Goal: Book appointment/travel/reservation: Book appointment/travel/reservation

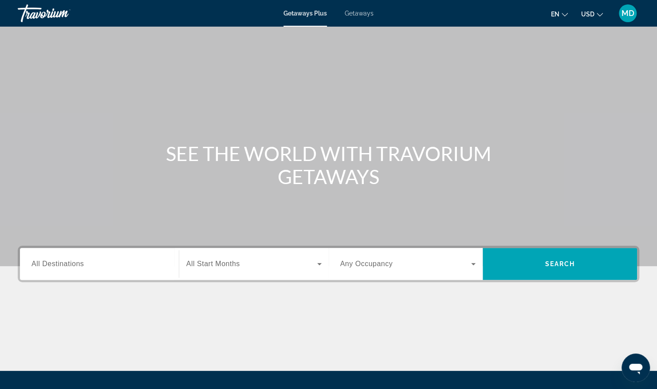
click at [75, 262] on span "All Destinations" at bounding box center [57, 264] width 52 height 8
click at [75, 262] on input "Destination All Destinations" at bounding box center [99, 264] width 136 height 11
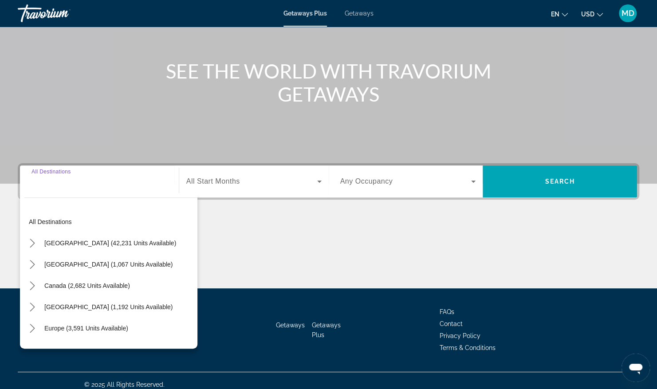
scroll to position [90, 0]
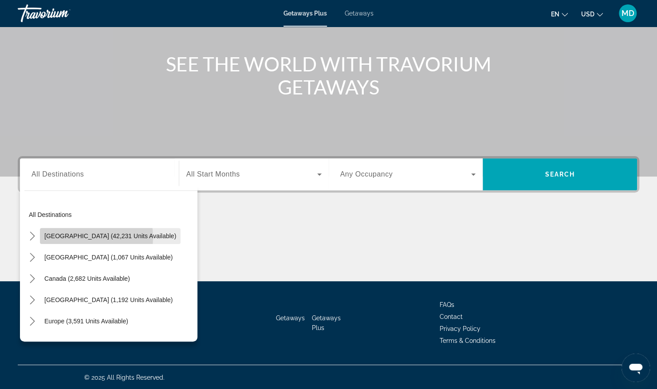
click at [75, 237] on span "United States (42,231 units available)" at bounding box center [110, 235] width 132 height 7
type input "**********"
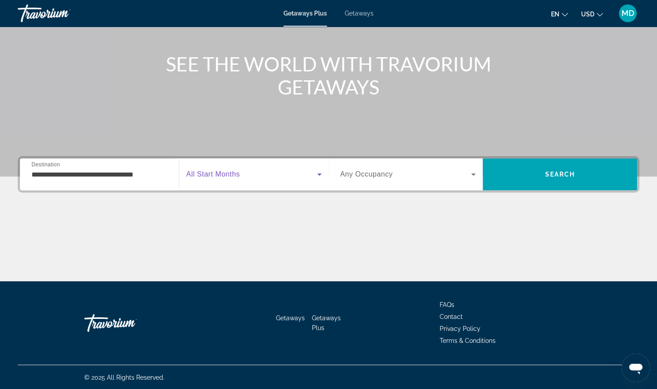
click at [317, 175] on icon "Search widget" at bounding box center [319, 174] width 11 height 11
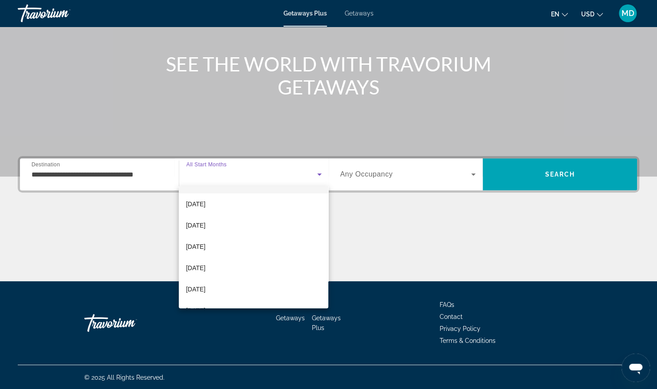
scroll to position [35, 0]
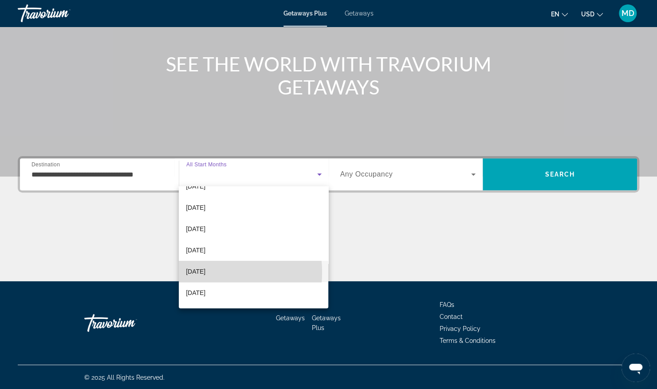
click at [203, 272] on span "February 2026" at bounding box center [196, 271] width 20 height 11
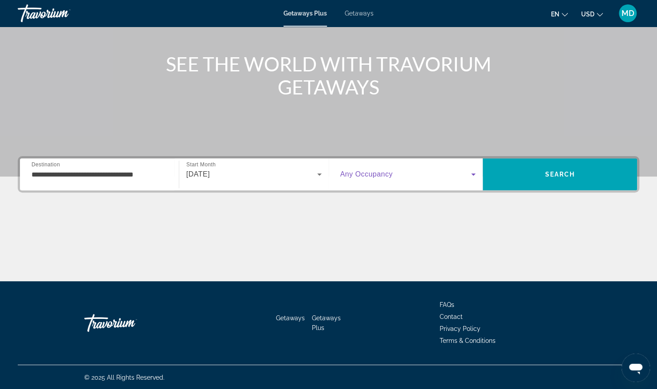
click at [475, 176] on icon "Search widget" at bounding box center [473, 174] width 11 height 11
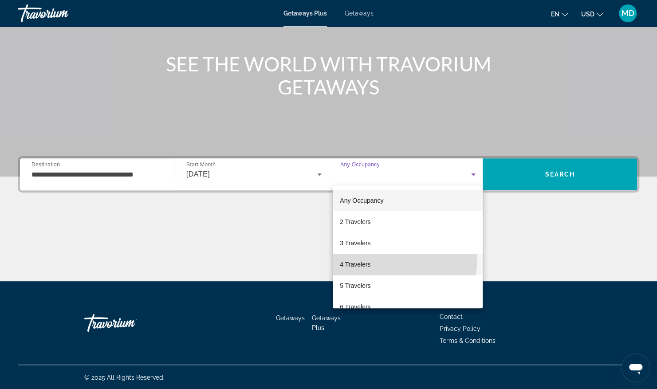
click at [365, 260] on span "4 Travelers" at bounding box center [355, 264] width 31 height 11
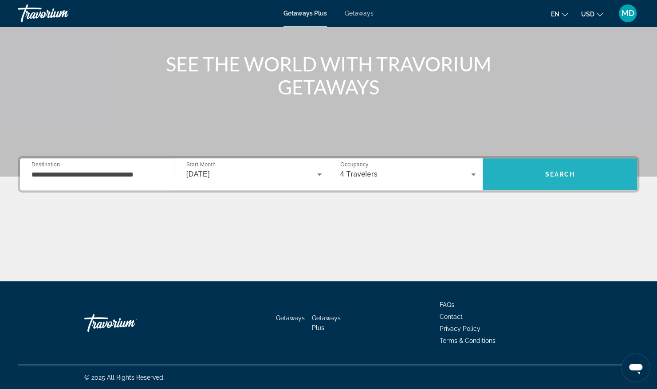
click at [555, 172] on span "Search" at bounding box center [560, 174] width 30 height 7
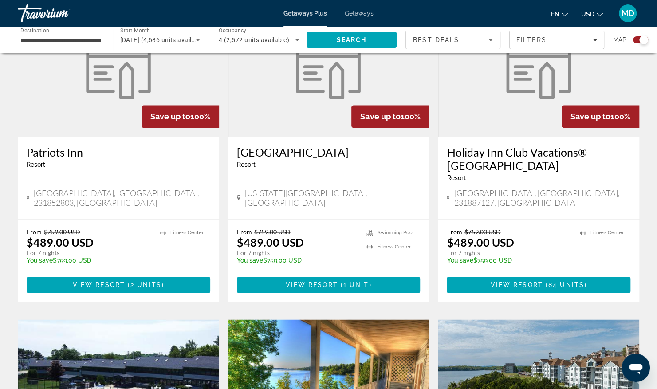
scroll to position [1021, 0]
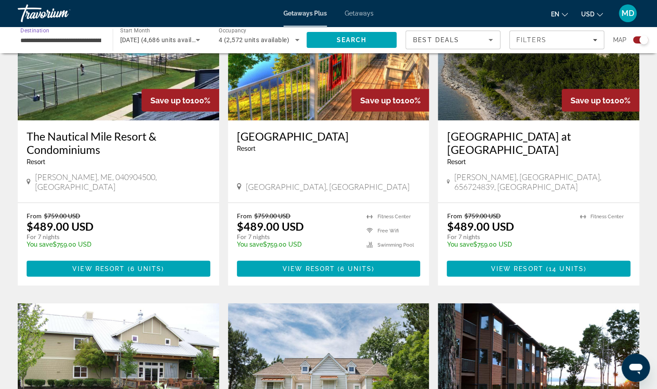
click at [97, 38] on input "**********" at bounding box center [60, 40] width 81 height 11
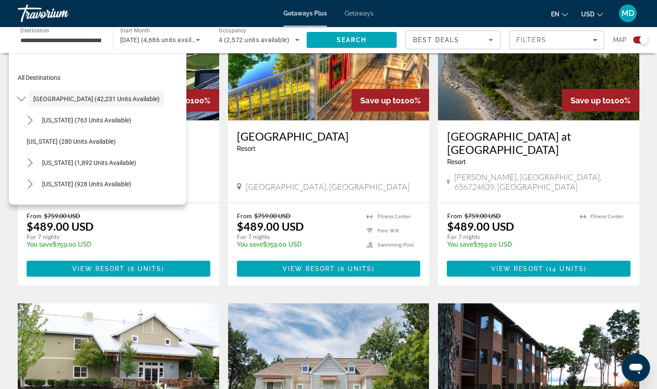
click at [102, 38] on div "**********" at bounding box center [60, 40] width 95 height 25
click at [99, 40] on input "**********" at bounding box center [60, 40] width 81 height 11
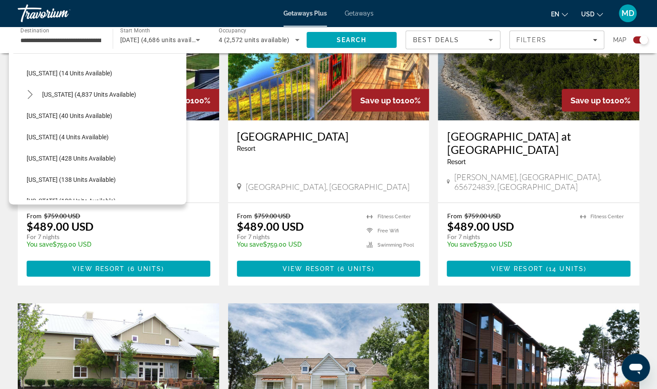
scroll to position [147, 0]
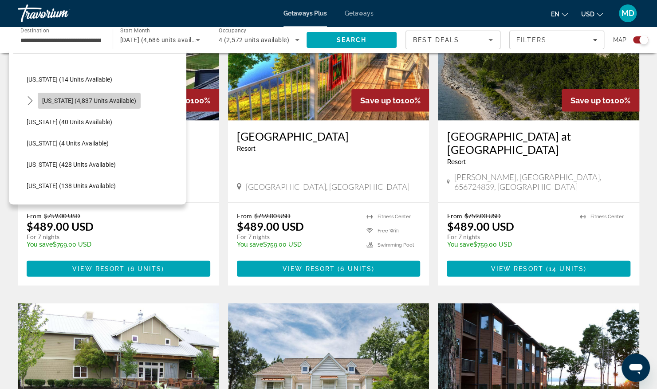
click at [98, 98] on span "Florida (4,837 units available)" at bounding box center [89, 100] width 94 height 7
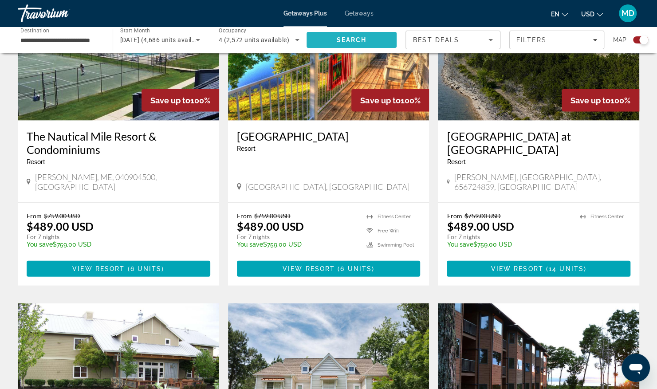
click at [331, 37] on span "Search" at bounding box center [352, 39] width 91 height 21
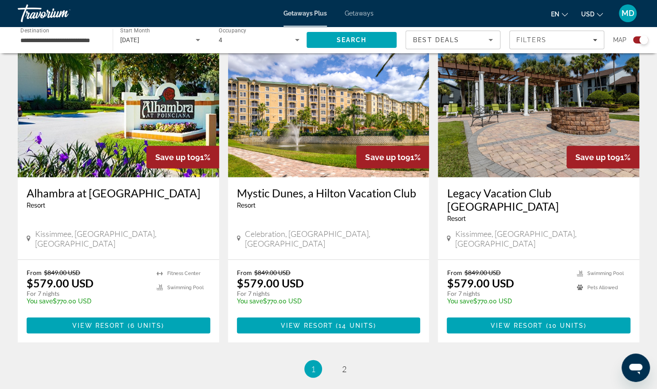
scroll to position [1316, 0]
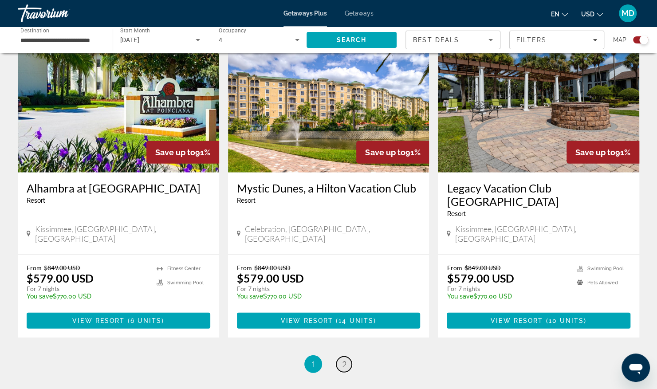
click at [342, 359] on span "2" at bounding box center [344, 364] width 4 height 10
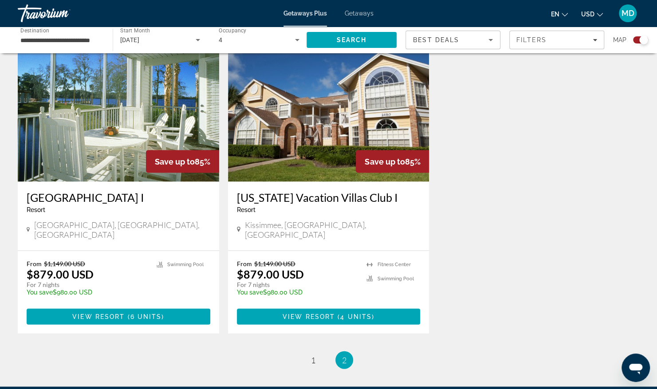
scroll to position [958, 0]
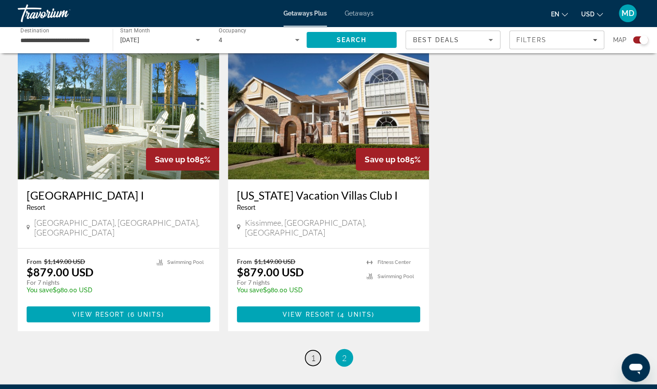
click at [312, 353] on span "1" at bounding box center [313, 358] width 4 height 10
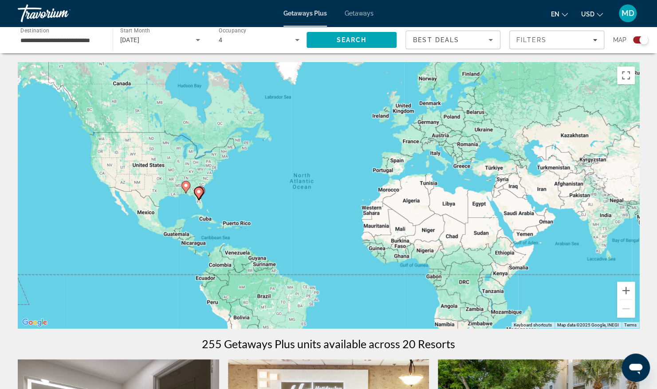
click at [97, 45] on div "**********" at bounding box center [60, 40] width 81 height 25
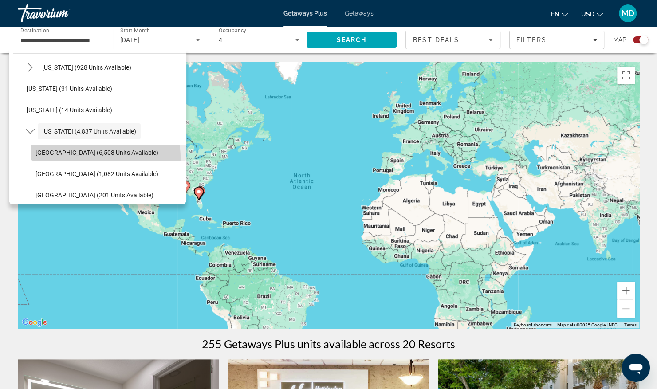
click at [93, 157] on span "Select destination: Orlando & Disney Area (6,508 units available)" at bounding box center [108, 152] width 155 height 21
type input "**********"
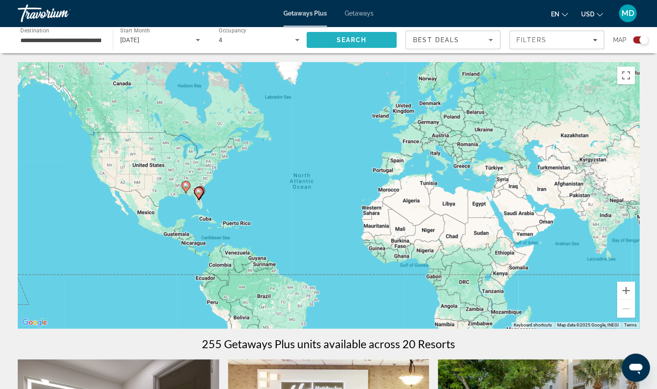
click at [352, 38] on span "Search" at bounding box center [351, 39] width 30 height 7
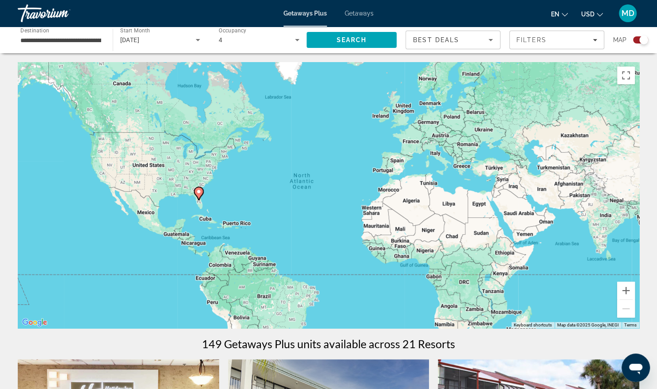
click at [146, 169] on div "To activate drag with keyboard, press Alt + Enter. Once in keyboard drag state,…" at bounding box center [329, 195] width 622 height 266
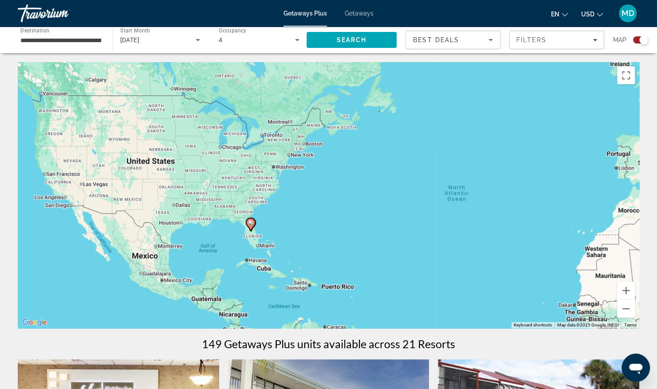
click at [147, 166] on div "To activate drag with keyboard, press Alt + Enter. Once in keyboard drag state,…" at bounding box center [329, 195] width 622 height 266
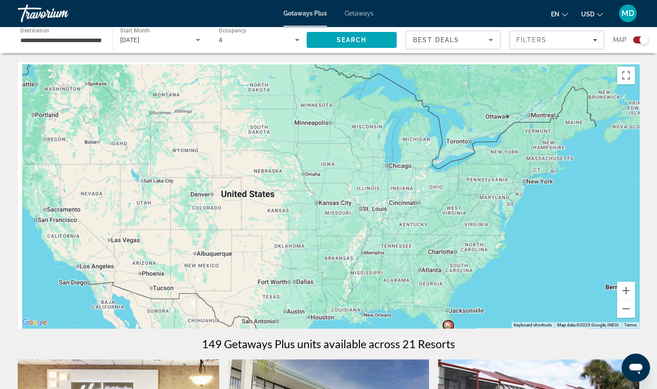
drag, startPoint x: 155, startPoint y: 162, endPoint x: 251, endPoint y: 204, distance: 104.7
click at [251, 204] on div "To activate drag with keyboard, press Alt + Enter. Once in keyboard drag state,…" at bounding box center [329, 195] width 622 height 266
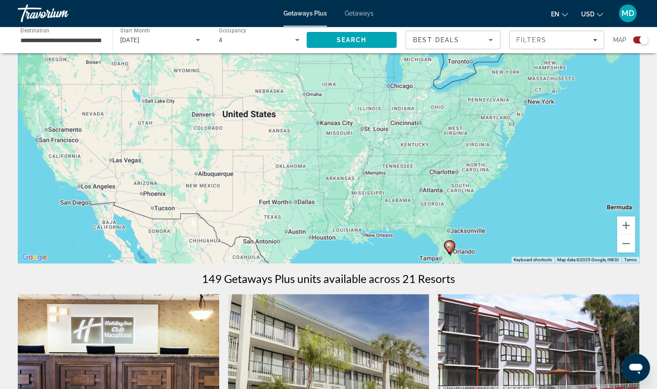
scroll to position [51, 0]
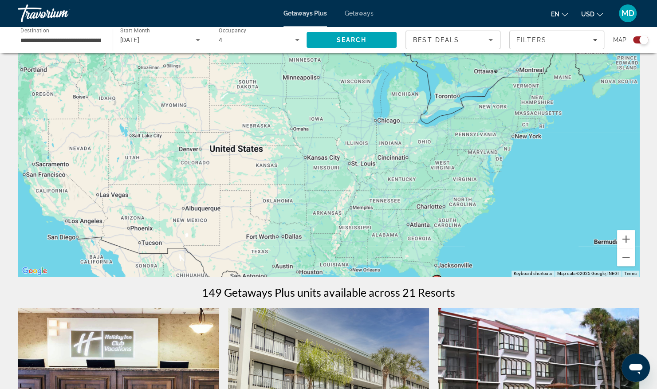
drag, startPoint x: 242, startPoint y: 204, endPoint x: 228, endPoint y: 152, distance: 53.8
click at [228, 152] on div "To activate drag with keyboard, press Alt + Enter. Once in keyboard drag state,…" at bounding box center [329, 144] width 622 height 266
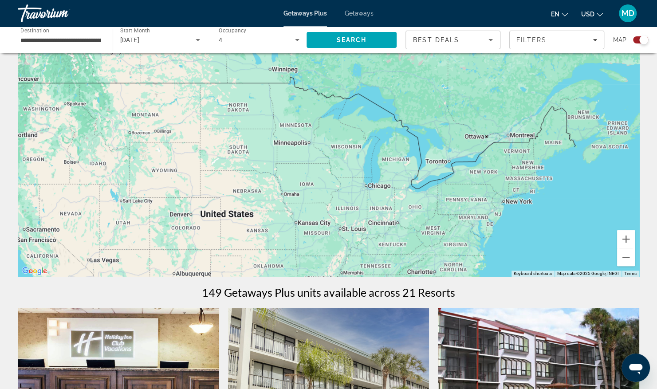
drag, startPoint x: 226, startPoint y: 151, endPoint x: 218, endPoint y: 220, distance: 69.6
click at [218, 220] on div "To activate drag with keyboard, press Alt + Enter. Once in keyboard drag state,…" at bounding box center [329, 144] width 622 height 266
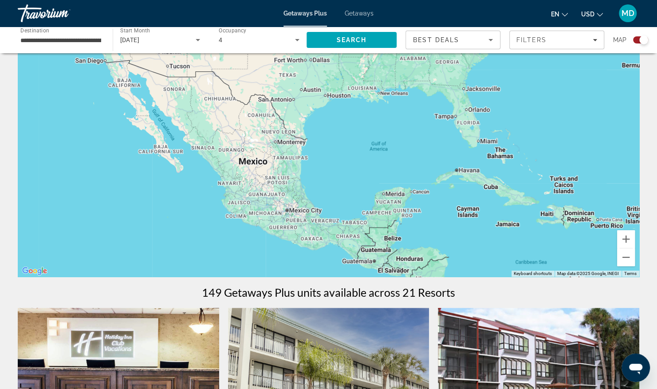
drag, startPoint x: 213, startPoint y: 214, endPoint x: 251, endPoint y: -30, distance: 246.8
click at [251, 0] on html "**********" at bounding box center [328, 143] width 657 height 389
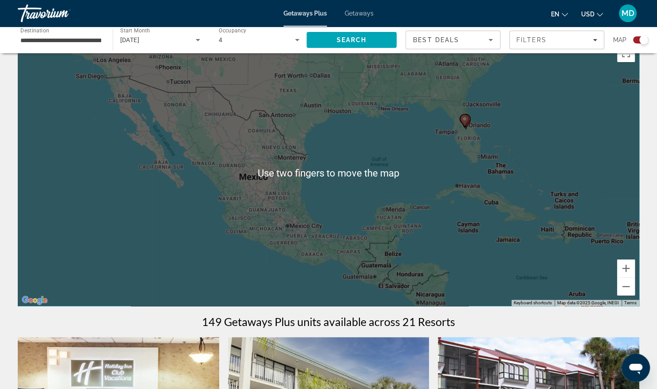
scroll to position [22, 0]
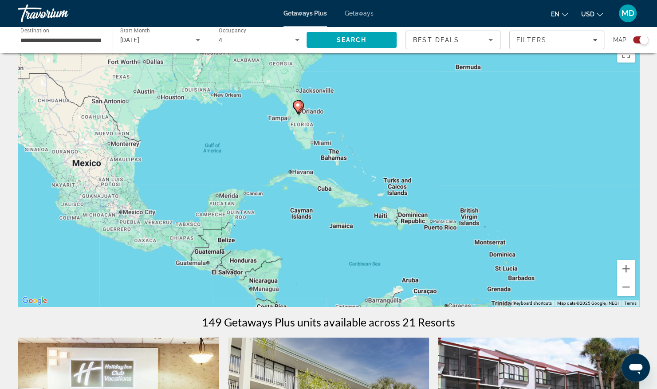
drag, startPoint x: 440, startPoint y: 107, endPoint x: 268, endPoint y: 94, distance: 172.2
click at [268, 94] on div "To activate drag with keyboard, press Alt + Enter. Once in keyboard drag state,…" at bounding box center [329, 173] width 622 height 266
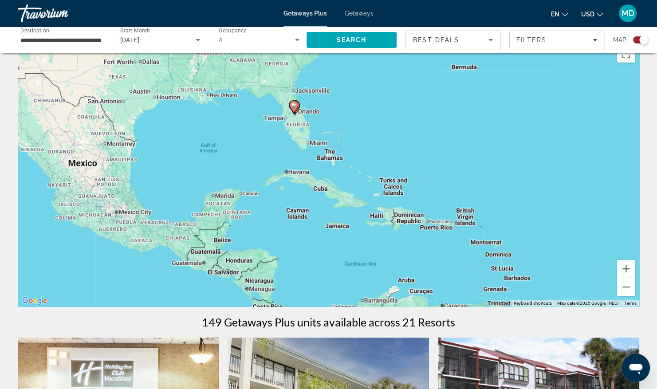
click at [301, 112] on div "To activate drag with keyboard, press Alt + Enter. Once in keyboard drag state,…" at bounding box center [329, 173] width 622 height 266
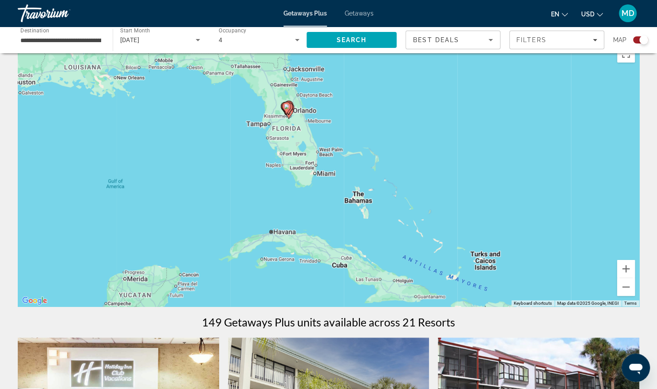
click at [295, 114] on div "To activate drag with keyboard, press Alt + Enter. Once in keyboard drag state,…" at bounding box center [329, 173] width 622 height 266
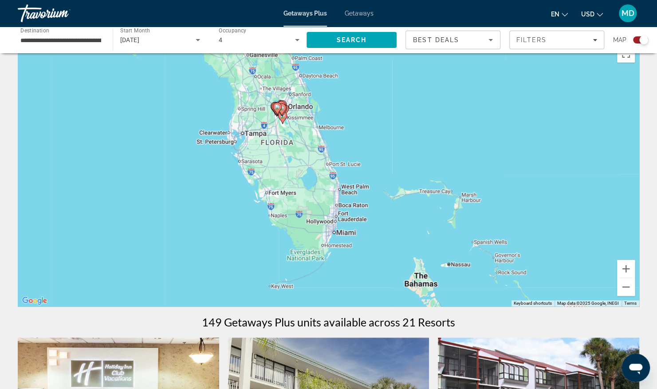
click at [281, 110] on gmp-advanced-marker "Main content" at bounding box center [277, 108] width 9 height 13
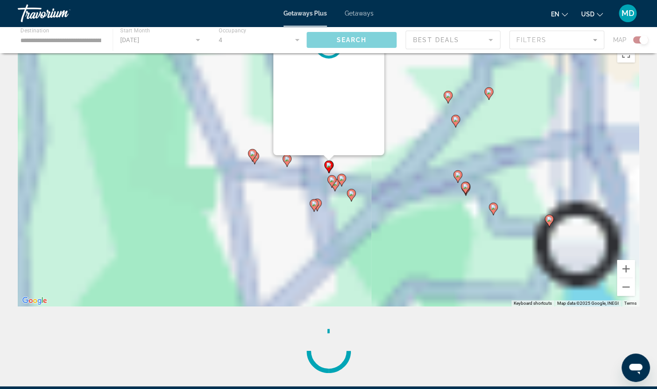
scroll to position [0, 0]
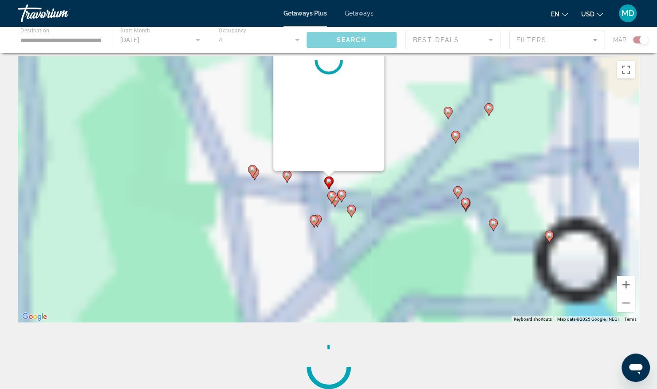
click at [281, 110] on div "Main content" at bounding box center [328, 60] width 111 height 222
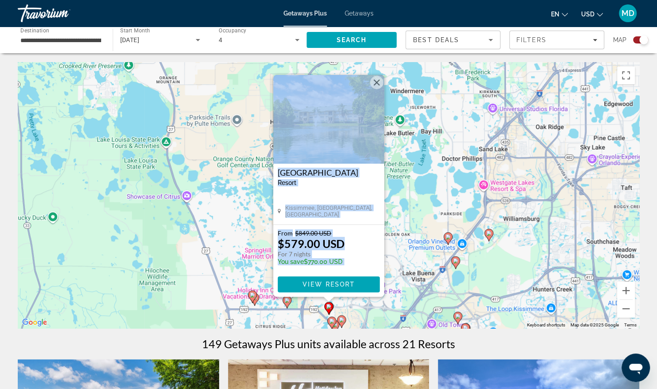
click at [414, 142] on div "To activate drag with keyboard, press Alt + Enter. Once in keyboard drag state,…" at bounding box center [329, 195] width 622 height 266
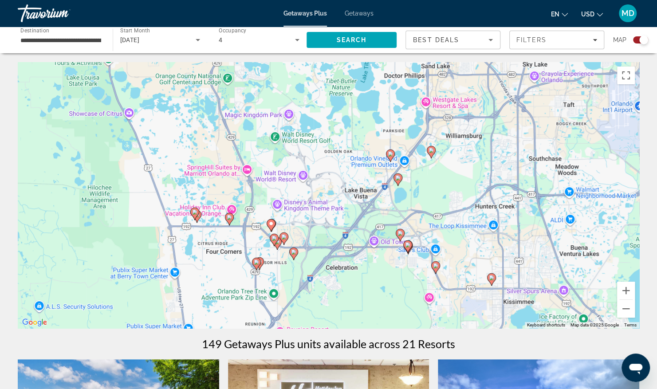
drag, startPoint x: 350, startPoint y: 240, endPoint x: 292, endPoint y: 154, distance: 103.1
click at [292, 154] on div "To activate drag with keyboard, press Alt + Enter. Once in keyboard drag state,…" at bounding box center [329, 195] width 622 height 266
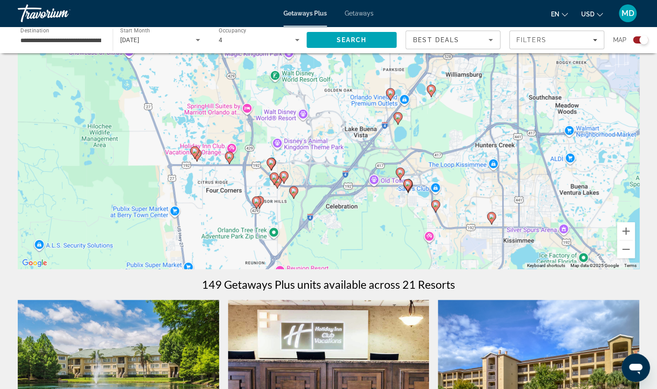
scroll to position [89, 0]
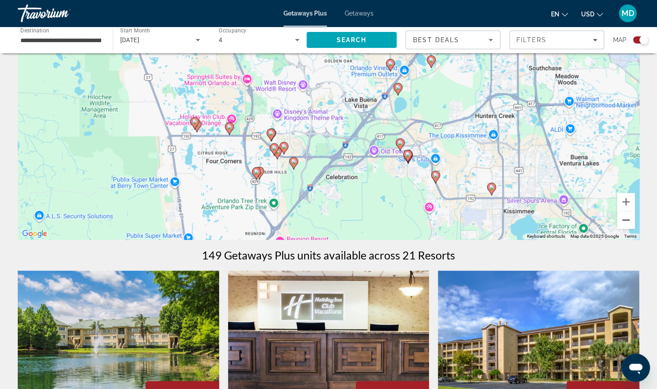
click at [623, 220] on button "Zoom out" at bounding box center [626, 220] width 18 height 18
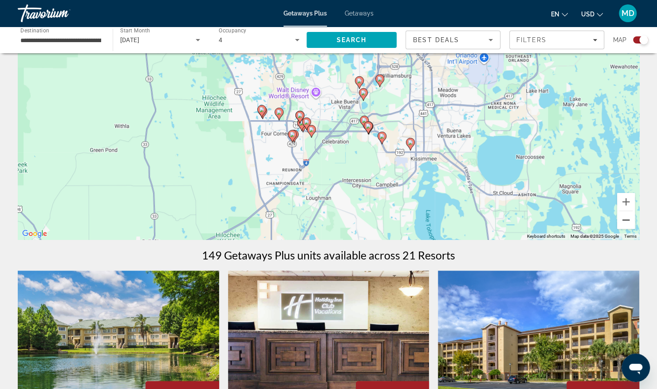
click at [623, 218] on button "Zoom out" at bounding box center [626, 220] width 18 height 18
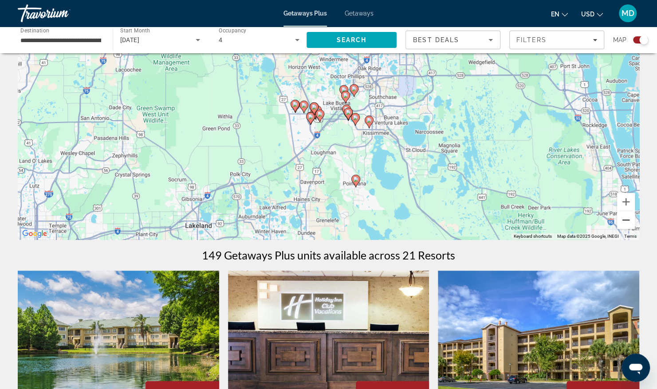
click at [623, 218] on button "Zoom out" at bounding box center [626, 220] width 18 height 18
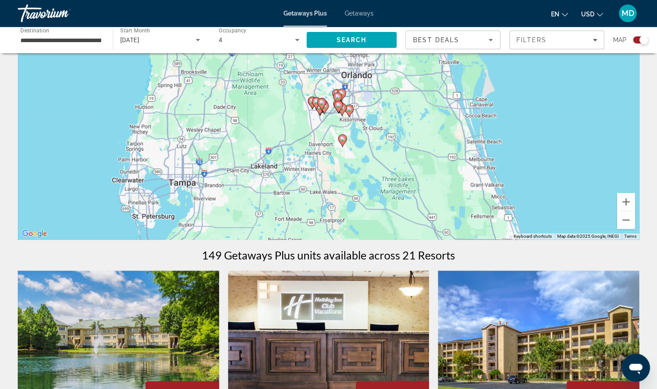
click at [341, 108] on icon "Main content" at bounding box center [338, 107] width 8 height 12
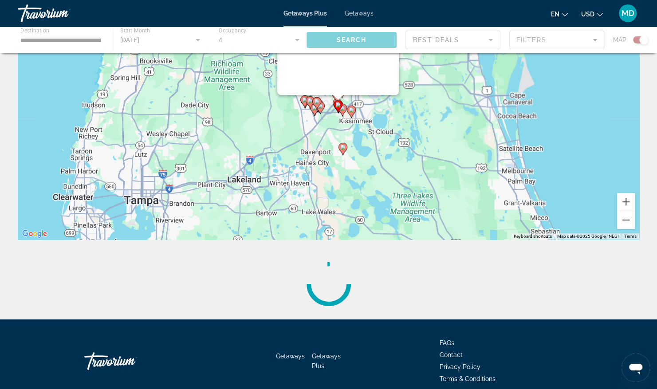
click at [341, 106] on div "To activate drag with keyboard, press Alt + Enter. Once in keyboard drag state,…" at bounding box center [640, 106] width 622 height 0
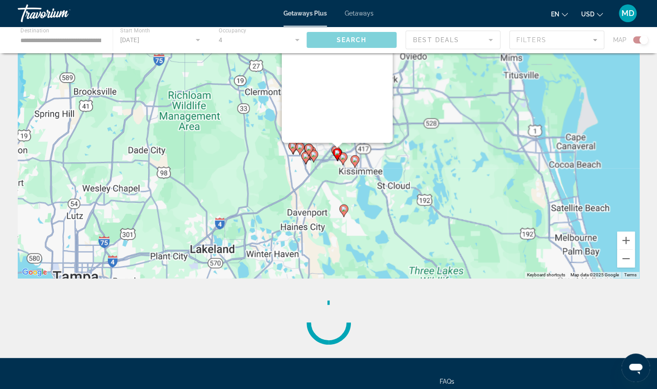
scroll to position [0, 0]
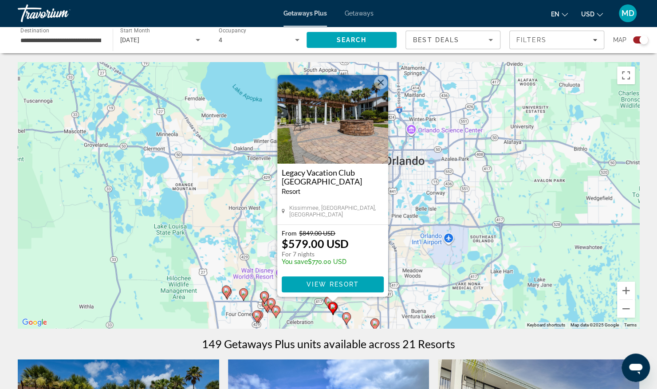
click at [449, 176] on div "To activate drag with keyboard, press Alt + Enter. Once in keyboard drag state,…" at bounding box center [329, 195] width 622 height 266
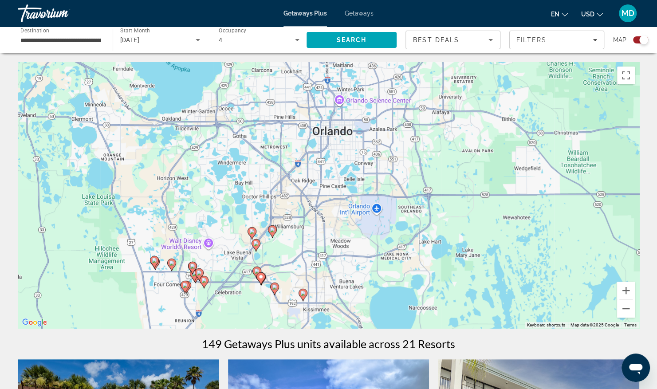
drag, startPoint x: 317, startPoint y: 287, endPoint x: 236, endPoint y: 263, distance: 83.8
click at [236, 263] on div "To activate drag with keyboard, press Alt + Enter. Once in keyboard drag state,…" at bounding box center [329, 195] width 622 height 266
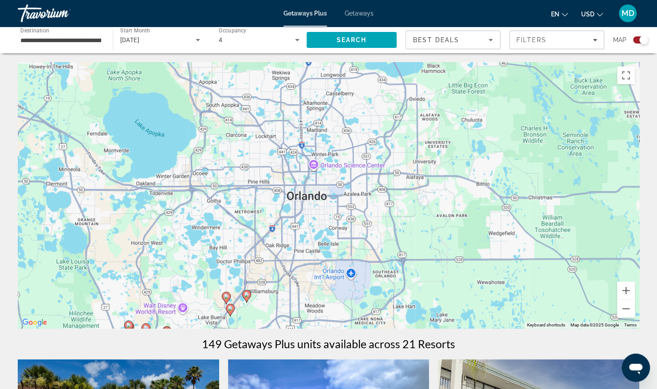
drag, startPoint x: 236, startPoint y: 263, endPoint x: 352, endPoint y: 218, distance: 124.2
click at [352, 218] on div "To activate drag with keyboard, press Alt + Enter. Once in keyboard drag state,…" at bounding box center [329, 195] width 622 height 266
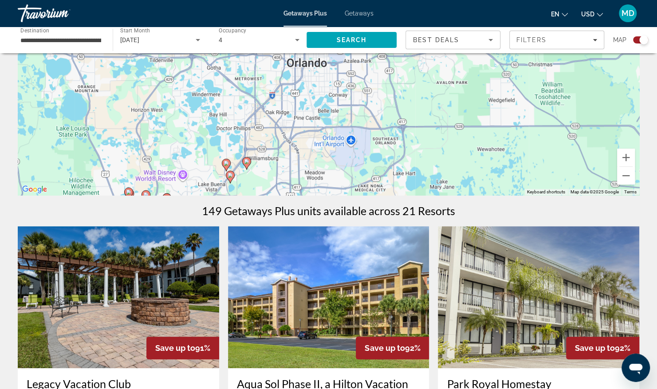
scroll to position [44, 0]
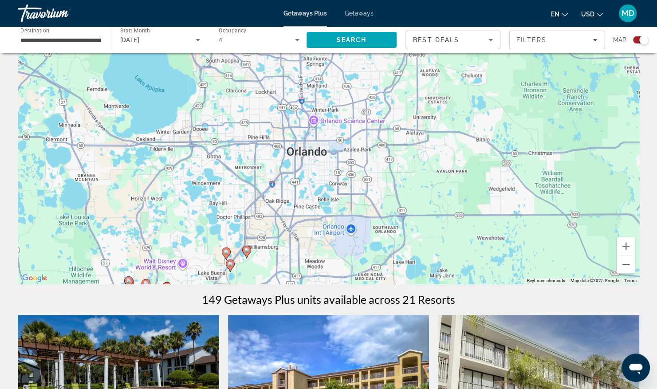
click at [316, 158] on div "To activate drag with keyboard, press Alt + Enter. Once in keyboard drag state,…" at bounding box center [329, 151] width 622 height 266
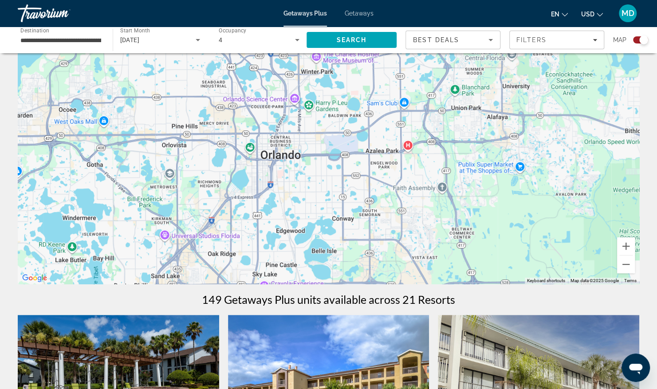
drag, startPoint x: 316, startPoint y: 158, endPoint x: 287, endPoint y: 217, distance: 66.3
click at [287, 217] on div "To activate drag with keyboard, press Alt + Enter. Once in keyboard drag state,…" at bounding box center [329, 151] width 622 height 266
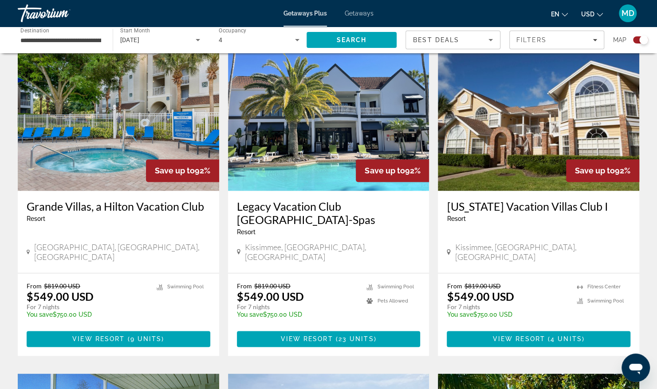
scroll to position [621, 0]
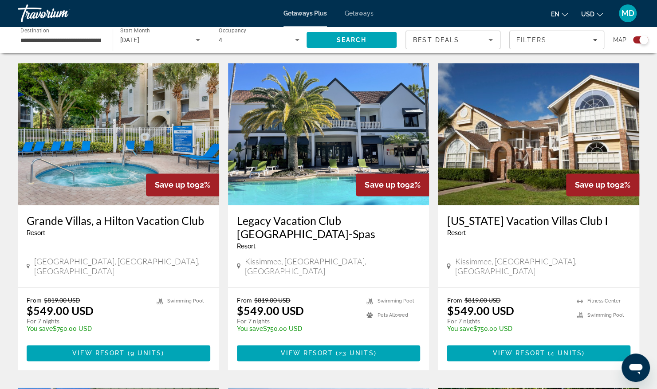
click at [399, 203] on div "Save up to 92% Legacy Vacation Club Orlando-Spas Resort - This is an adults onl…" at bounding box center [328, 175] width 201 height 224
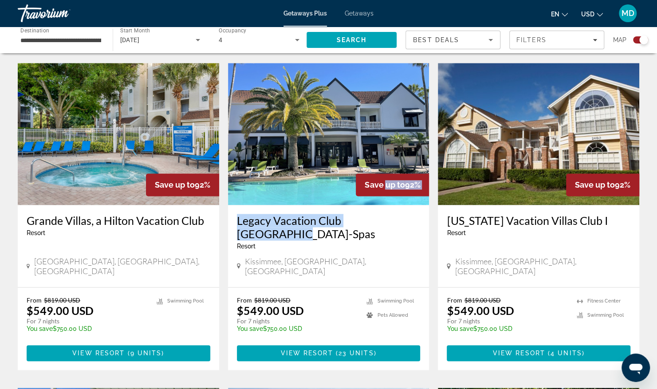
click at [308, 102] on img "Main content" at bounding box center [328, 134] width 201 height 142
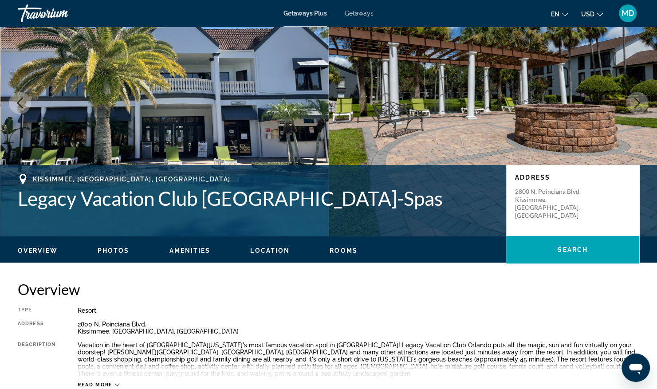
scroll to position [89, 0]
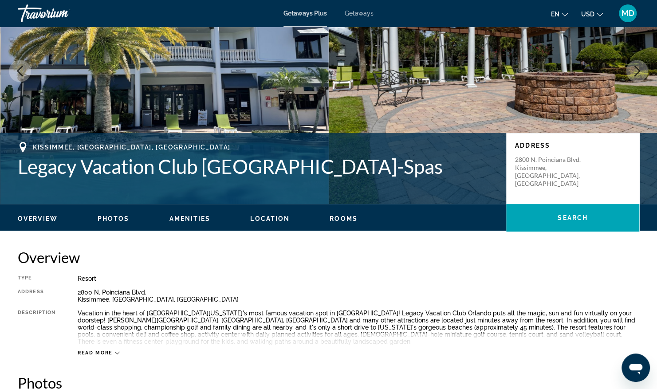
click at [116, 220] on span "Photos" at bounding box center [114, 218] width 32 height 7
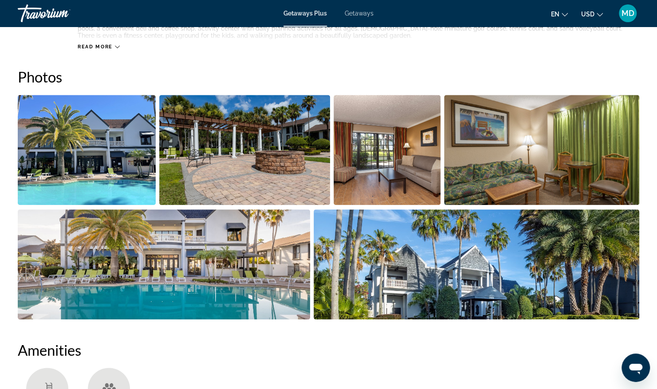
scroll to position [409, 0]
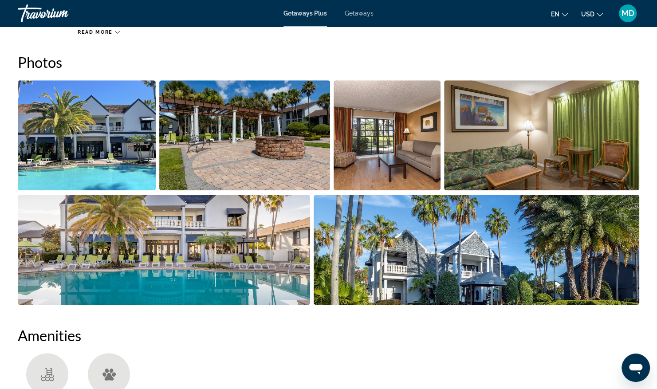
click at [354, 157] on img "Open full-screen image slider" at bounding box center [387, 135] width 107 height 110
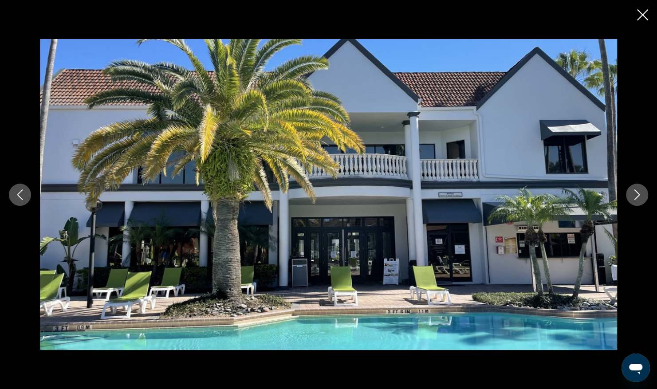
click at [632, 195] on icon "Next image" at bounding box center [637, 194] width 11 height 11
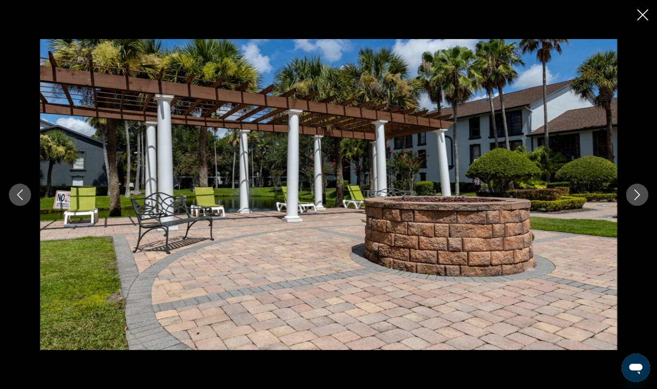
click at [632, 195] on icon "Next image" at bounding box center [637, 194] width 11 height 11
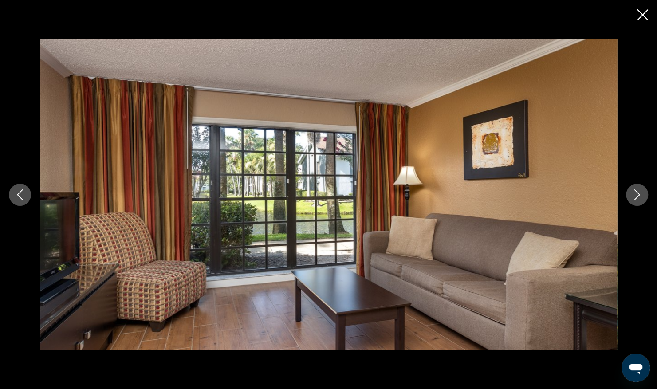
click at [632, 195] on icon "Next image" at bounding box center [637, 194] width 11 height 11
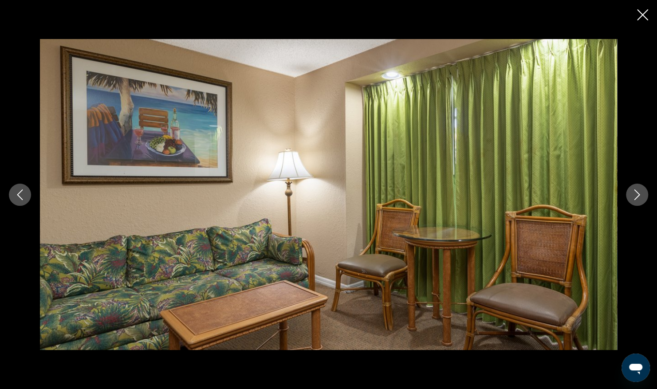
click at [632, 195] on icon "Next image" at bounding box center [637, 194] width 11 height 11
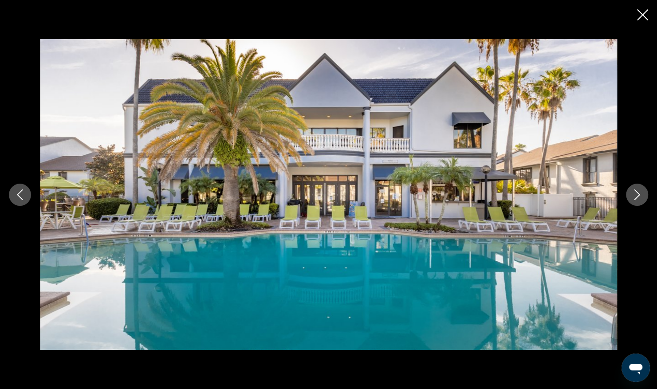
click at [632, 195] on icon "Next image" at bounding box center [637, 194] width 11 height 11
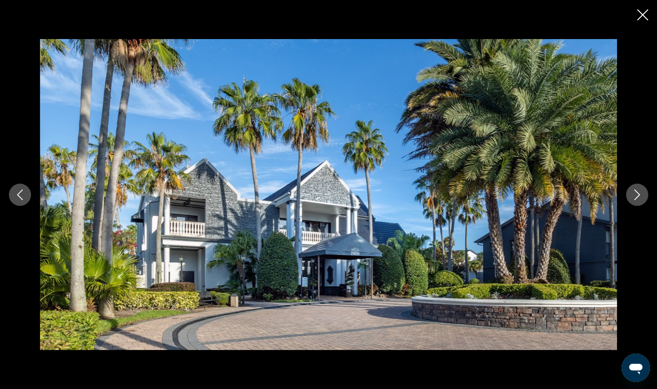
click at [632, 195] on icon "Next image" at bounding box center [637, 194] width 11 height 11
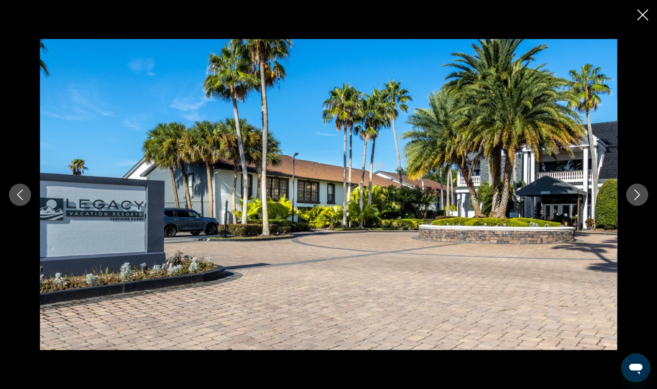
click at [632, 195] on icon "Next image" at bounding box center [637, 194] width 11 height 11
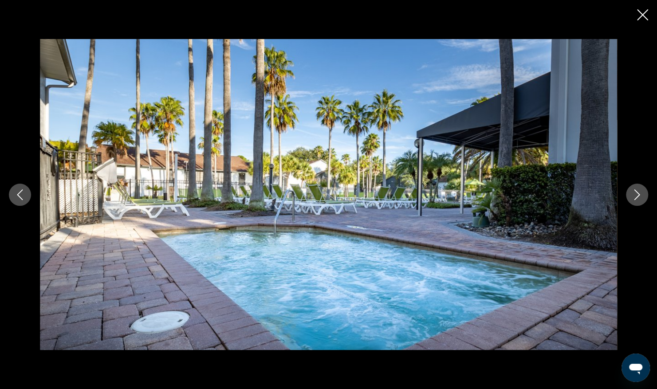
click at [632, 195] on icon "Next image" at bounding box center [637, 194] width 11 height 11
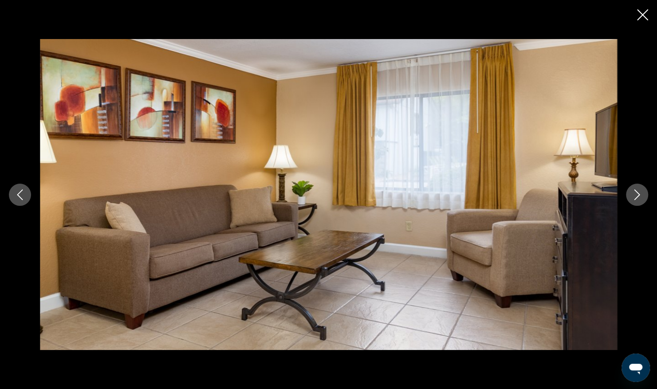
click at [632, 195] on icon "Next image" at bounding box center [637, 194] width 11 height 11
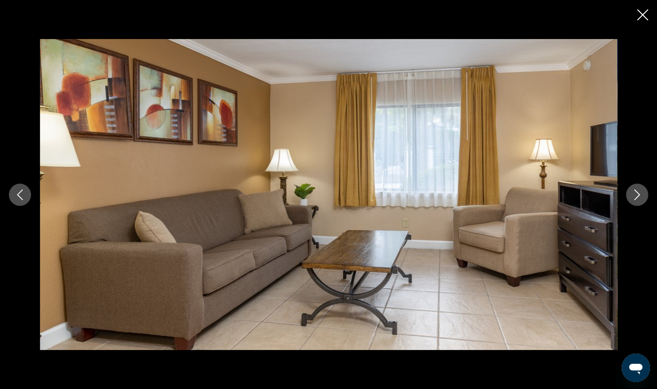
click at [632, 195] on icon "Next image" at bounding box center [637, 194] width 11 height 11
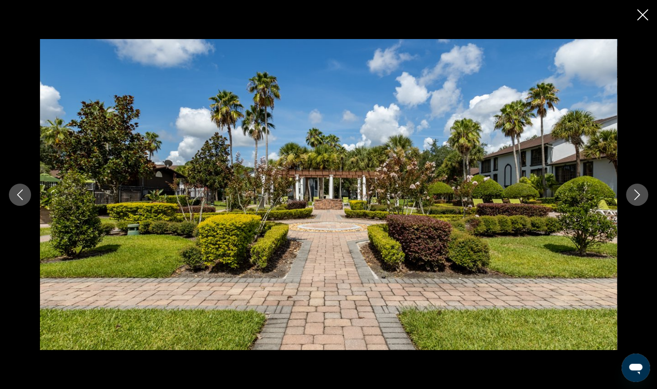
click at [632, 195] on icon "Next image" at bounding box center [637, 194] width 11 height 11
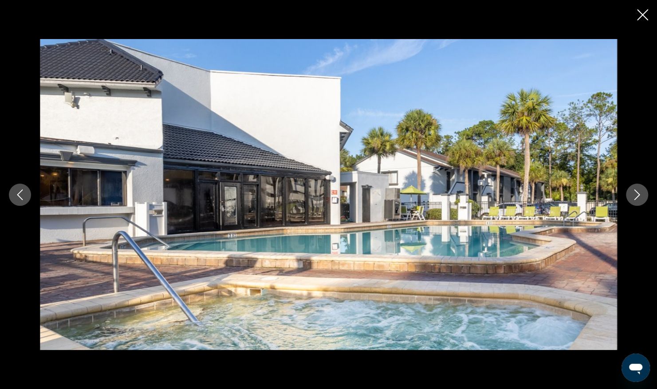
click at [632, 195] on icon "Next image" at bounding box center [637, 194] width 11 height 11
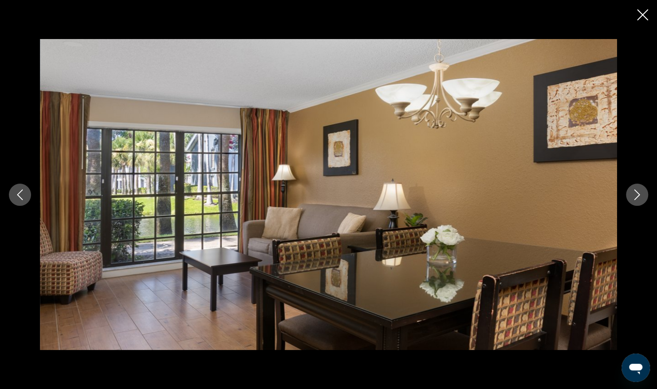
click at [632, 195] on icon "Next image" at bounding box center [637, 194] width 11 height 11
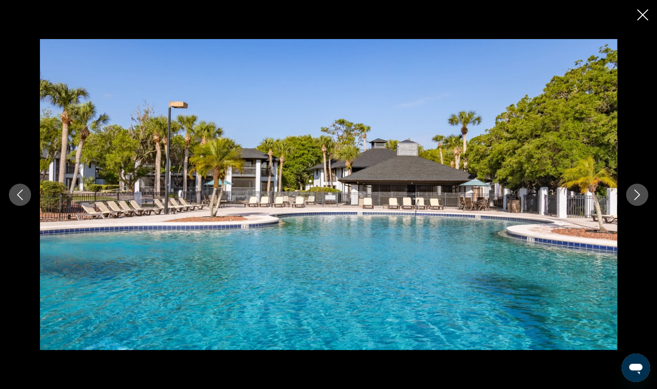
click at [632, 195] on icon "Next image" at bounding box center [637, 194] width 11 height 11
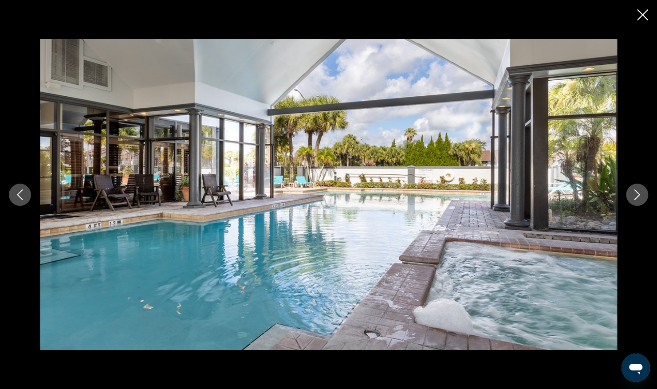
click at [632, 195] on icon "Next image" at bounding box center [637, 194] width 11 height 11
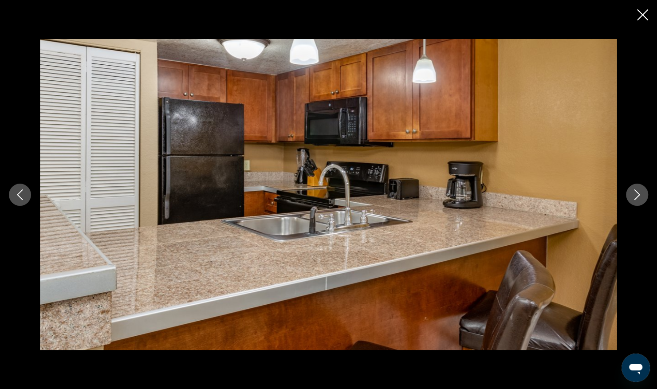
click at [632, 195] on icon "Next image" at bounding box center [637, 194] width 11 height 11
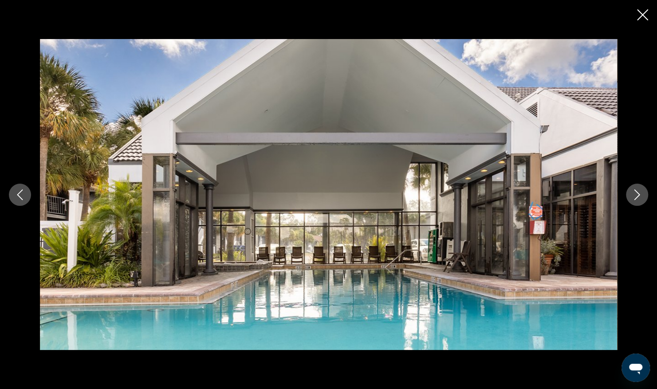
click at [632, 195] on icon "Next image" at bounding box center [637, 194] width 11 height 11
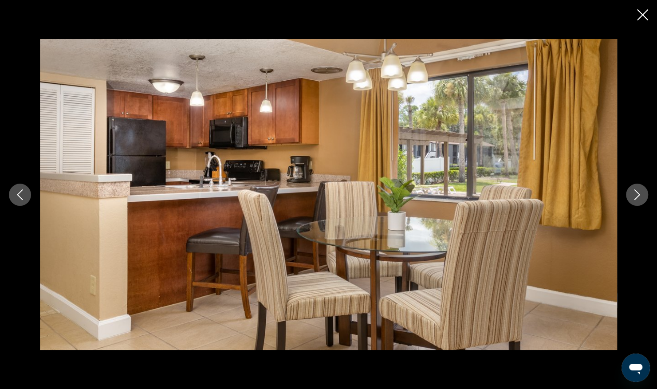
click at [632, 195] on icon "Next image" at bounding box center [637, 194] width 11 height 11
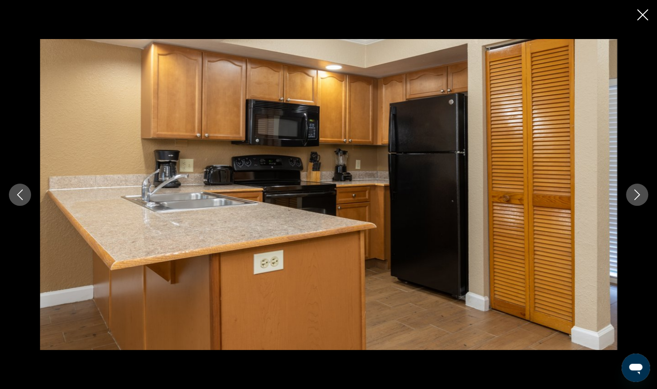
click at [632, 195] on icon "Next image" at bounding box center [637, 194] width 11 height 11
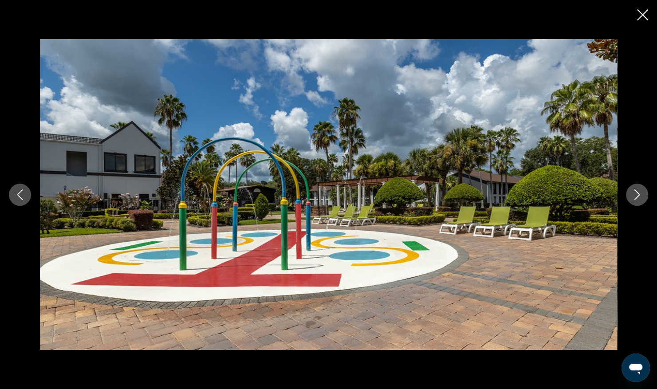
click at [632, 195] on icon "Next image" at bounding box center [637, 194] width 11 height 11
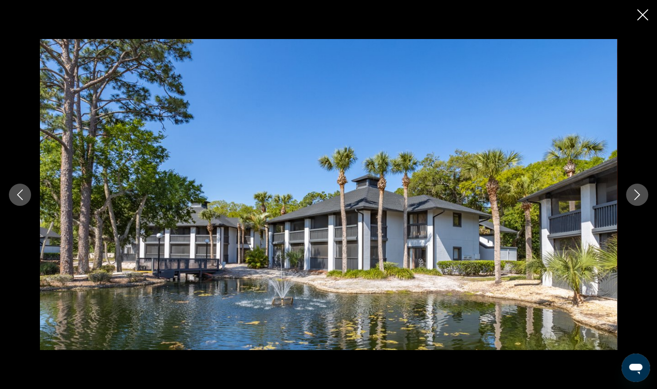
click at [632, 195] on icon "Next image" at bounding box center [637, 194] width 11 height 11
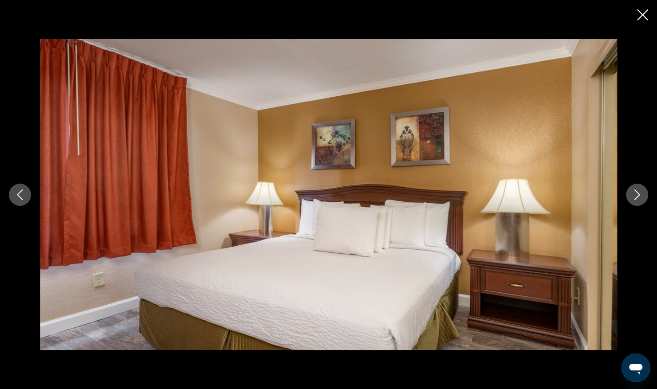
click at [632, 195] on icon "Next image" at bounding box center [637, 194] width 11 height 11
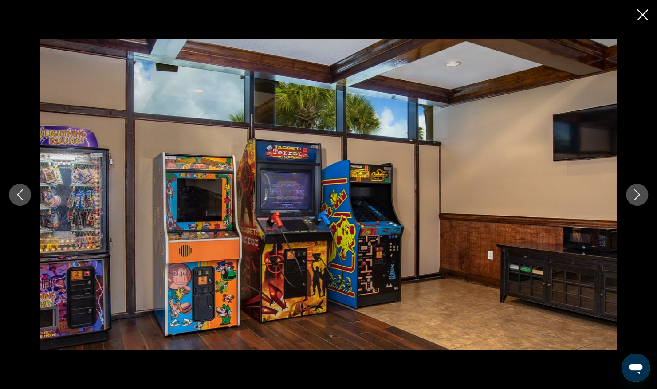
click at [632, 195] on icon "Next image" at bounding box center [637, 194] width 11 height 11
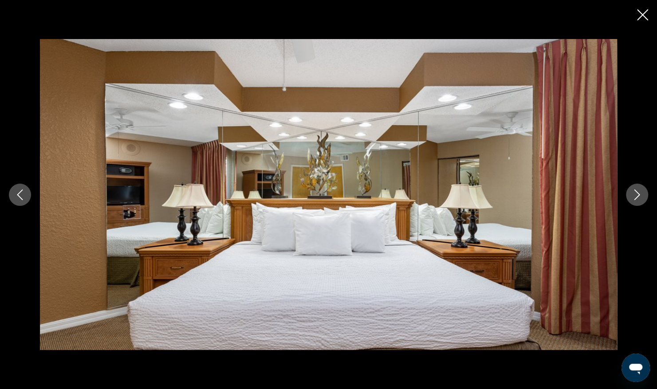
click at [632, 195] on icon "Next image" at bounding box center [637, 194] width 11 height 11
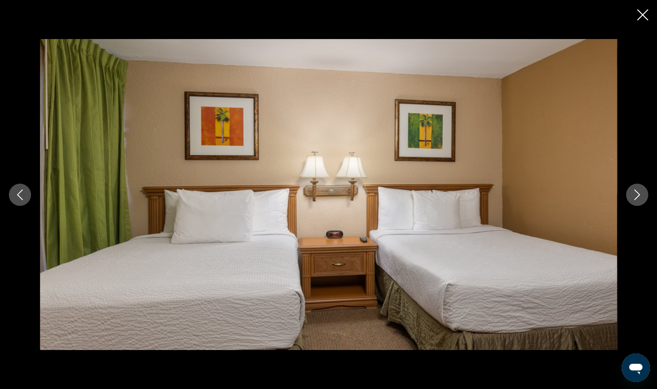
click at [632, 195] on icon "Next image" at bounding box center [637, 194] width 11 height 11
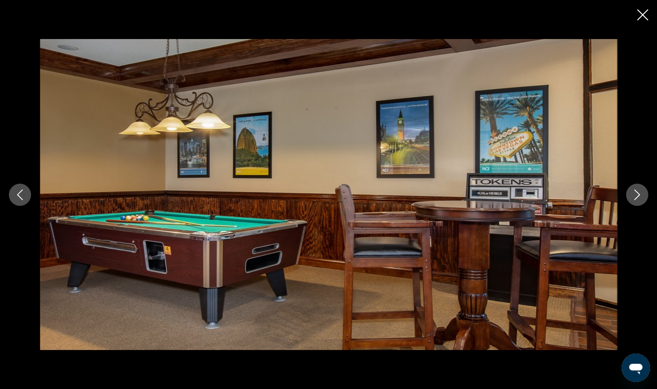
click at [632, 195] on icon "Next image" at bounding box center [637, 194] width 11 height 11
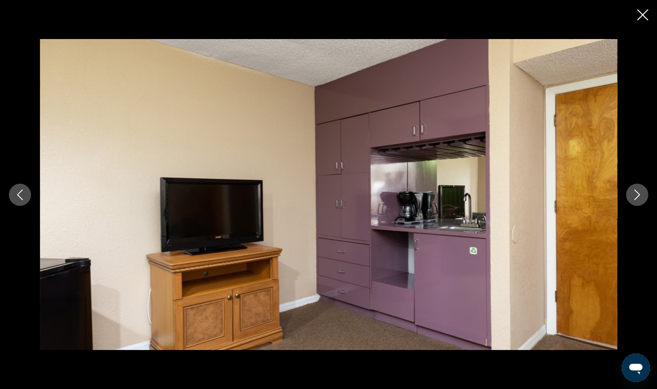
click at [632, 195] on icon "Next image" at bounding box center [637, 194] width 11 height 11
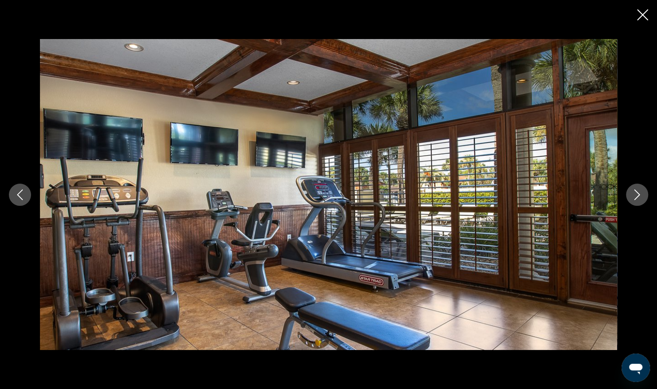
click at [632, 195] on icon "Next image" at bounding box center [637, 194] width 11 height 11
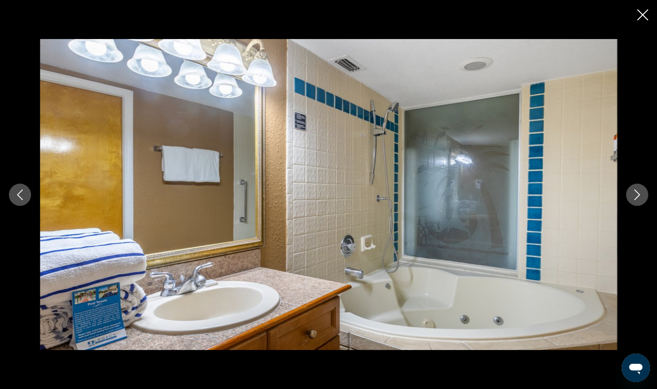
click at [632, 195] on icon "Next image" at bounding box center [637, 194] width 11 height 11
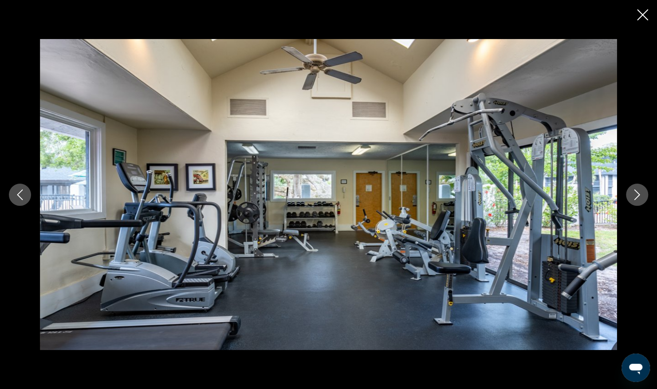
click at [632, 195] on icon "Next image" at bounding box center [637, 194] width 11 height 11
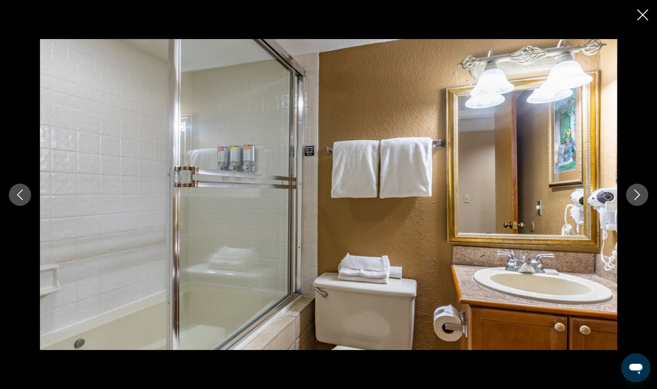
click at [632, 195] on icon "Next image" at bounding box center [637, 194] width 11 height 11
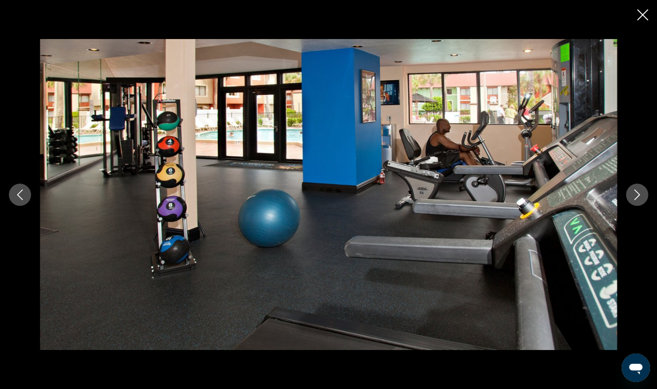
click at [632, 195] on icon "Next image" at bounding box center [637, 194] width 11 height 11
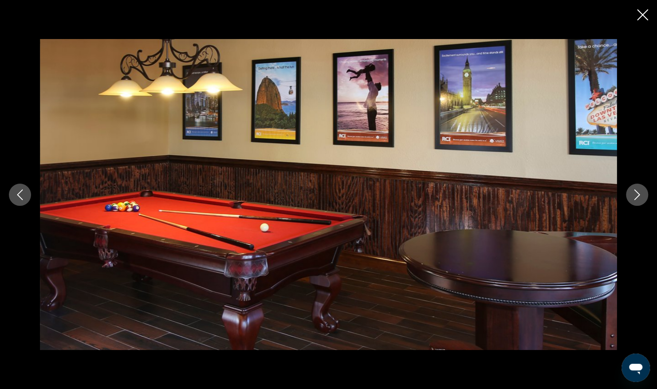
click at [632, 195] on icon "Next image" at bounding box center [637, 194] width 11 height 11
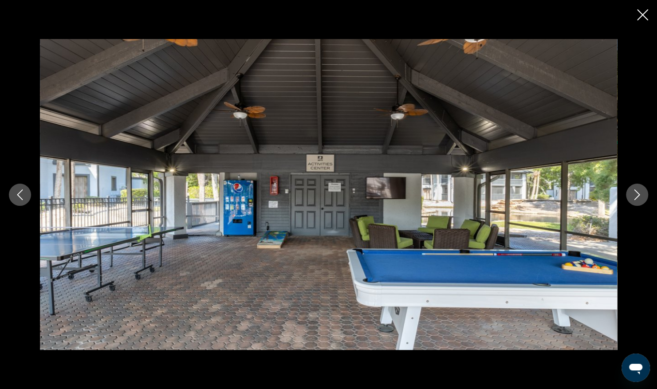
click at [632, 195] on icon "Next image" at bounding box center [637, 194] width 11 height 11
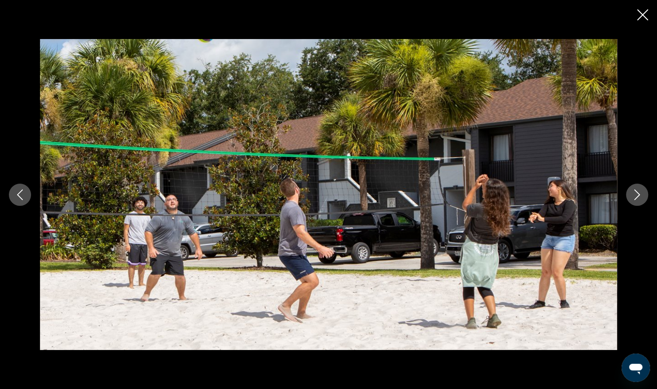
click at [632, 195] on icon "Next image" at bounding box center [637, 194] width 11 height 11
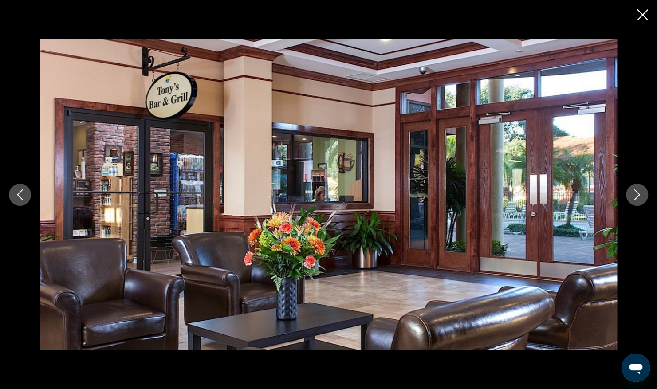
click at [640, 18] on icon "Close slideshow" at bounding box center [642, 14] width 11 height 11
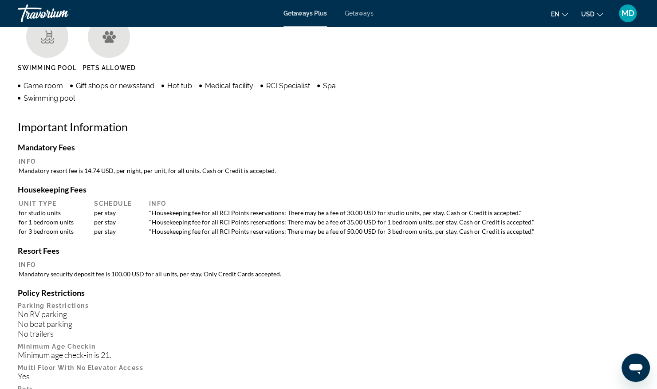
scroll to position [809, 0]
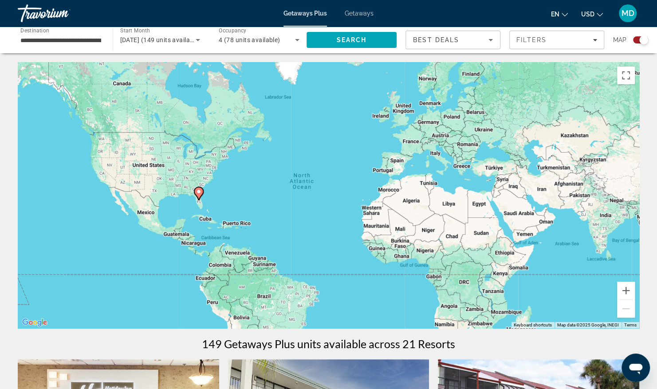
click at [373, 12] on div "Getaways Plus Getaways en English Español Français Italiano Português русский U…" at bounding box center [328, 13] width 657 height 23
click at [354, 13] on span "Getaways" at bounding box center [359, 13] width 29 height 7
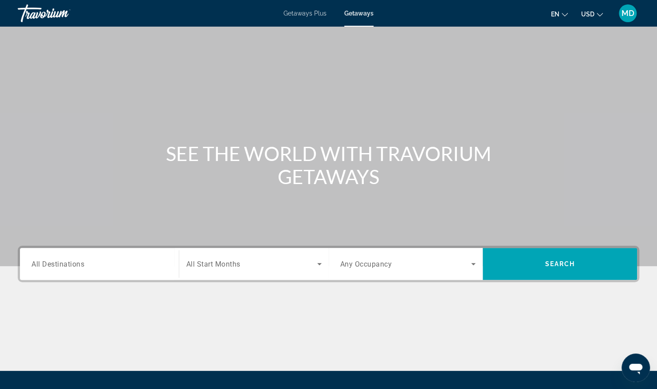
click at [103, 264] on input "Destination All Destinations" at bounding box center [99, 264] width 136 height 11
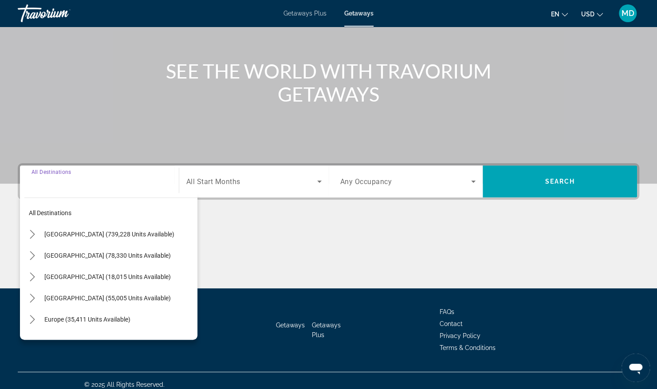
scroll to position [90, 0]
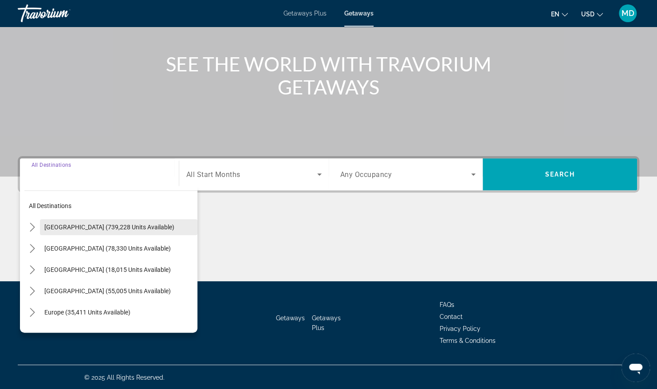
click at [106, 224] on span "United States (739,228 units available)" at bounding box center [109, 227] width 130 height 7
type input "**********"
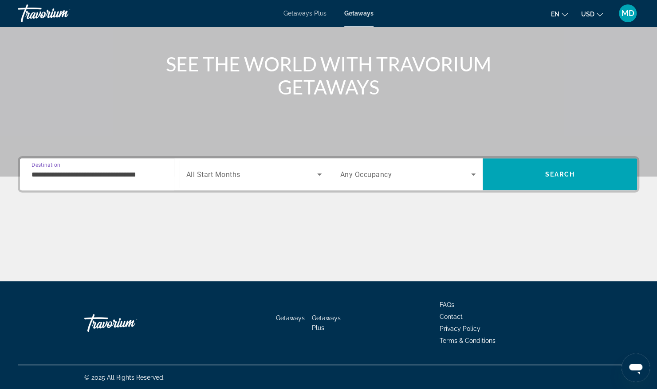
click at [154, 182] on div "**********" at bounding box center [99, 174] width 136 height 25
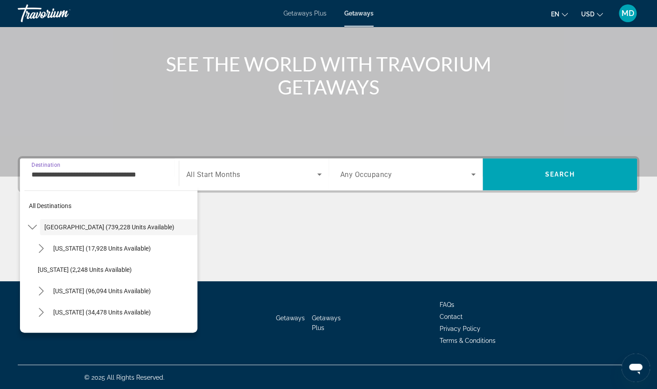
click at [154, 182] on div "**********" at bounding box center [99, 174] width 136 height 25
click at [154, 176] on input "**********" at bounding box center [99, 174] width 136 height 11
click at [219, 176] on span "All Start Months" at bounding box center [213, 174] width 54 height 8
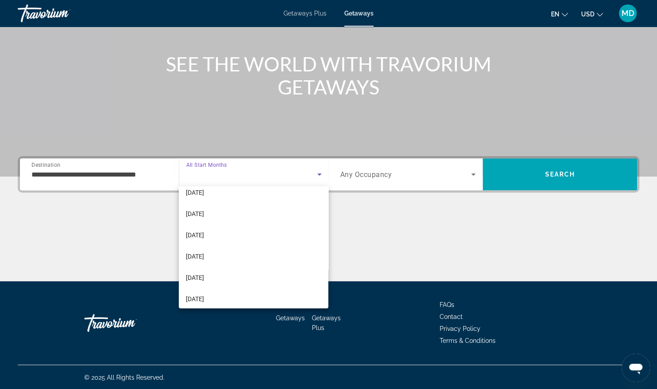
scroll to position [35, 0]
click at [204, 270] on span "February 2026" at bounding box center [195, 271] width 18 height 11
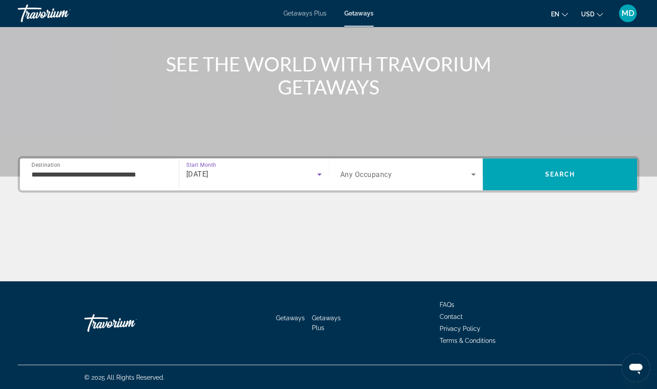
click at [433, 171] on span "Search widget" at bounding box center [405, 174] width 131 height 11
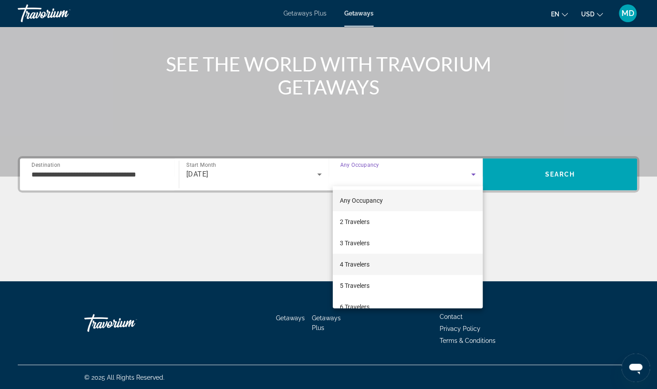
click at [354, 264] on span "4 Travelers" at bounding box center [355, 264] width 30 height 11
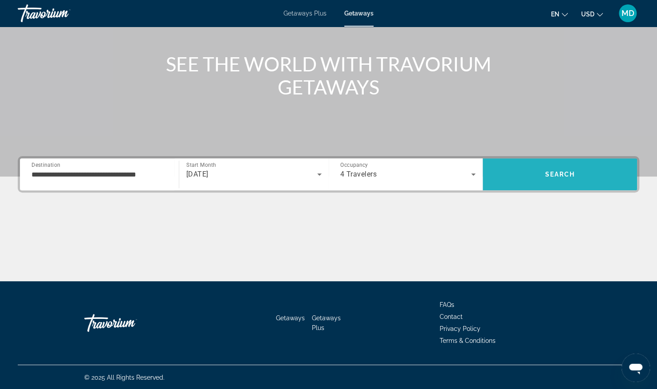
click at [536, 178] on span "Search" at bounding box center [560, 174] width 154 height 21
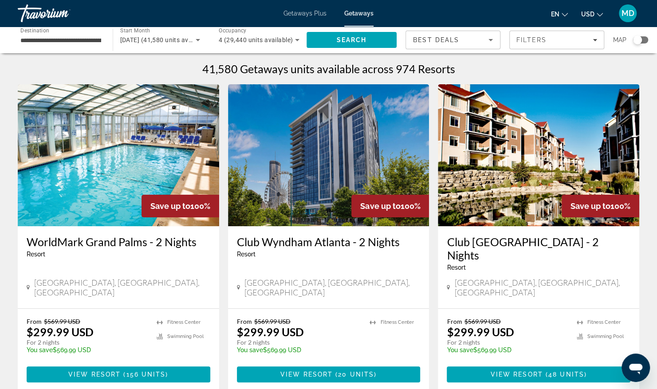
click at [97, 40] on input "**********" at bounding box center [60, 40] width 81 height 11
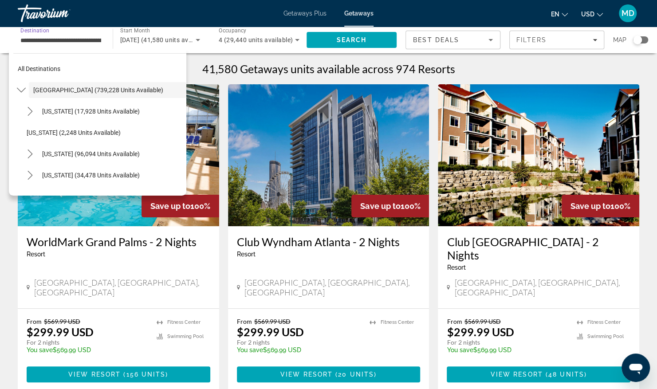
click at [112, 85] on span "Select destination: United States (739,228 units available)" at bounding box center [107, 89] width 157 height 21
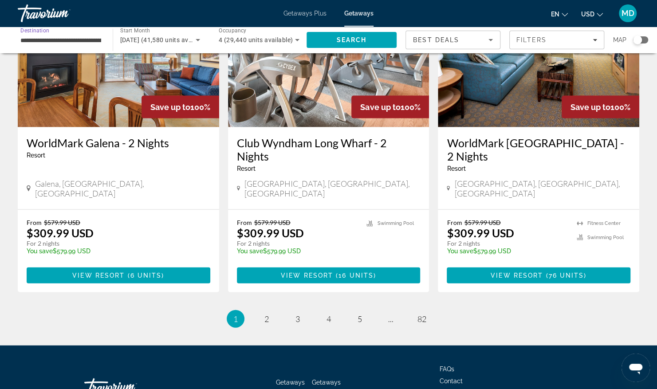
scroll to position [1098, 0]
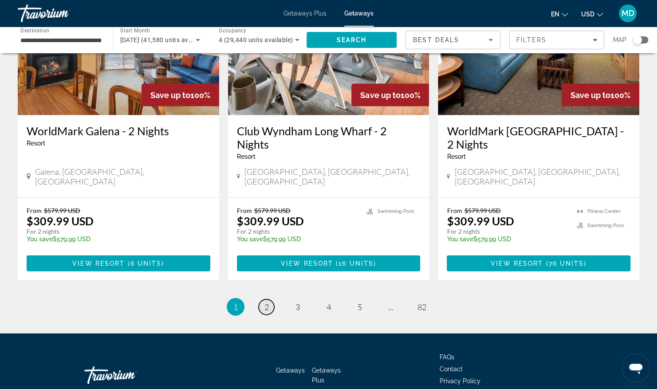
click at [268, 299] on link "page 2" at bounding box center [267, 307] width 16 height 16
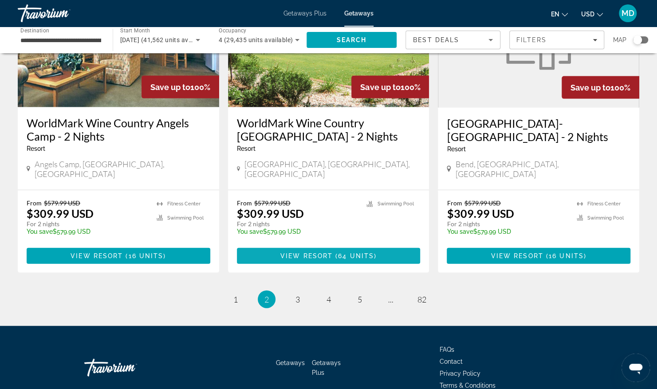
scroll to position [1099, 0]
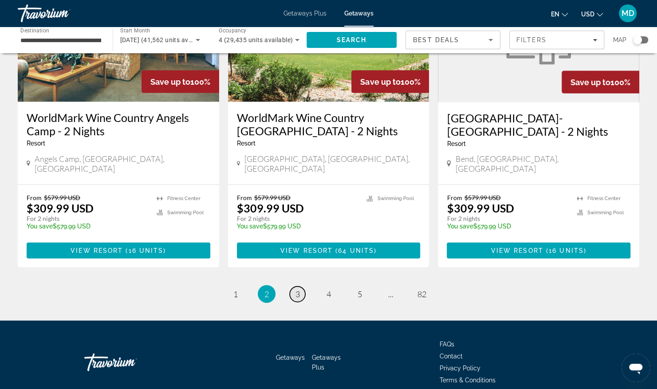
click at [298, 287] on link "page 3" at bounding box center [298, 295] width 16 height 16
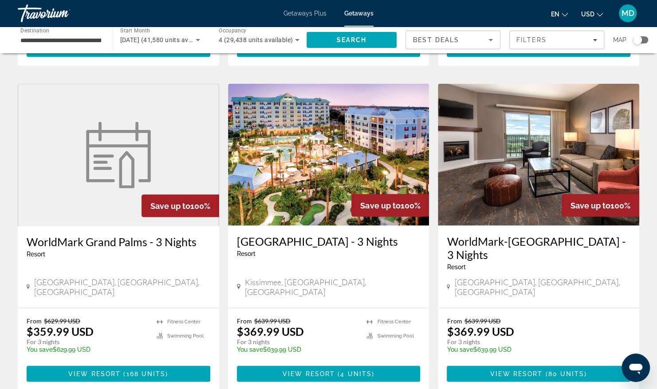
scroll to position [976, 0]
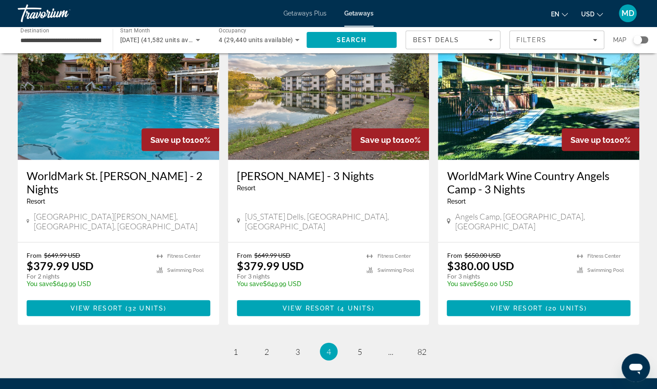
scroll to position [1065, 0]
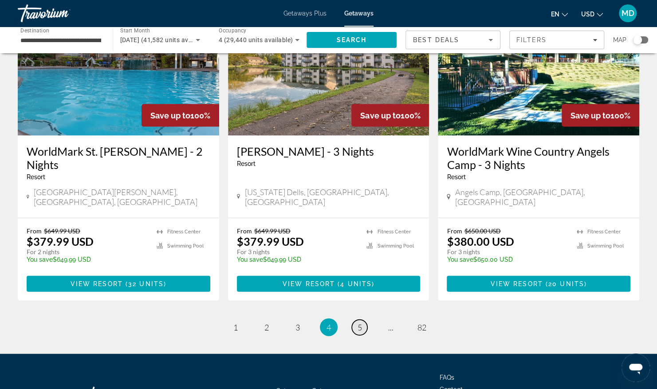
click at [362, 323] on span "5" at bounding box center [360, 328] width 4 height 10
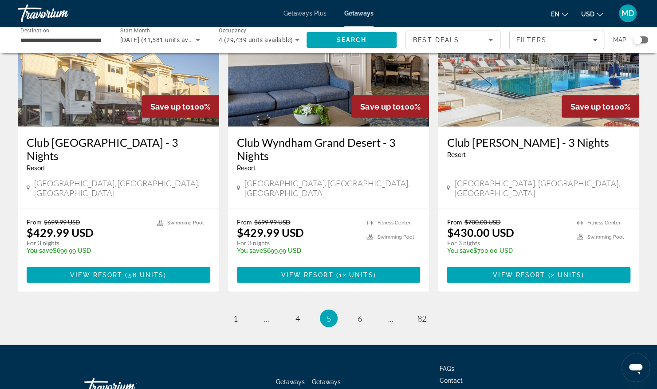
scroll to position [1098, 0]
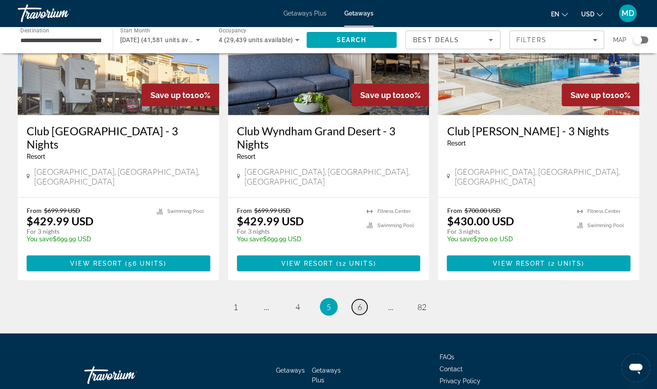
click at [355, 299] on link "page 6" at bounding box center [360, 307] width 16 height 16
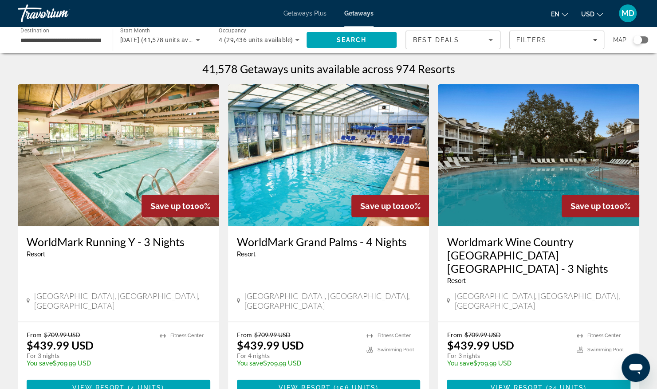
click at [96, 43] on input "**********" at bounding box center [60, 40] width 81 height 11
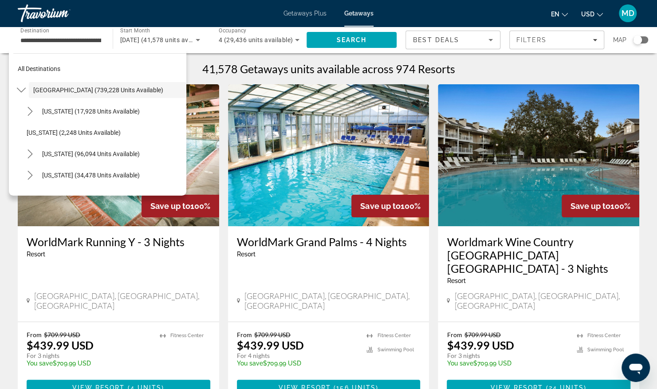
click at [319, 264] on div "WorldMark Grand Palms - 4 Nights Resort - This is an adults only resort Surfsid…" at bounding box center [328, 273] width 201 height 95
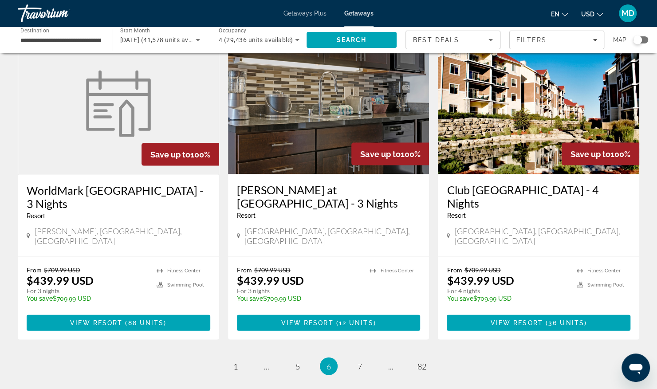
scroll to position [1098, 0]
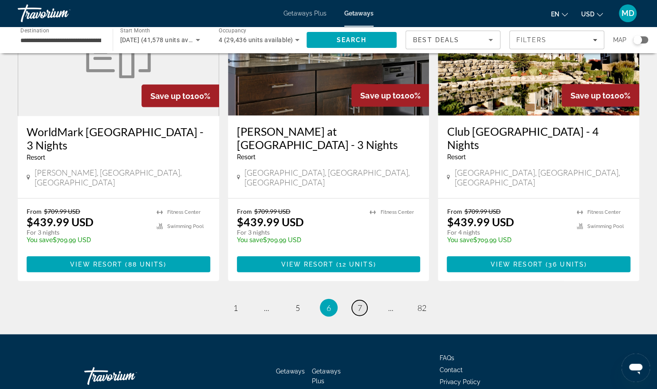
click at [358, 300] on link "page 7" at bounding box center [360, 308] width 16 height 16
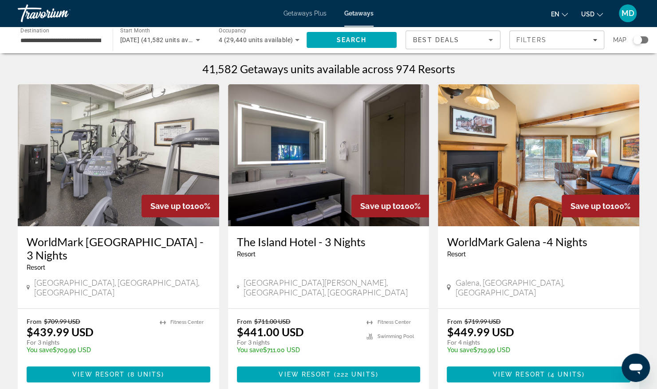
drag, startPoint x: 98, startPoint y: 39, endPoint x: 109, endPoint y: 32, distance: 13.3
click at [98, 39] on input "**********" at bounding box center [60, 40] width 81 height 11
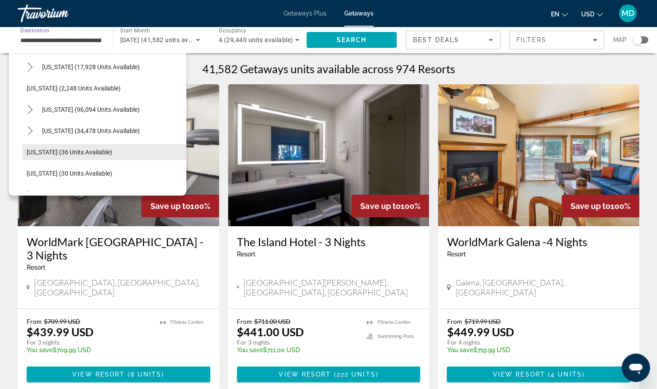
scroll to position [133, 0]
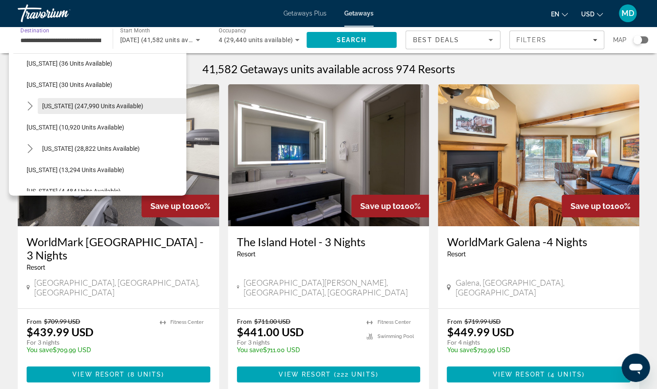
click at [105, 102] on span "Florida (247,990 units available)" at bounding box center [92, 105] width 101 height 7
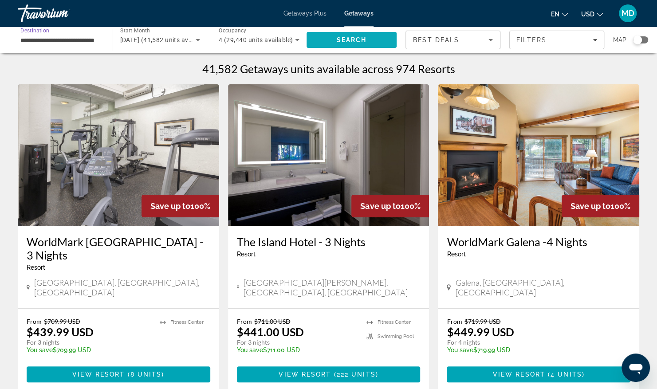
click at [352, 41] on span "Search" at bounding box center [351, 39] width 30 height 7
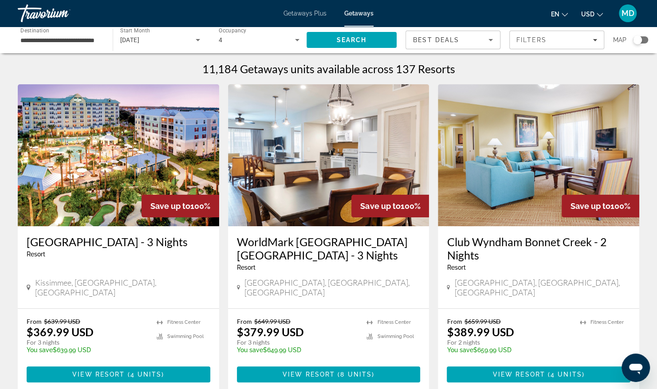
click at [488, 37] on icon "Sort by" at bounding box center [490, 40] width 11 height 11
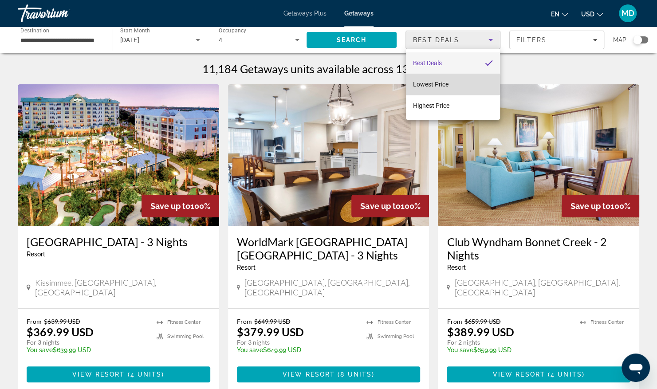
click at [439, 84] on span "Lowest Price" at bounding box center [430, 84] width 35 height 7
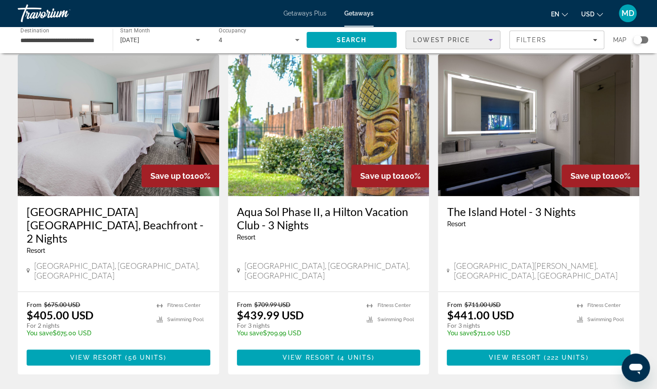
scroll to position [177, 0]
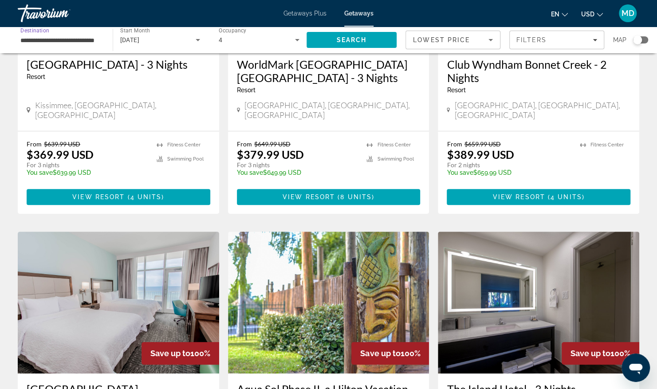
click at [99, 42] on input "**********" at bounding box center [60, 40] width 81 height 11
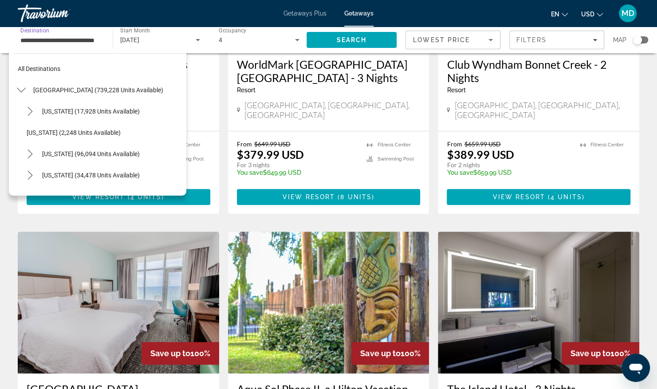
scroll to position [117, 0]
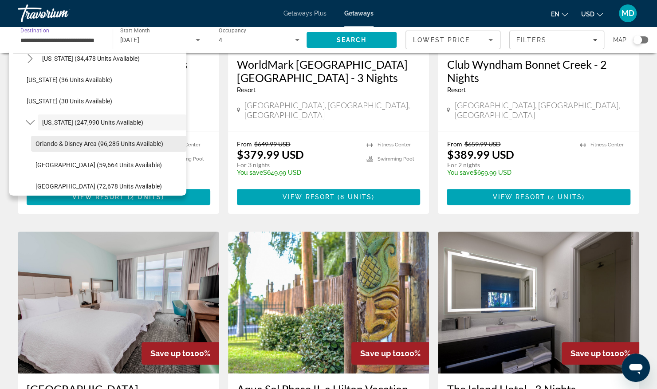
click at [73, 148] on span "Select destination: Orlando & Disney Area (96,285 units available)" at bounding box center [108, 143] width 155 height 21
type input "**********"
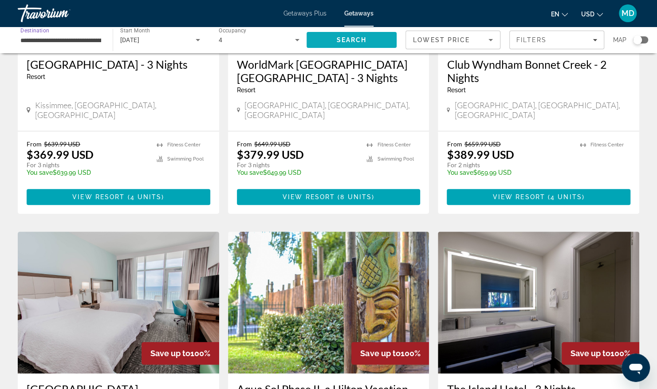
click at [368, 43] on span "Search" at bounding box center [352, 39] width 91 height 21
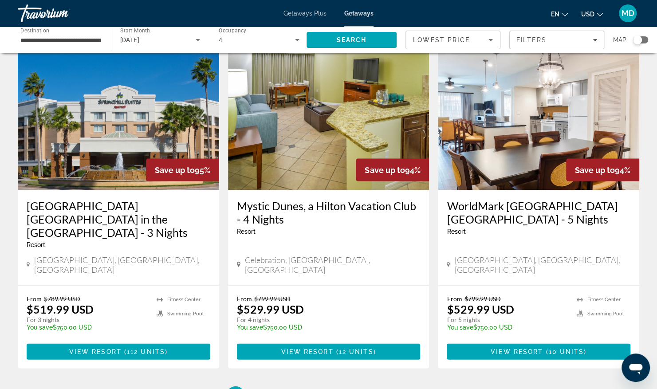
scroll to position [1098, 0]
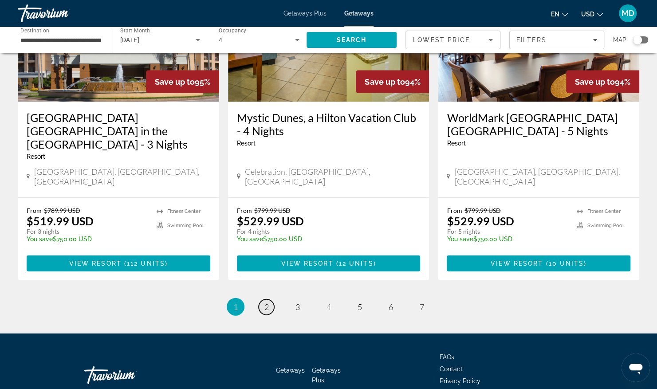
click at [268, 302] on span "2" at bounding box center [266, 307] width 4 height 10
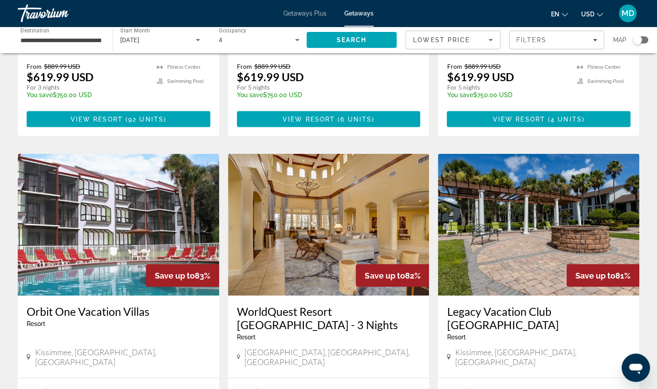
scroll to position [1065, 0]
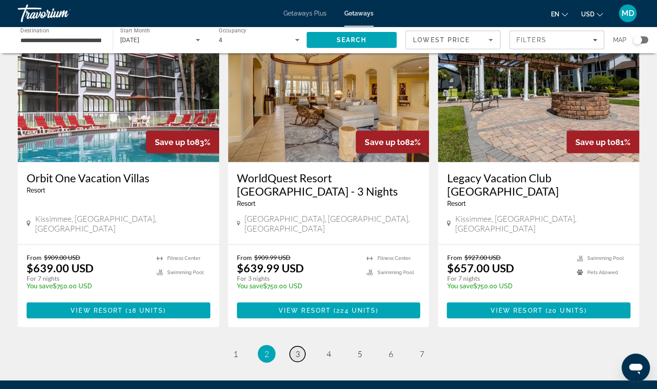
click at [296, 349] on span "3" at bounding box center [297, 354] width 4 height 10
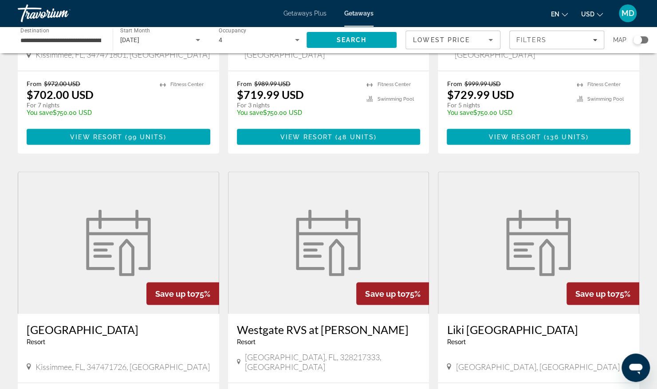
scroll to position [1059, 0]
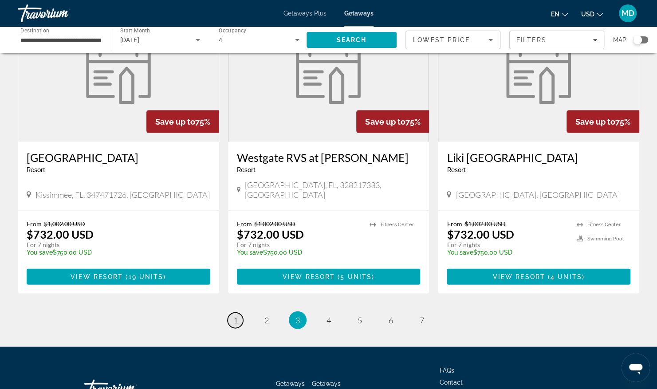
click at [234, 315] on span "1" at bounding box center [235, 320] width 4 height 10
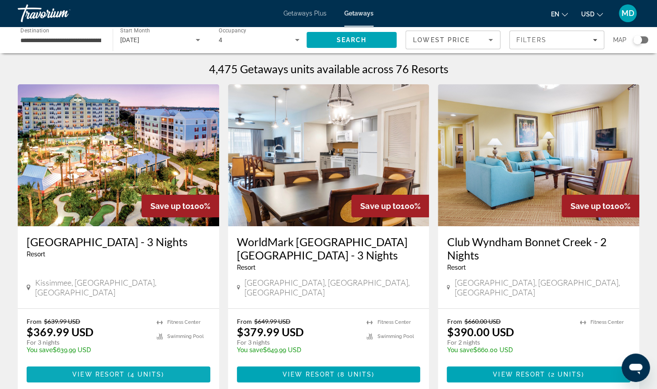
click at [78, 371] on span "View Resort" at bounding box center [98, 374] width 52 height 7
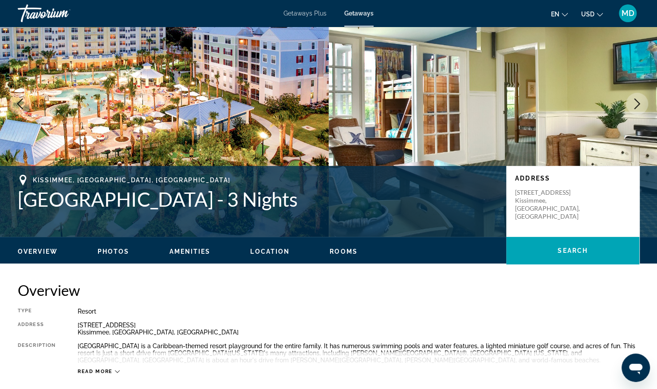
scroll to position [133, 0]
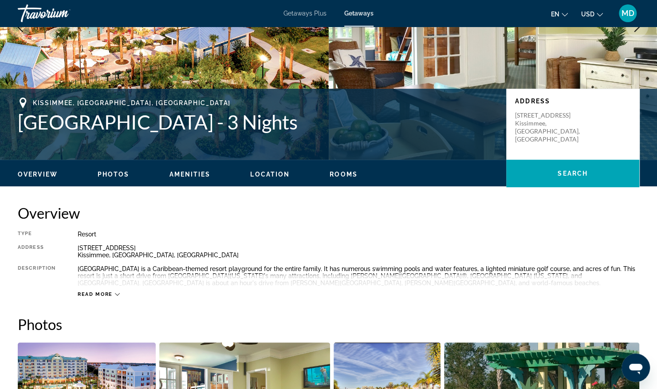
click at [115, 294] on icon "Main content" at bounding box center [117, 294] width 5 height 5
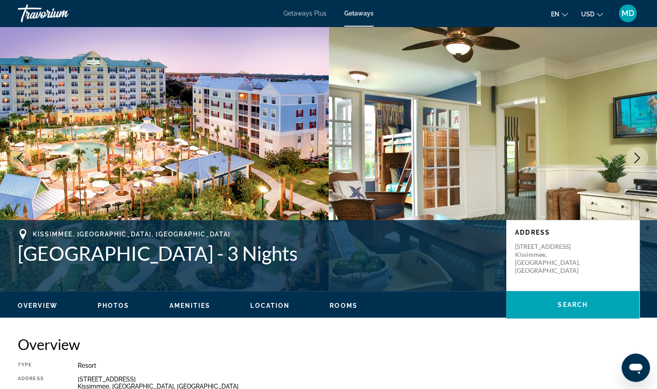
scroll to position [0, 0]
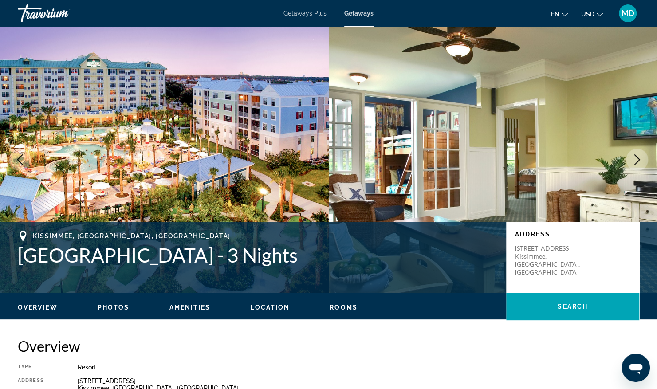
click at [114, 308] on span "Photos" at bounding box center [114, 307] width 32 height 7
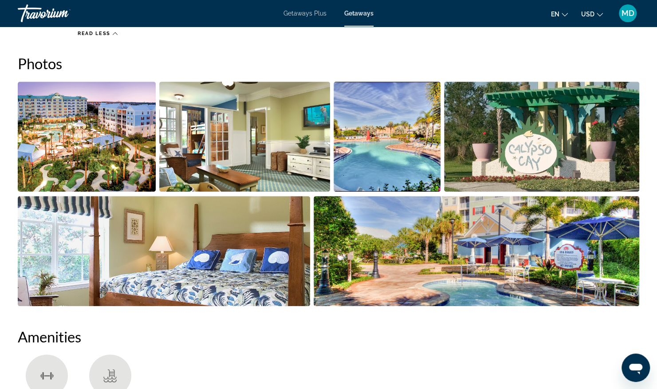
scroll to position [395, 0]
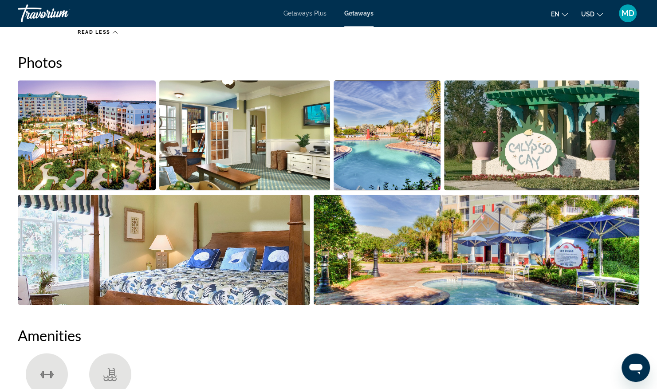
click at [118, 169] on img "Open full-screen image slider" at bounding box center [87, 135] width 138 height 110
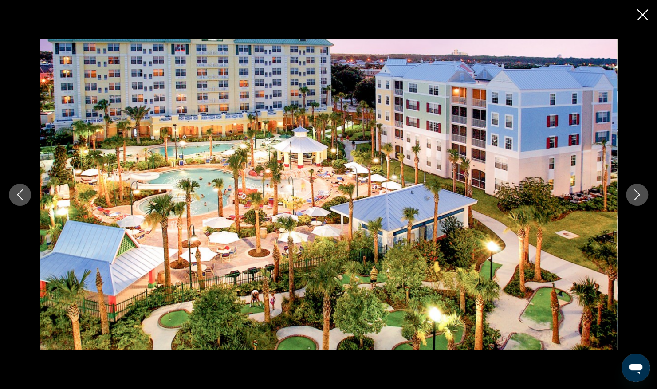
click at [644, 190] on button "Next image" at bounding box center [637, 195] width 22 height 22
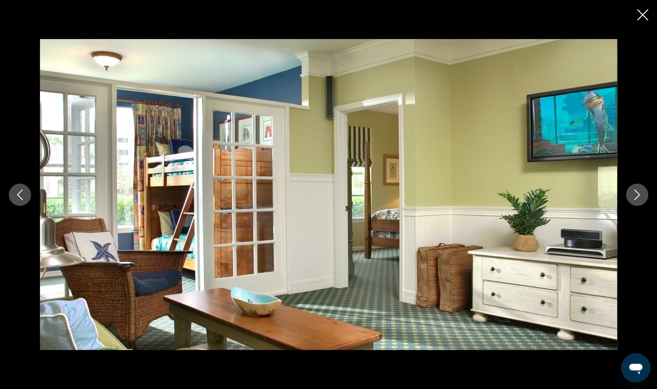
click at [629, 196] on button "Next image" at bounding box center [637, 195] width 22 height 22
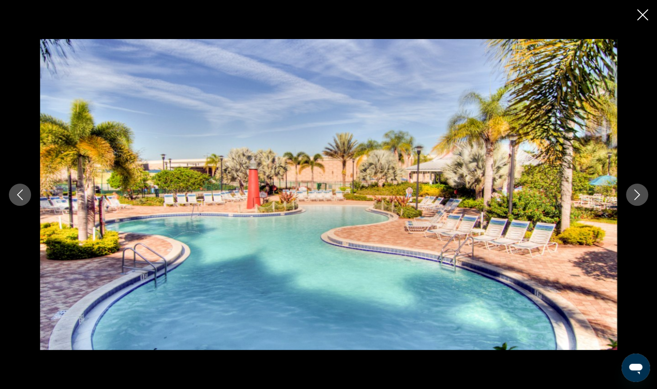
click at [629, 196] on button "Next image" at bounding box center [637, 195] width 22 height 22
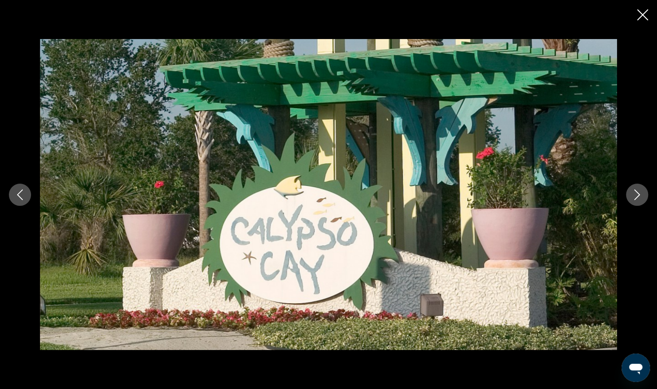
click at [629, 196] on button "Next image" at bounding box center [637, 195] width 22 height 22
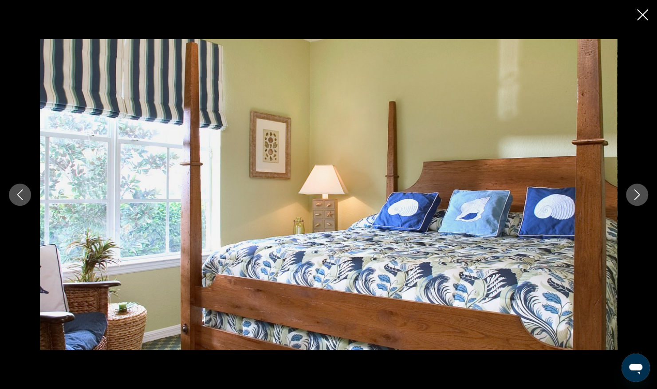
click at [629, 196] on button "Next image" at bounding box center [637, 195] width 22 height 22
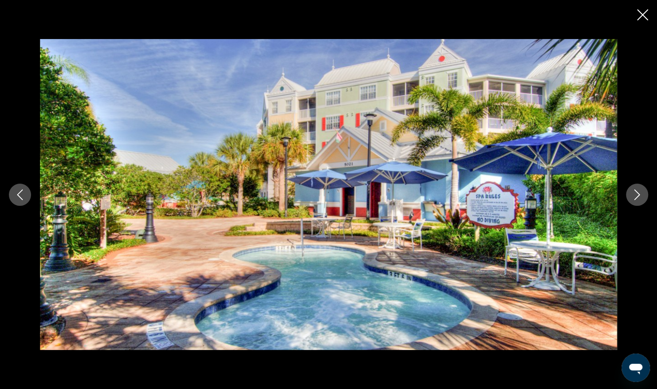
click at [629, 196] on button "Next image" at bounding box center [637, 195] width 22 height 22
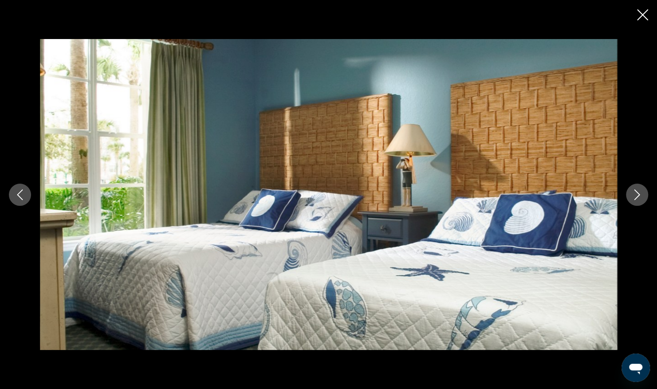
click at [629, 196] on button "Next image" at bounding box center [637, 195] width 22 height 22
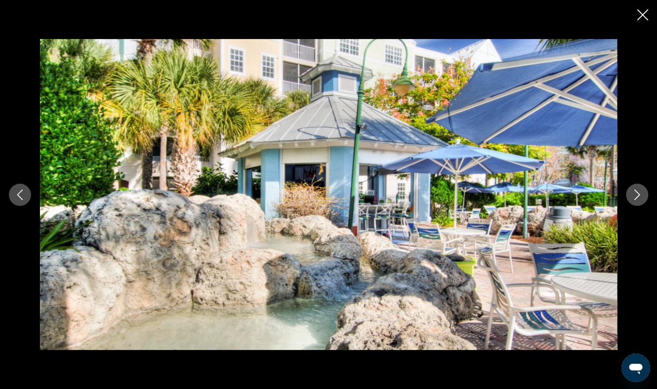
click at [629, 196] on button "Next image" at bounding box center [637, 195] width 22 height 22
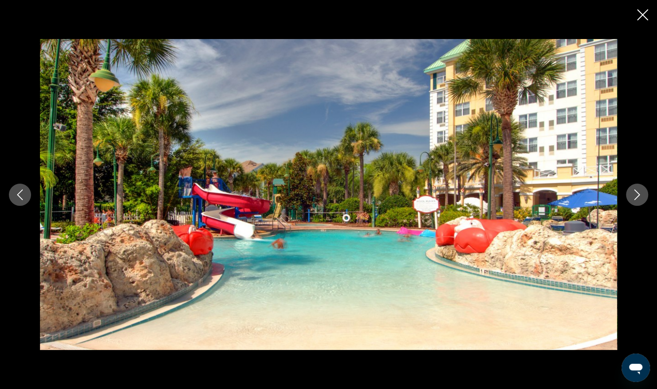
click at [630, 196] on button "Next image" at bounding box center [637, 195] width 22 height 22
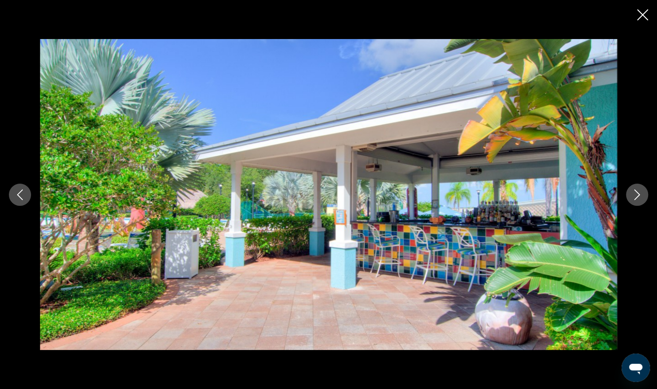
click at [630, 196] on button "Next image" at bounding box center [637, 195] width 22 height 22
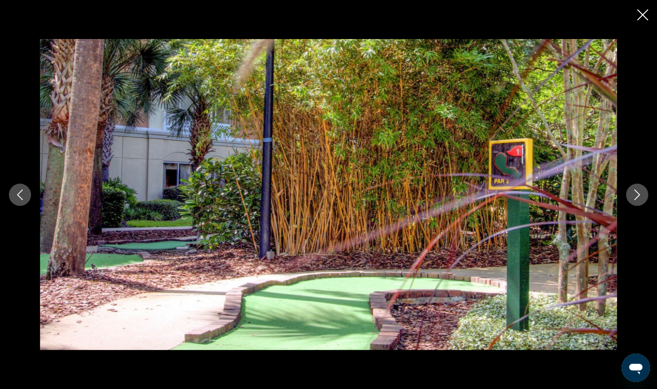
click at [630, 196] on button "Next image" at bounding box center [637, 195] width 22 height 22
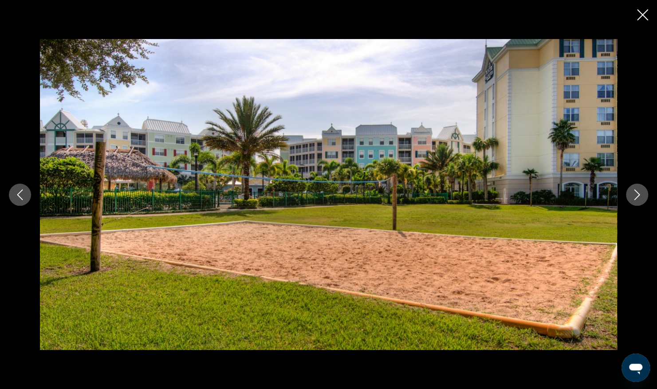
click at [630, 196] on button "Next image" at bounding box center [637, 195] width 22 height 22
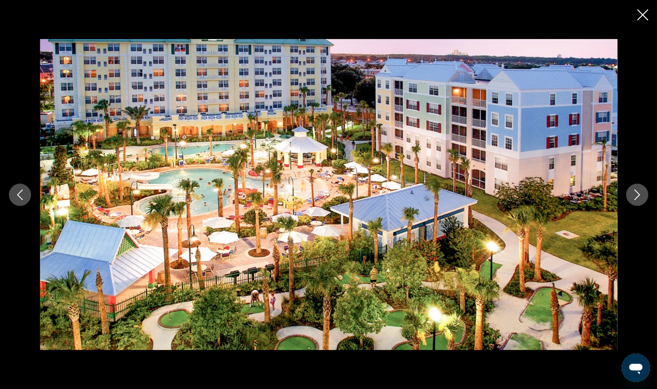
click at [630, 196] on button "Next image" at bounding box center [637, 195] width 22 height 22
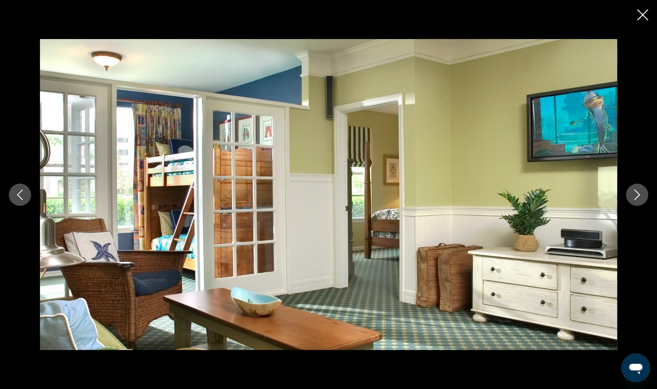
click at [630, 196] on button "Next image" at bounding box center [637, 195] width 22 height 22
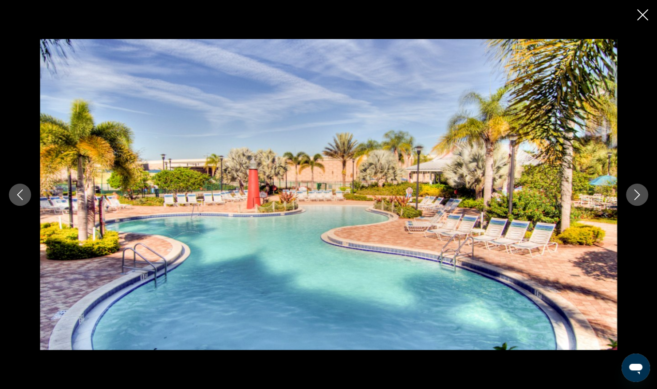
click at [630, 196] on button "Next image" at bounding box center [637, 195] width 22 height 22
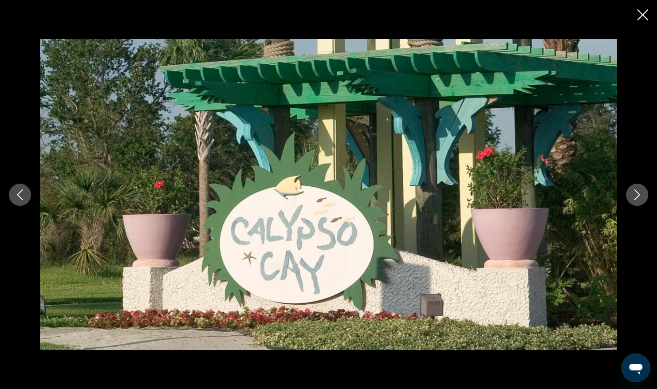
click at [630, 196] on button "Next image" at bounding box center [637, 195] width 22 height 22
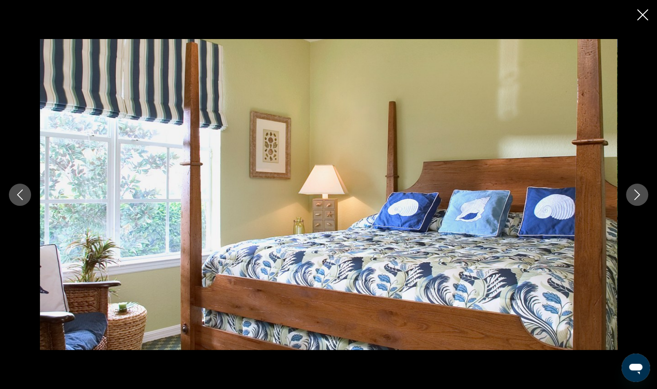
click at [630, 196] on button "Next image" at bounding box center [637, 195] width 22 height 22
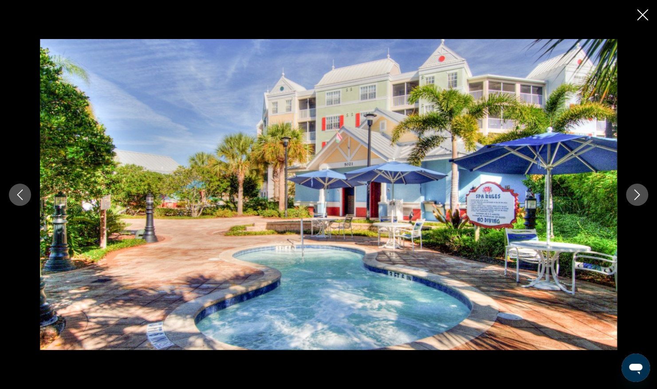
click at [630, 196] on button "Next image" at bounding box center [637, 195] width 22 height 22
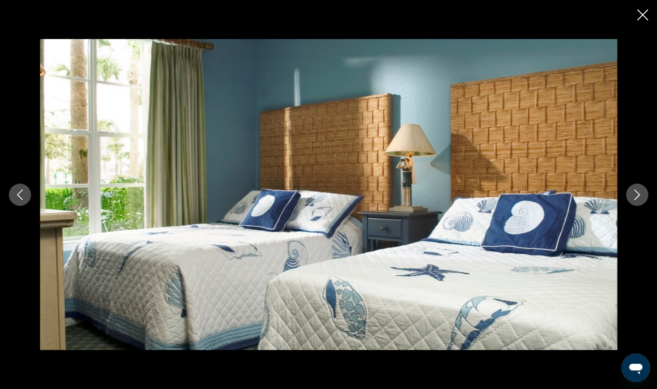
click at [630, 196] on button "Next image" at bounding box center [637, 195] width 22 height 22
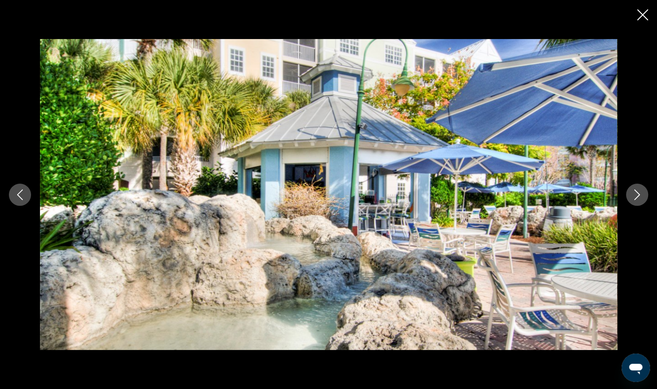
click at [630, 196] on button "Next image" at bounding box center [637, 195] width 22 height 22
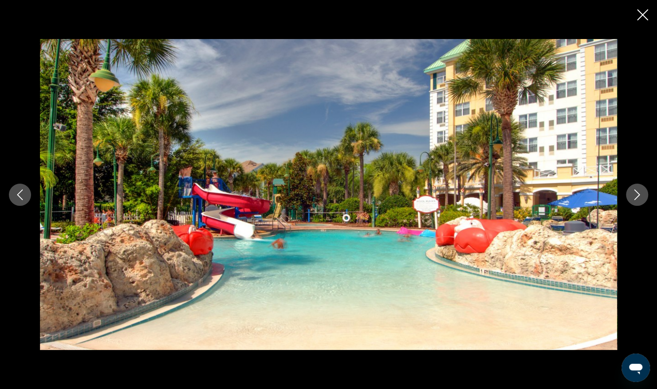
click at [630, 196] on button "Next image" at bounding box center [637, 195] width 22 height 22
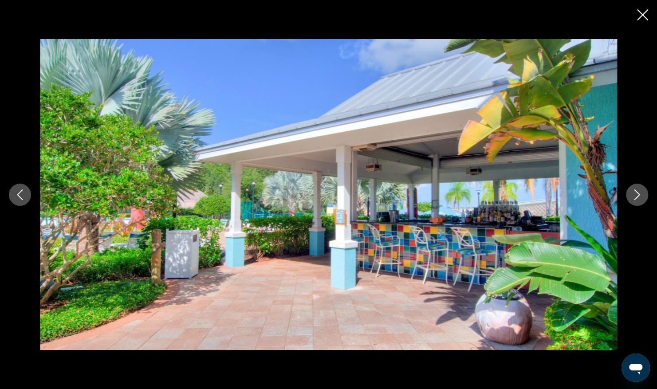
click at [630, 196] on button "Next image" at bounding box center [637, 195] width 22 height 22
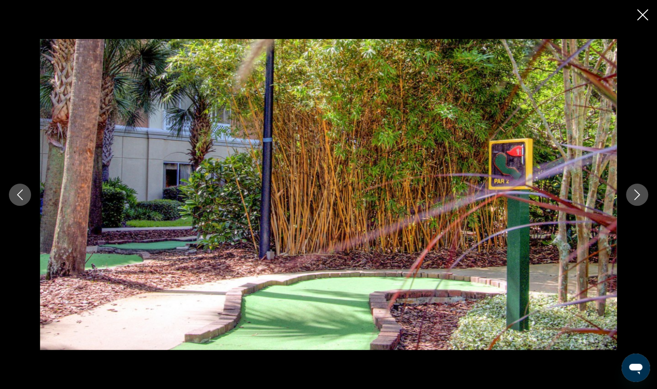
click at [630, 196] on button "Next image" at bounding box center [637, 195] width 22 height 22
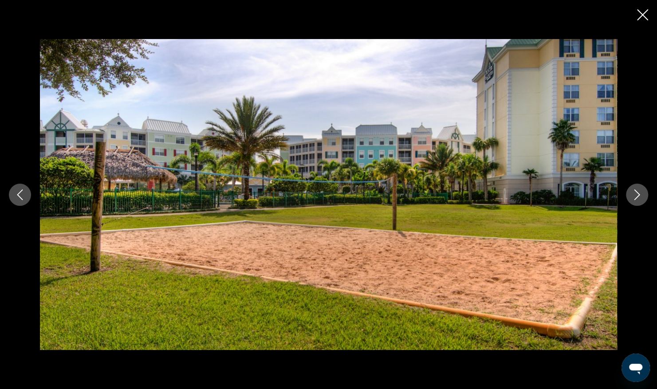
click at [630, 196] on button "Next image" at bounding box center [637, 195] width 22 height 22
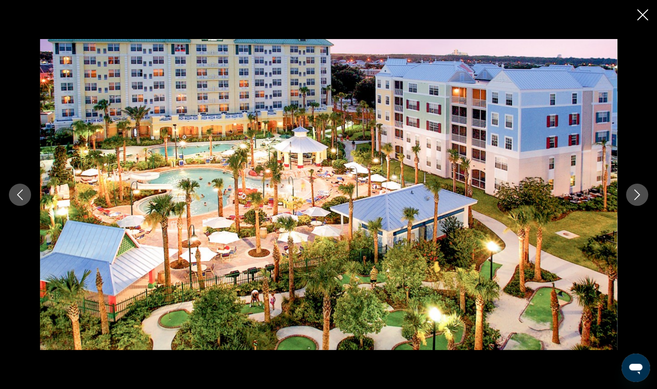
click at [630, 196] on button "Next image" at bounding box center [637, 195] width 22 height 22
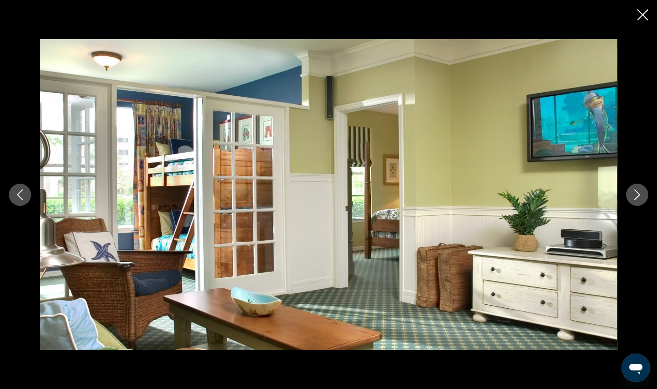
click at [630, 196] on button "Next image" at bounding box center [637, 195] width 22 height 22
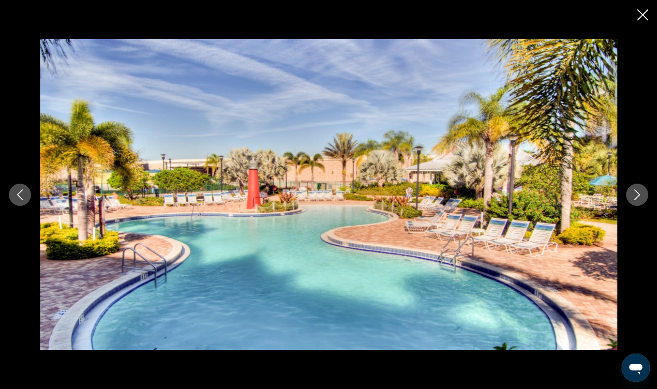
click at [630, 196] on button "Next image" at bounding box center [637, 195] width 22 height 22
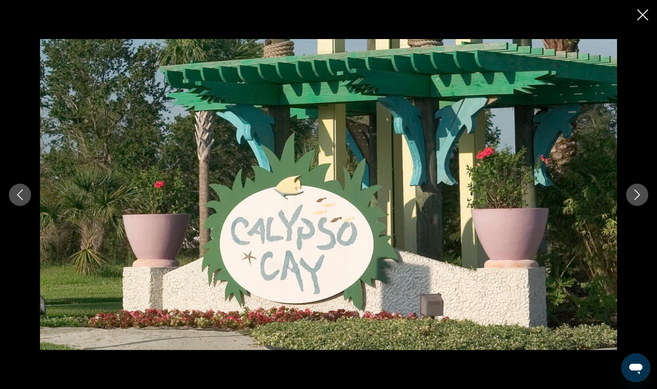
click at [630, 196] on button "Next image" at bounding box center [637, 195] width 22 height 22
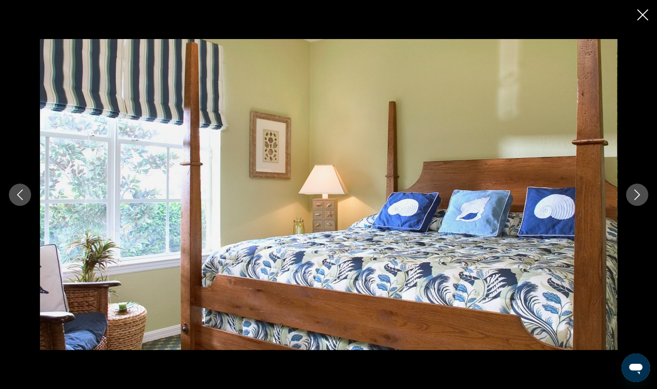
click at [630, 196] on button "Next image" at bounding box center [637, 195] width 22 height 22
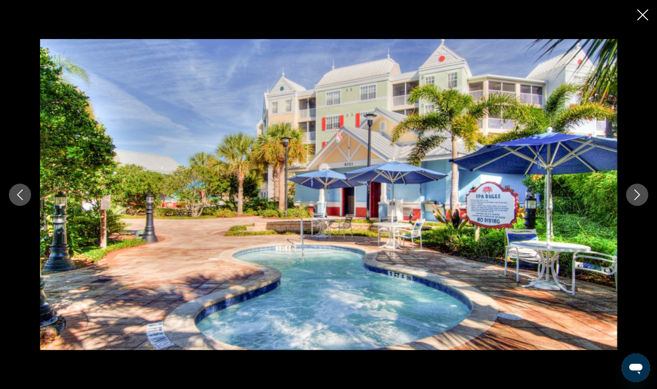
click at [630, 196] on button "Next image" at bounding box center [637, 195] width 22 height 22
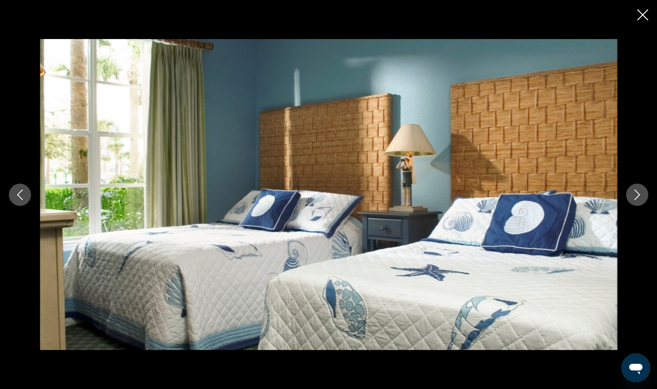
click at [630, 196] on button "Next image" at bounding box center [637, 195] width 22 height 22
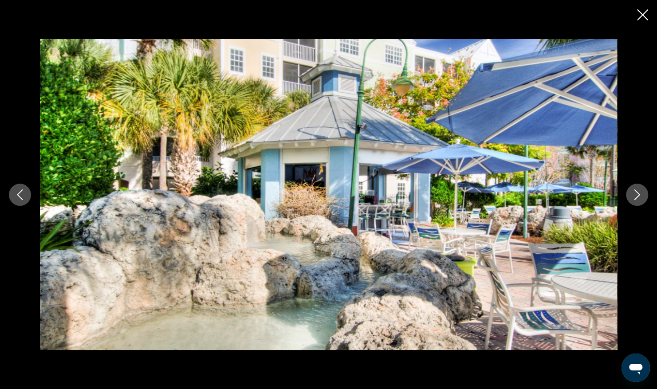
click at [630, 196] on button "Next image" at bounding box center [637, 195] width 22 height 22
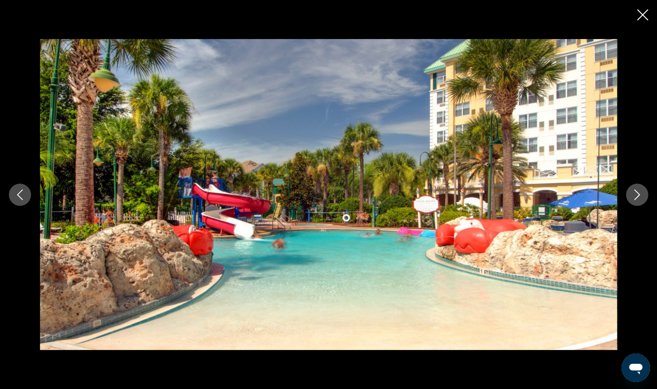
click at [630, 196] on button "Next image" at bounding box center [637, 195] width 22 height 22
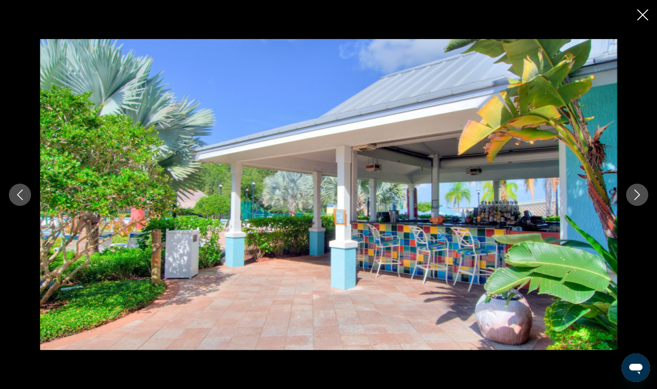
click at [630, 196] on button "Next image" at bounding box center [637, 195] width 22 height 22
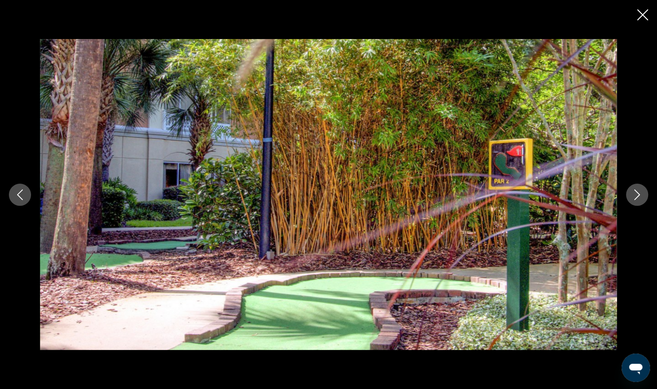
click at [630, 196] on button "Next image" at bounding box center [637, 195] width 22 height 22
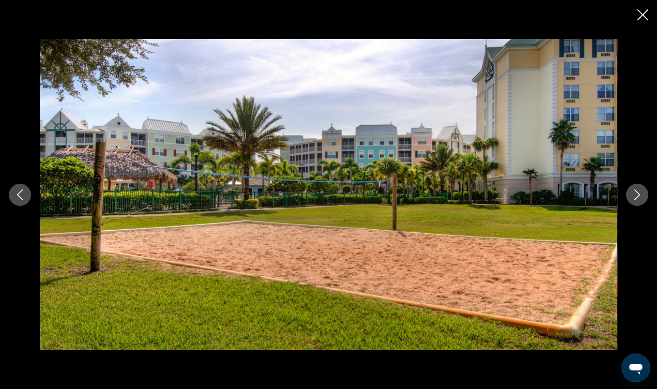
click at [630, 196] on button "Next image" at bounding box center [637, 195] width 22 height 22
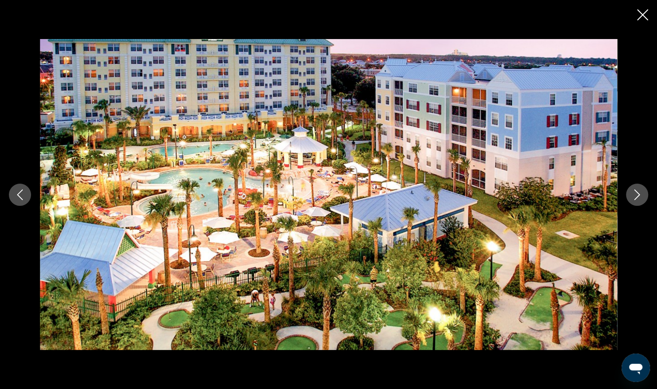
click at [630, 196] on button "Next image" at bounding box center [637, 195] width 22 height 22
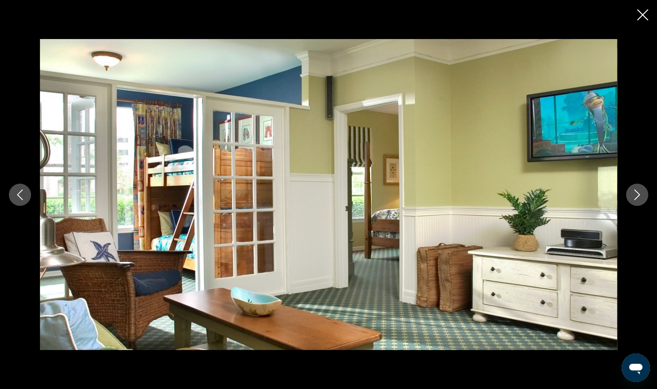
click at [630, 196] on button "Next image" at bounding box center [637, 195] width 22 height 22
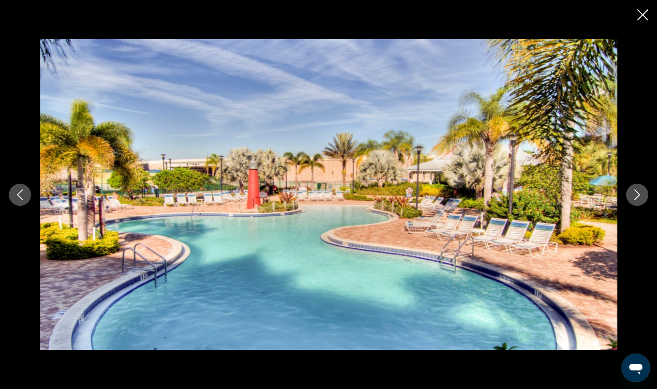
click at [633, 196] on icon "Next image" at bounding box center [637, 194] width 11 height 11
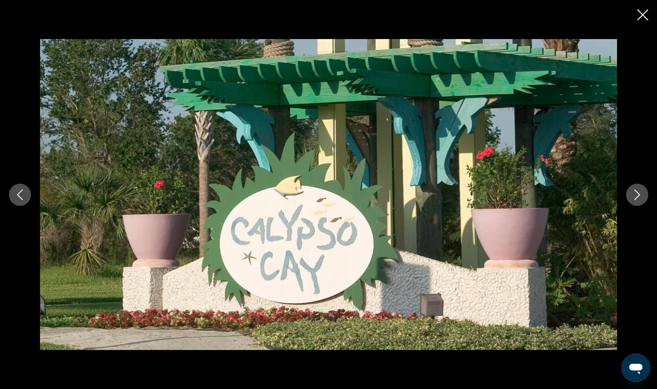
click at [634, 196] on icon "Next image" at bounding box center [637, 194] width 11 height 11
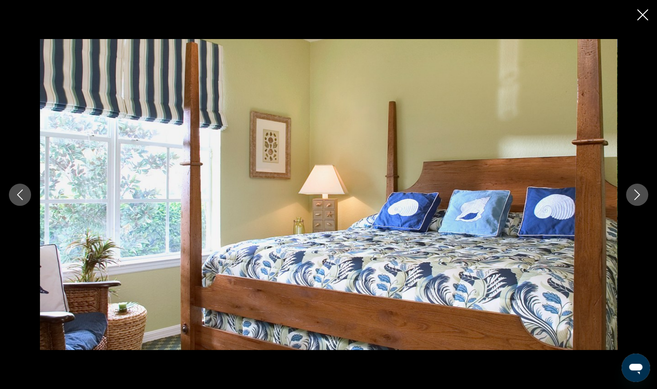
click at [634, 196] on icon "Next image" at bounding box center [637, 194] width 11 height 11
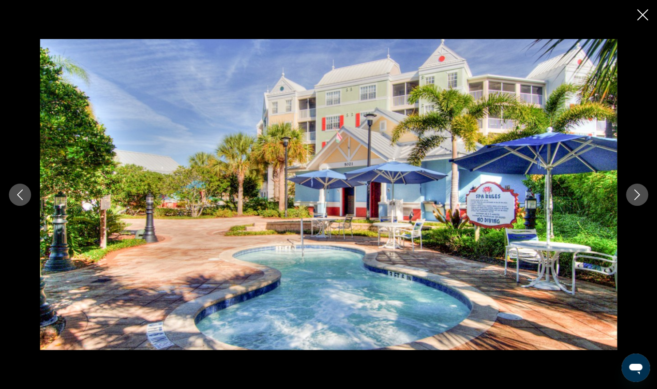
click at [634, 196] on icon "Next image" at bounding box center [637, 194] width 11 height 11
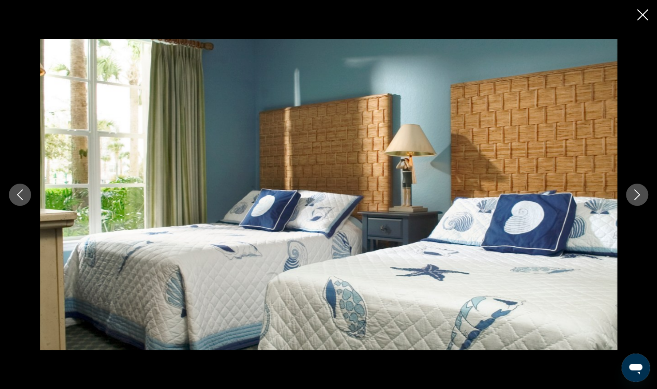
click at [634, 196] on icon "Next image" at bounding box center [637, 194] width 11 height 11
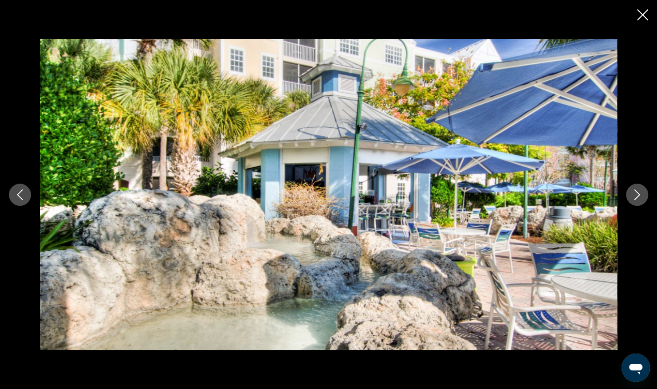
click at [641, 14] on icon "Close slideshow" at bounding box center [642, 14] width 11 height 11
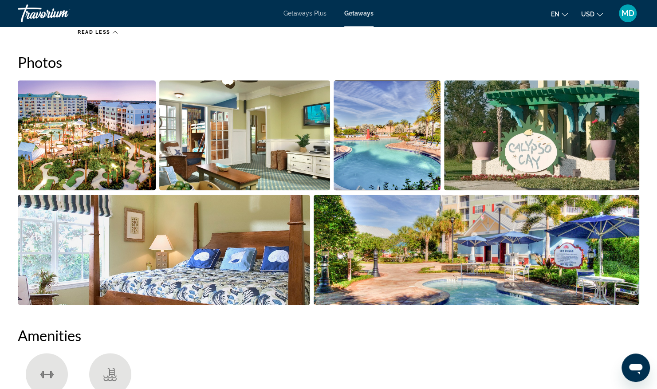
click at [313, 14] on span "Getaways Plus" at bounding box center [304, 13] width 43 height 7
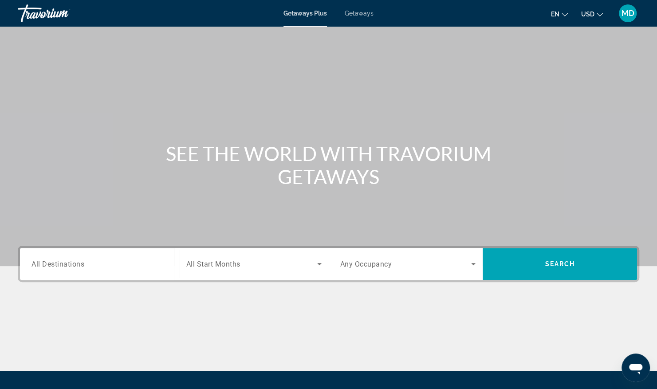
click at [107, 264] on input "Destination All Destinations" at bounding box center [99, 264] width 136 height 11
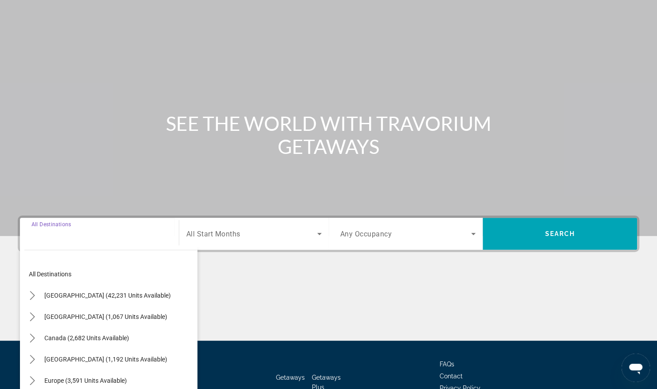
scroll to position [90, 0]
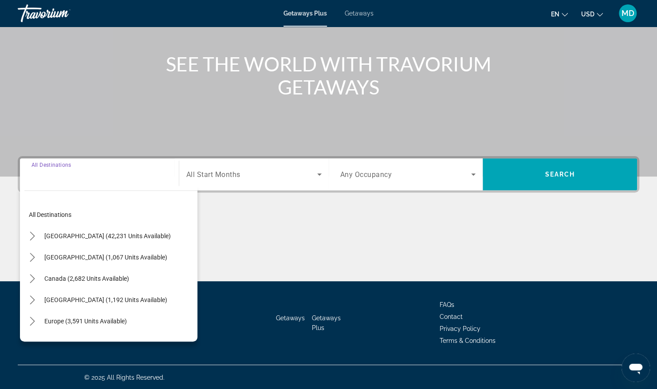
click at [119, 237] on span "United States (42,231 units available)" at bounding box center [107, 235] width 126 height 7
type input "**********"
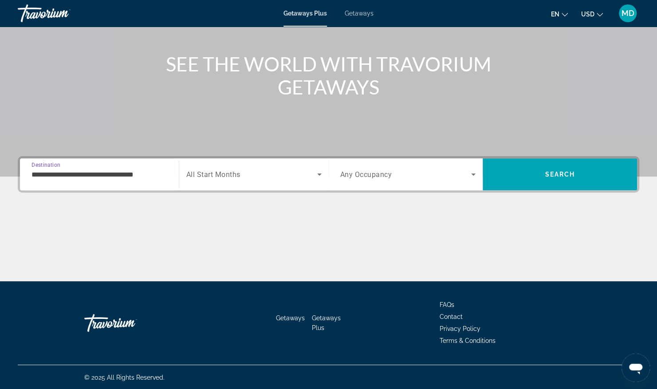
click at [247, 179] on div "Search widget" at bounding box center [253, 174] width 135 height 25
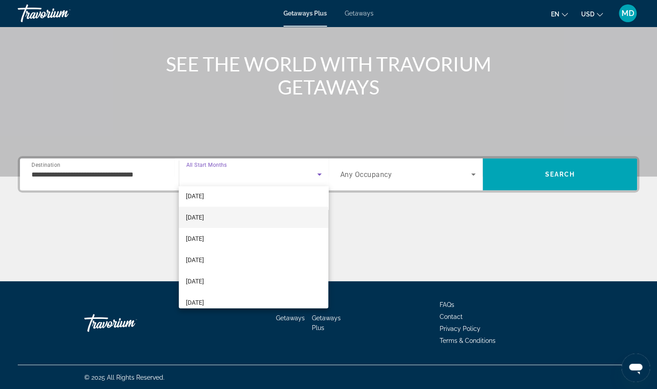
click at [204, 220] on span "February 2026" at bounding box center [195, 217] width 18 height 11
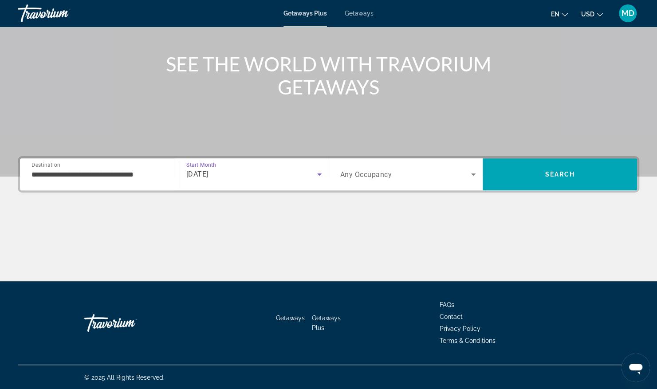
click at [472, 178] on icon "Search widget" at bounding box center [473, 174] width 11 height 11
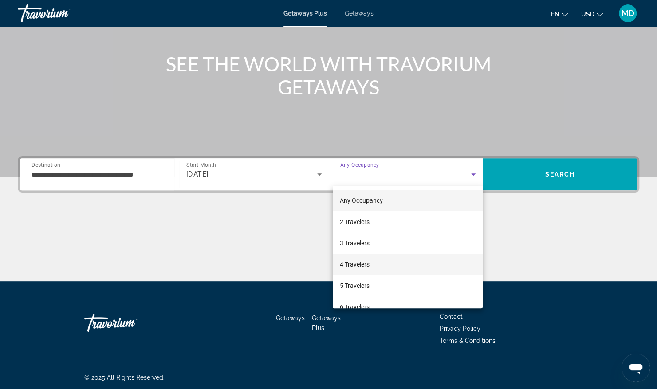
click at [349, 264] on span "4 Travelers" at bounding box center [355, 264] width 30 height 11
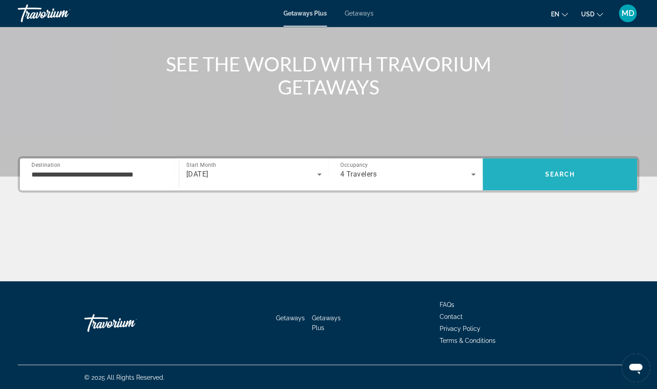
click at [575, 170] on span "Search" at bounding box center [560, 174] width 154 height 21
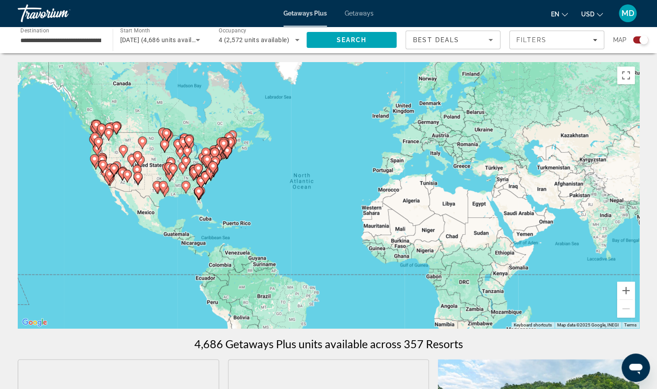
click at [492, 39] on icon "Sort by" at bounding box center [490, 40] width 11 height 11
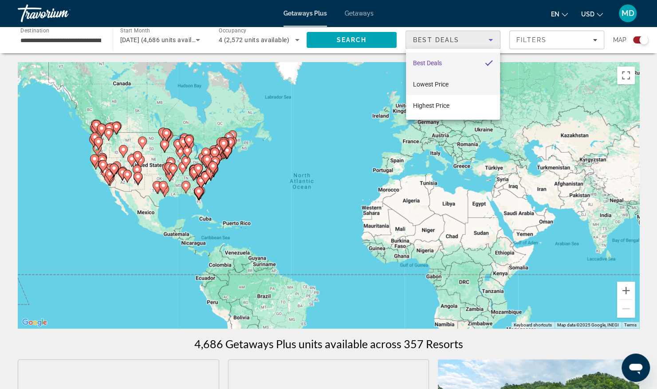
click at [428, 85] on span "Lowest Price" at bounding box center [430, 84] width 35 height 7
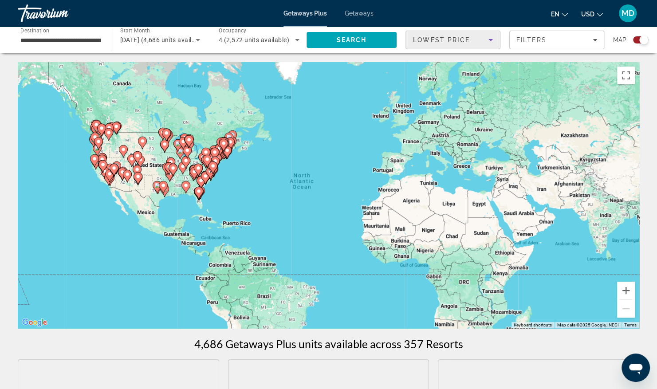
click at [94, 39] on input "**********" at bounding box center [60, 40] width 81 height 11
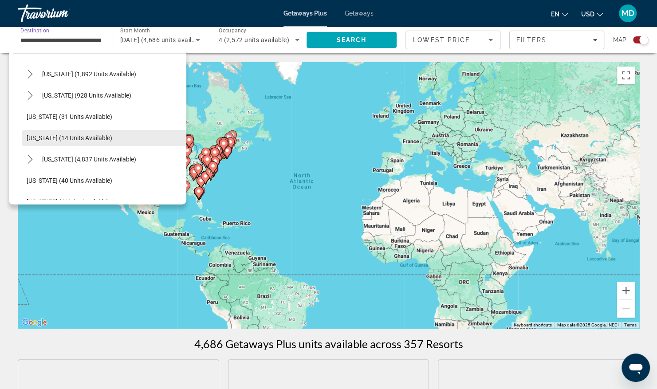
scroll to position [133, 0]
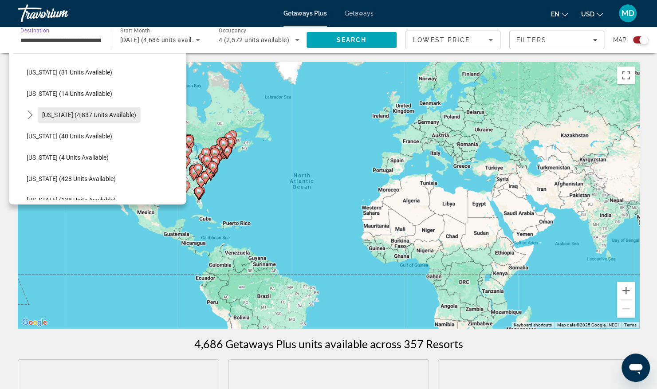
click at [102, 116] on span "Florida (4,837 units available)" at bounding box center [89, 114] width 94 height 7
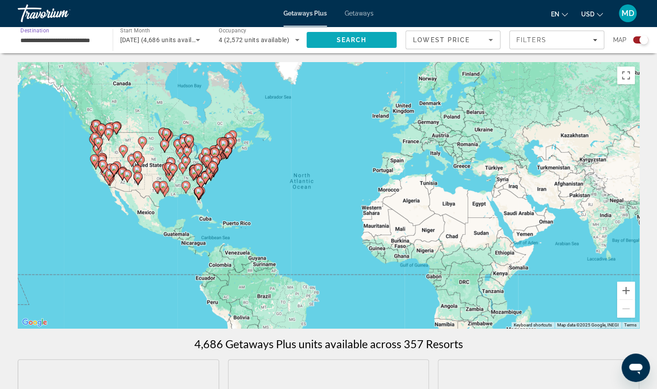
click at [350, 45] on span "Search" at bounding box center [352, 39] width 91 height 21
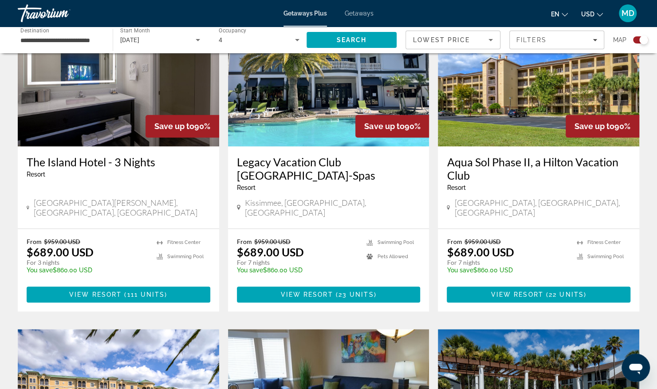
scroll to position [311, 0]
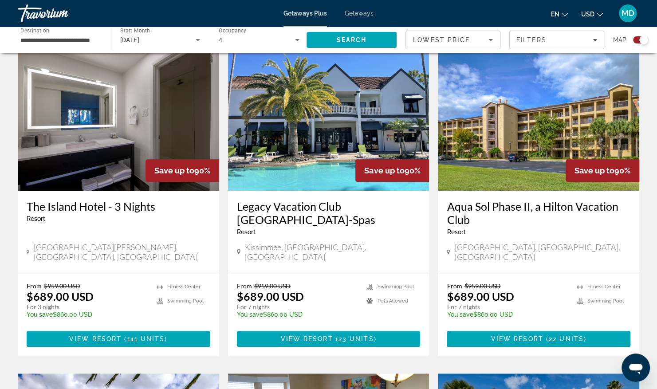
click at [106, 37] on div "**********" at bounding box center [60, 40] width 95 height 25
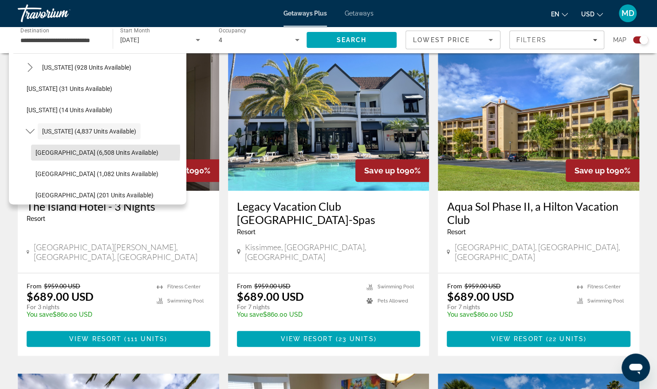
scroll to position [0, 0]
click at [87, 151] on span "Orlando & Disney Area (6,508 units available)" at bounding box center [96, 152] width 123 height 7
type input "**********"
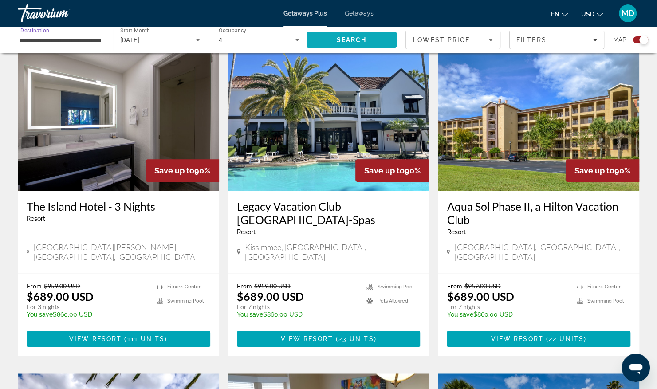
click at [351, 42] on span "Search" at bounding box center [351, 39] width 30 height 7
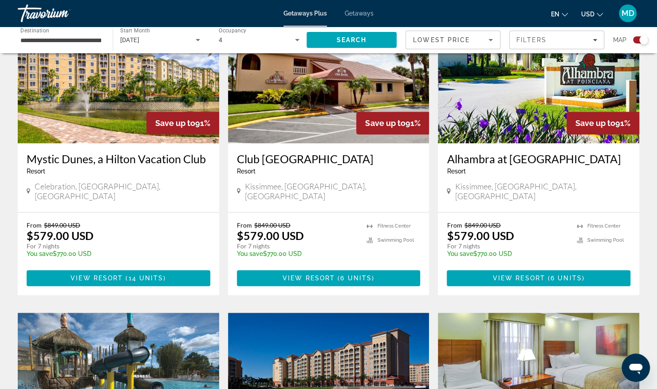
scroll to position [311, 0]
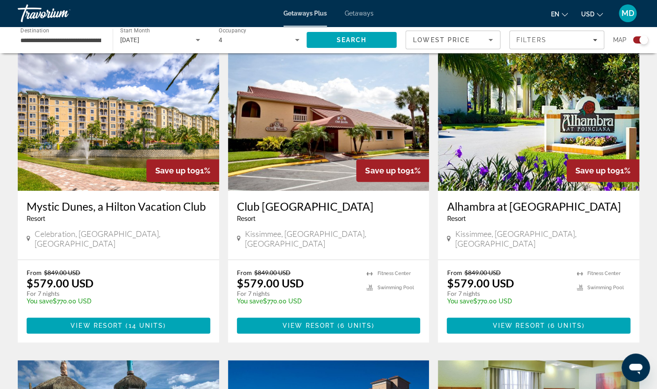
click at [99, 161] on img "Main content" at bounding box center [118, 120] width 201 height 142
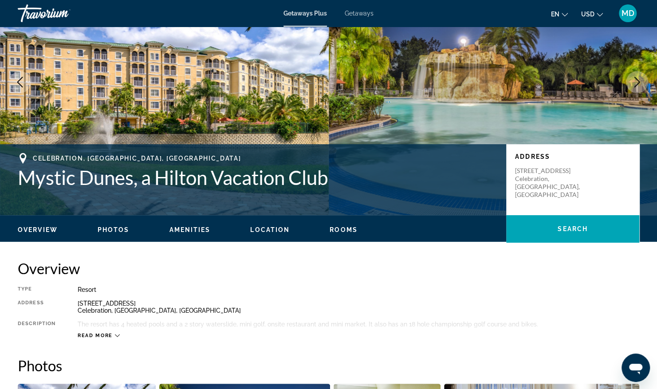
scroll to position [133, 0]
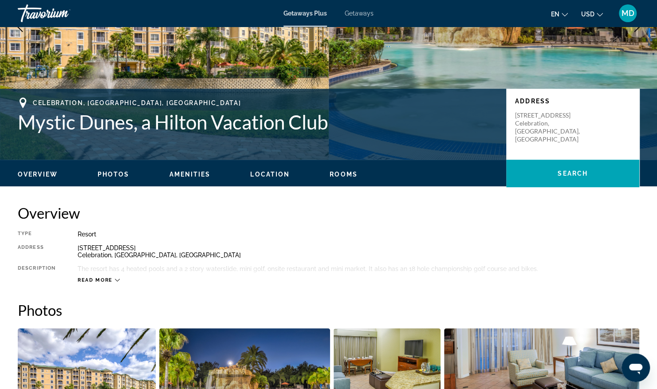
click at [116, 280] on icon "Main content" at bounding box center [117, 280] width 5 height 5
click at [268, 177] on span "Location" at bounding box center [269, 174] width 39 height 7
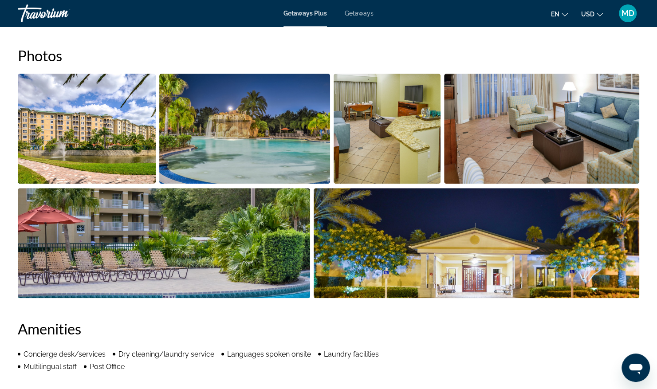
scroll to position [305, 0]
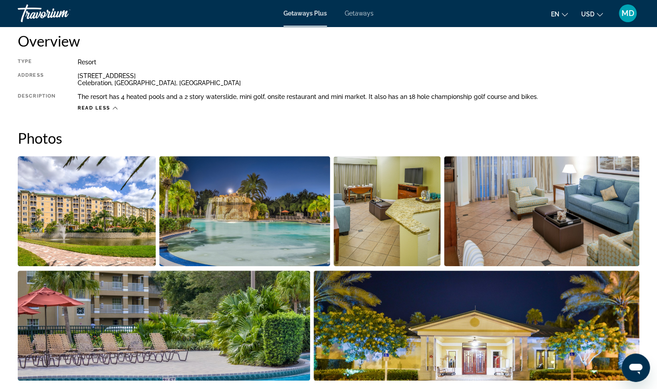
click at [209, 253] on img "Open full-screen image slider" at bounding box center [244, 211] width 171 height 110
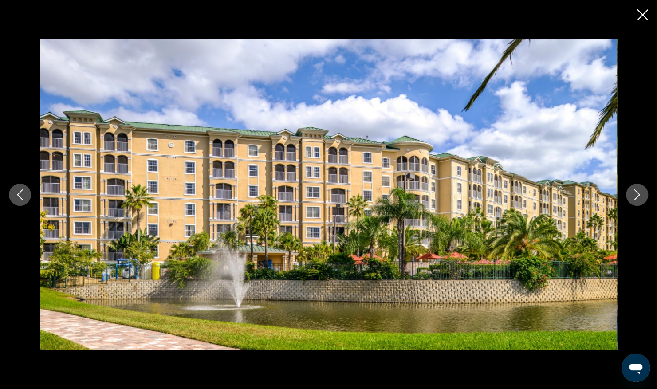
click at [632, 199] on icon "Next image" at bounding box center [637, 194] width 11 height 11
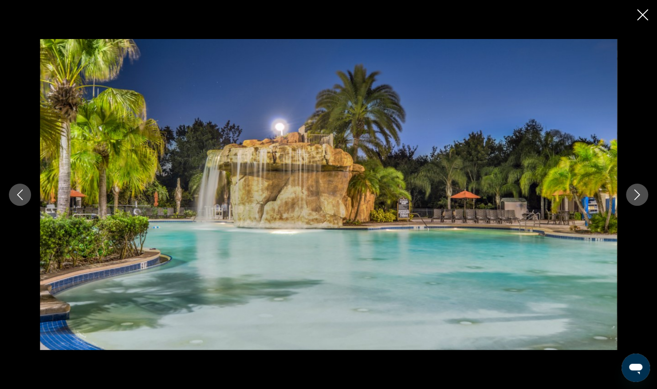
click at [632, 199] on icon "Next image" at bounding box center [637, 194] width 11 height 11
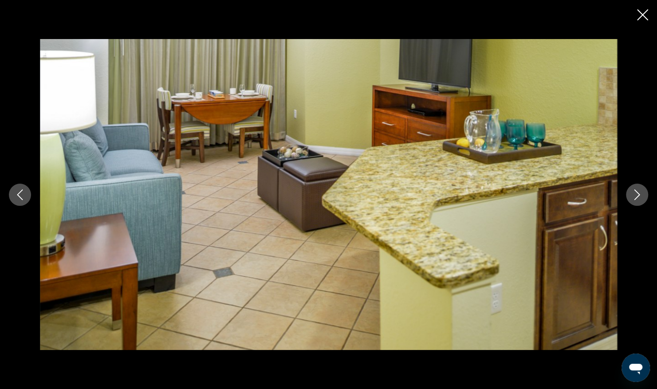
click at [632, 199] on icon "Next image" at bounding box center [637, 194] width 11 height 11
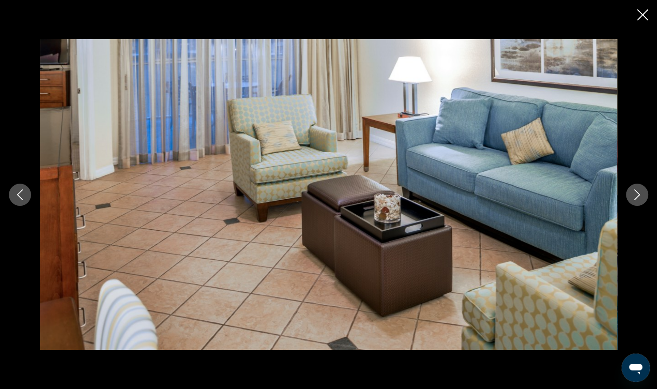
click at [632, 199] on icon "Next image" at bounding box center [637, 194] width 11 height 11
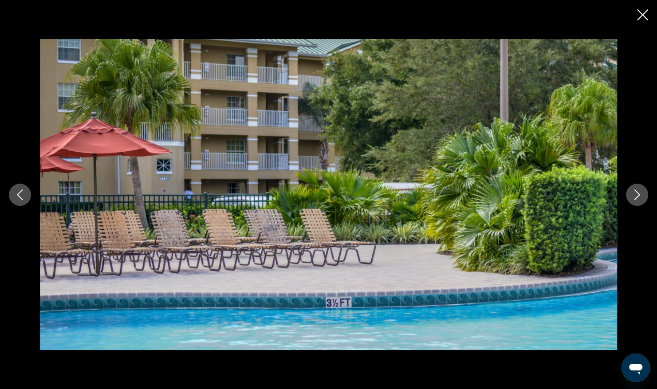
click at [632, 199] on icon "Next image" at bounding box center [637, 194] width 11 height 11
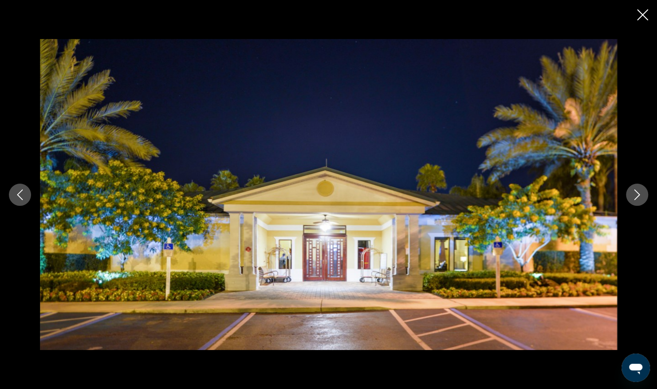
click at [632, 199] on icon "Next image" at bounding box center [637, 194] width 11 height 11
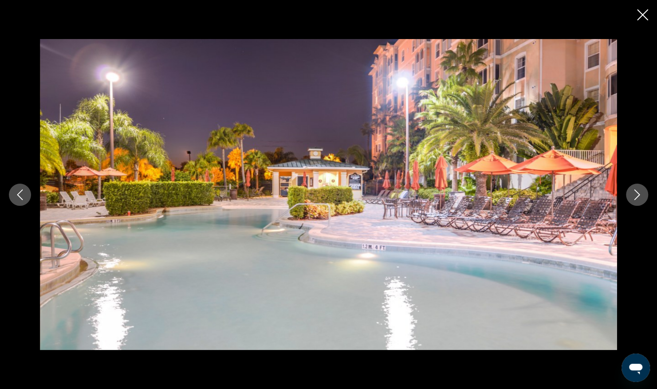
click at [632, 199] on icon "Next image" at bounding box center [637, 194] width 11 height 11
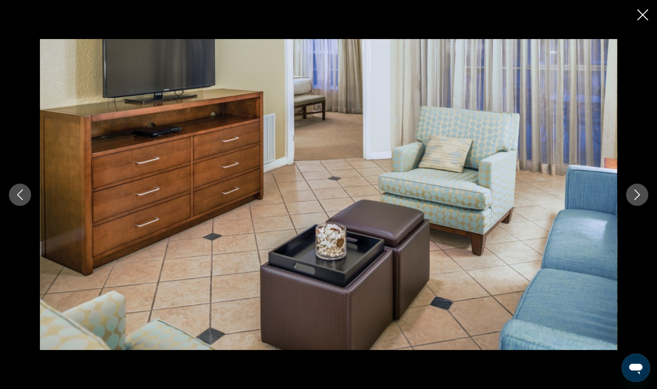
click at [632, 199] on icon "Next image" at bounding box center [637, 194] width 11 height 11
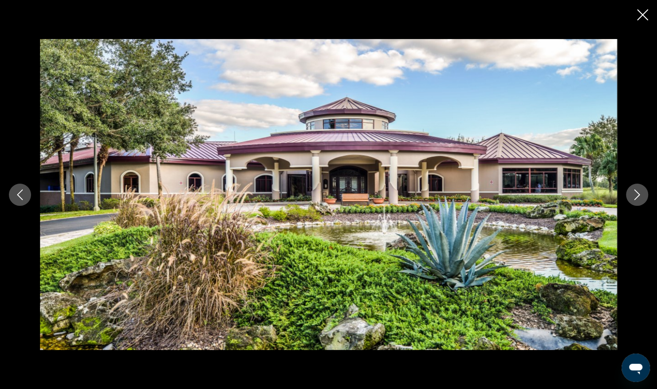
click at [632, 199] on icon "Next image" at bounding box center [637, 194] width 11 height 11
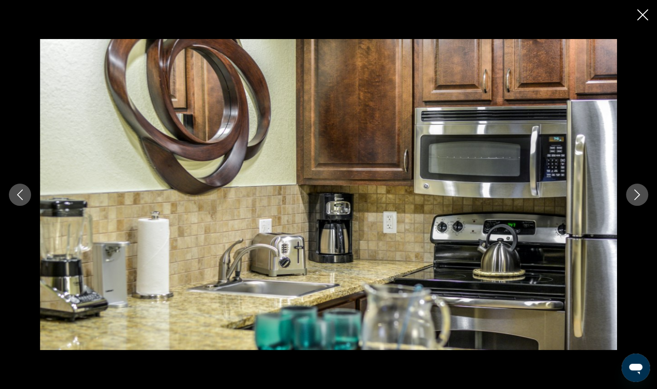
click at [632, 199] on icon "Next image" at bounding box center [637, 194] width 11 height 11
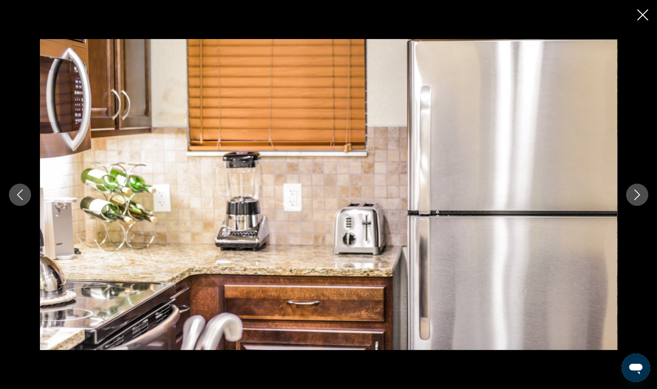
click at [632, 199] on icon "Next image" at bounding box center [637, 194] width 11 height 11
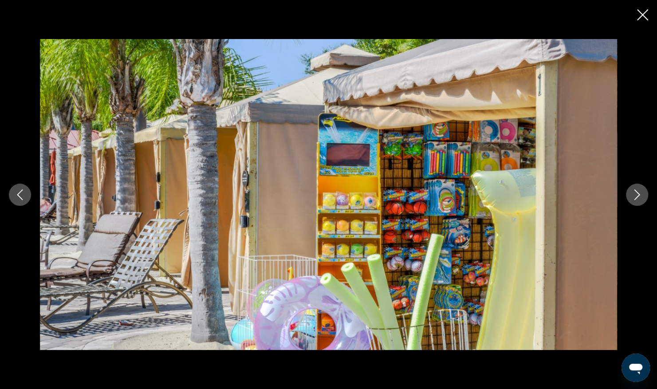
click at [632, 199] on icon "Next image" at bounding box center [637, 194] width 11 height 11
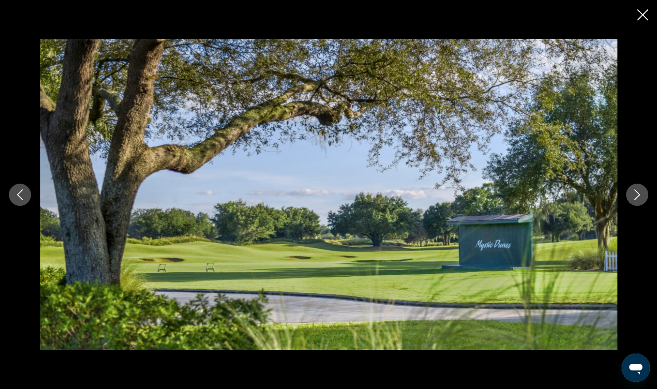
click at [632, 199] on icon "Next image" at bounding box center [637, 194] width 11 height 11
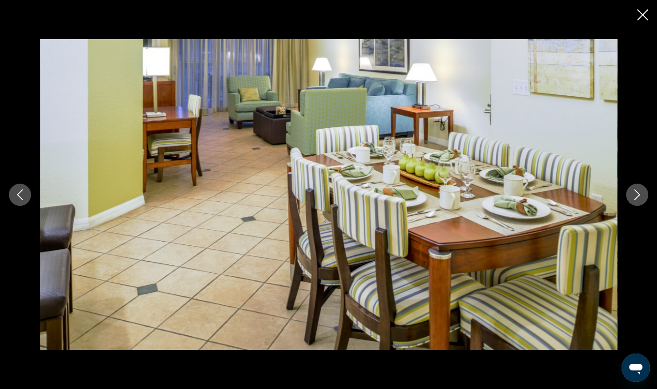
click at [632, 199] on icon "Next image" at bounding box center [637, 194] width 11 height 11
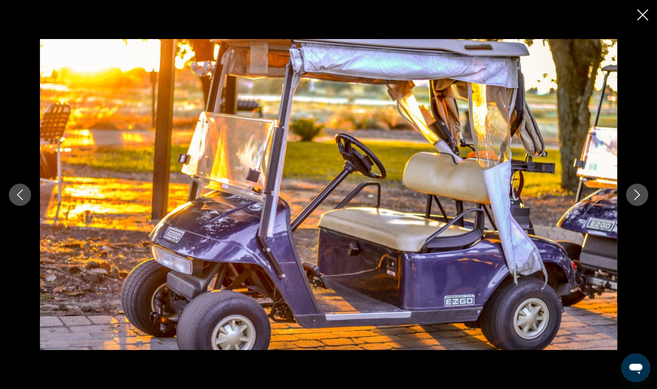
click at [632, 199] on icon "Next image" at bounding box center [637, 194] width 11 height 11
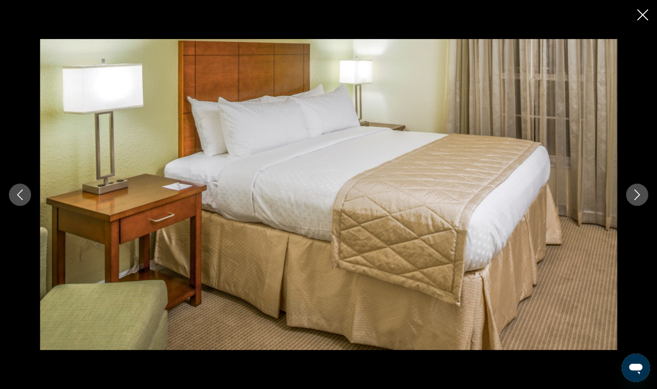
click at [632, 199] on icon "Next image" at bounding box center [637, 194] width 11 height 11
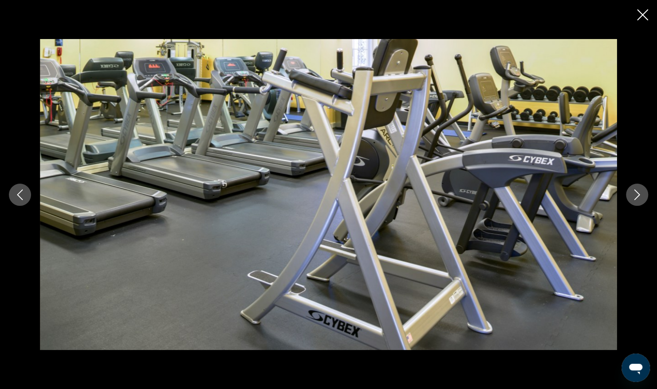
click at [632, 199] on icon "Next image" at bounding box center [637, 194] width 11 height 11
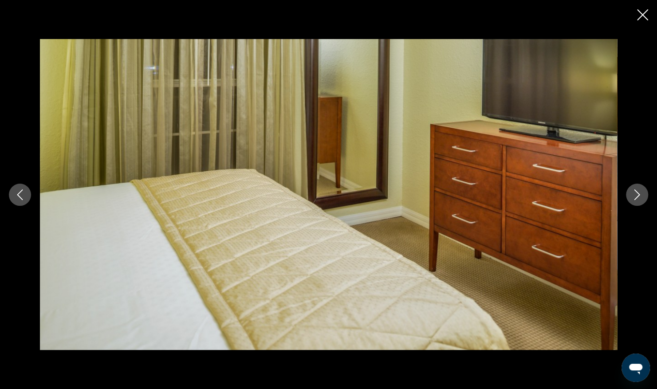
click at [632, 199] on icon "Next image" at bounding box center [637, 194] width 11 height 11
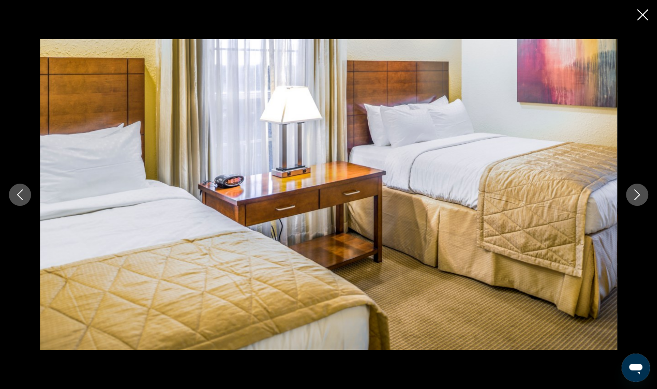
click at [632, 199] on icon "Next image" at bounding box center [637, 194] width 11 height 11
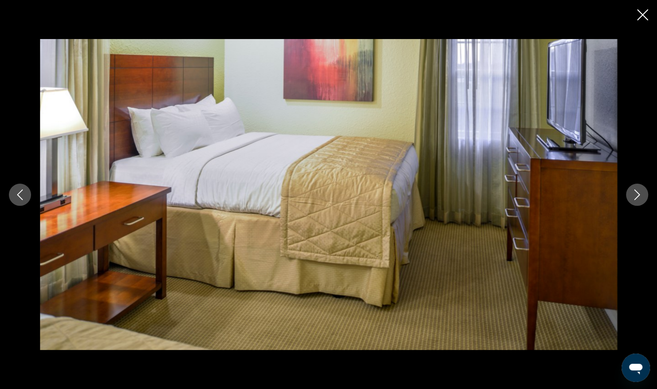
click at [632, 199] on icon "Next image" at bounding box center [637, 194] width 11 height 11
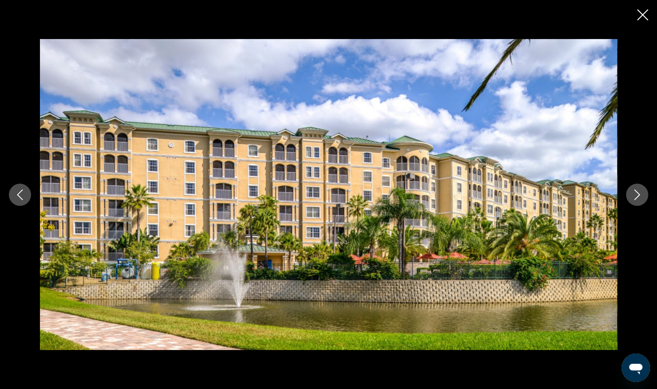
click at [632, 199] on icon "Next image" at bounding box center [637, 194] width 11 height 11
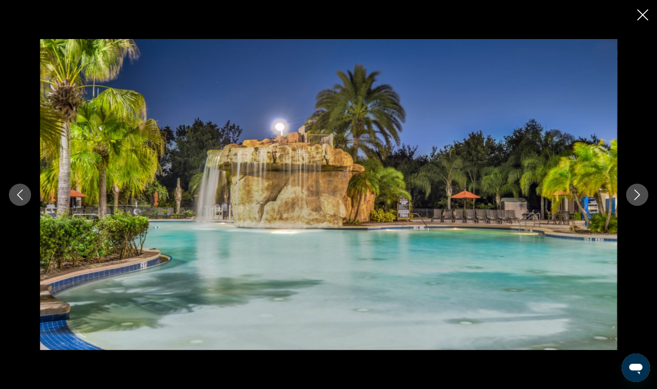
click at [632, 199] on icon "Next image" at bounding box center [637, 194] width 11 height 11
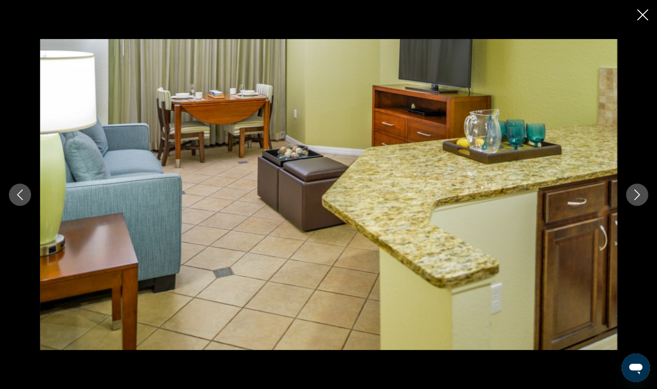
click at [632, 199] on icon "Next image" at bounding box center [637, 194] width 11 height 11
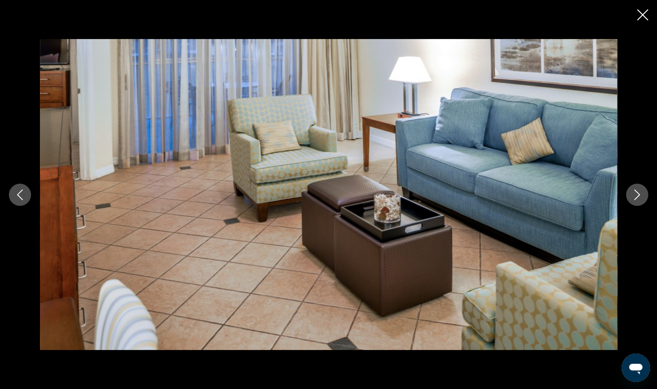
click at [632, 199] on icon "Next image" at bounding box center [637, 194] width 11 height 11
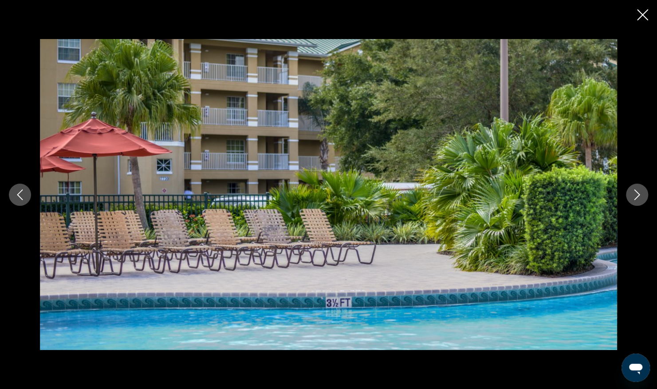
click at [632, 199] on icon "Next image" at bounding box center [637, 194] width 11 height 11
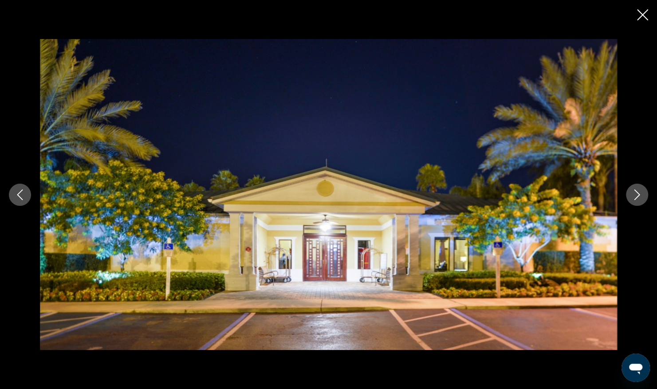
click at [632, 199] on icon "Next image" at bounding box center [637, 194] width 11 height 11
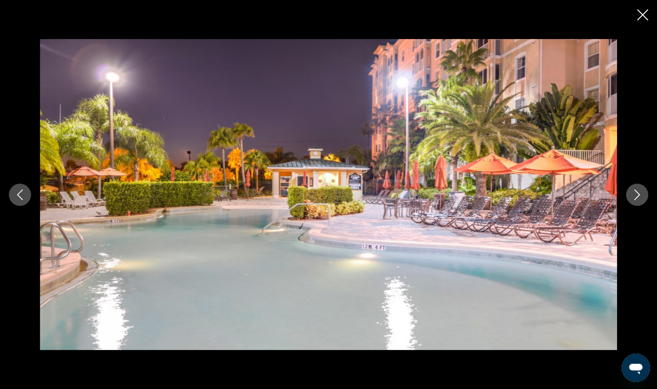
click at [632, 199] on icon "Next image" at bounding box center [637, 194] width 11 height 11
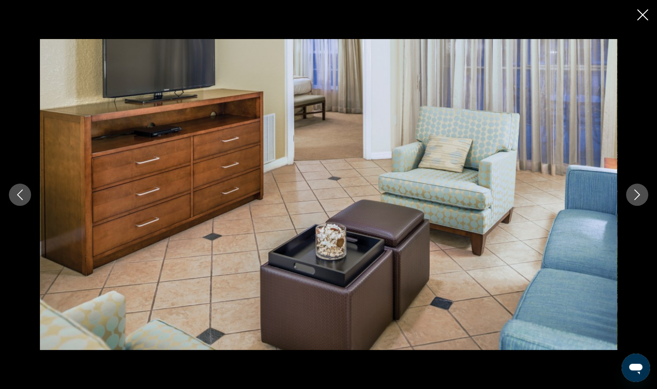
click at [644, 12] on icon "Close slideshow" at bounding box center [642, 14] width 11 height 11
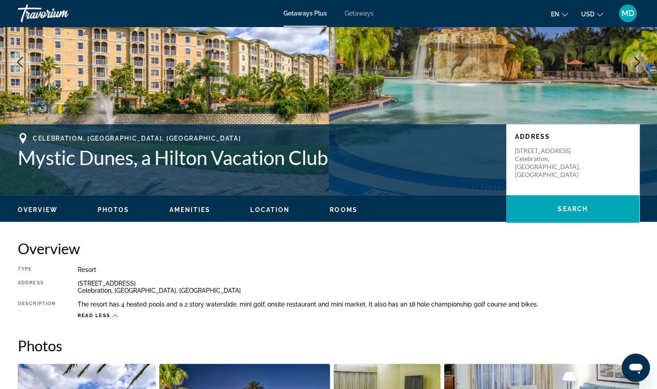
scroll to position [172, 0]
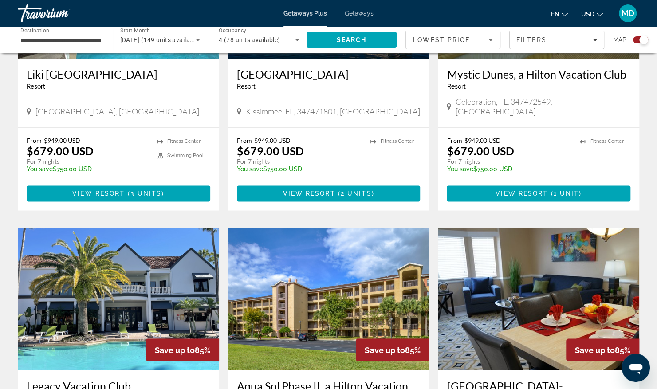
scroll to position [577, 0]
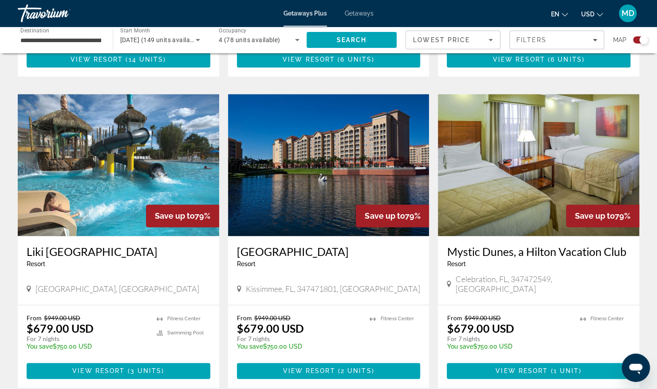
click at [643, 41] on div "Search widget" at bounding box center [643, 39] width 9 height 9
click at [636, 40] on div "Search widget" at bounding box center [637, 39] width 9 height 9
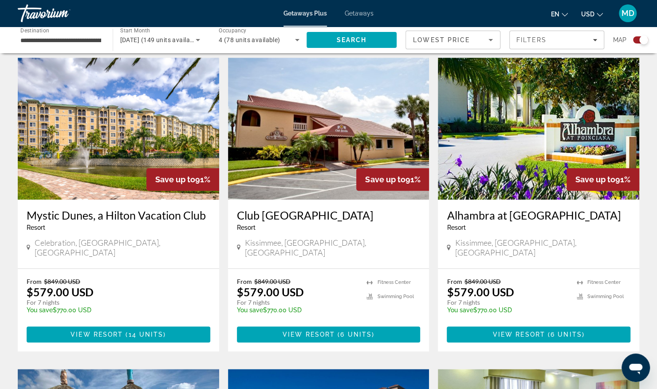
scroll to position [577, 0]
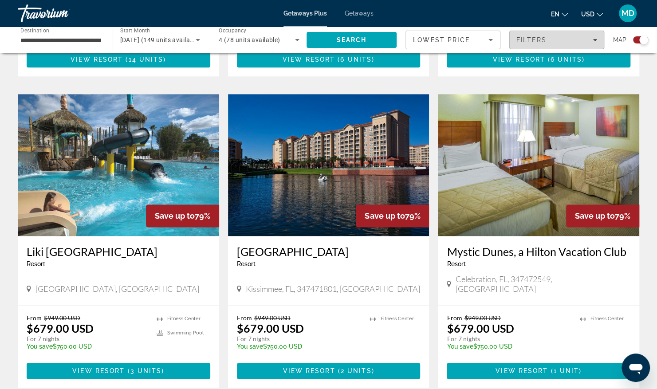
click at [590, 42] on div "Filters" at bounding box center [556, 39] width 81 height 7
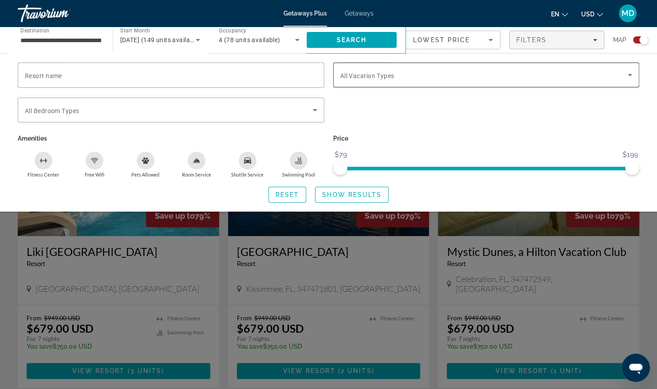
click at [636, 77] on div "Vacation Types All Vacation Types" at bounding box center [486, 75] width 307 height 25
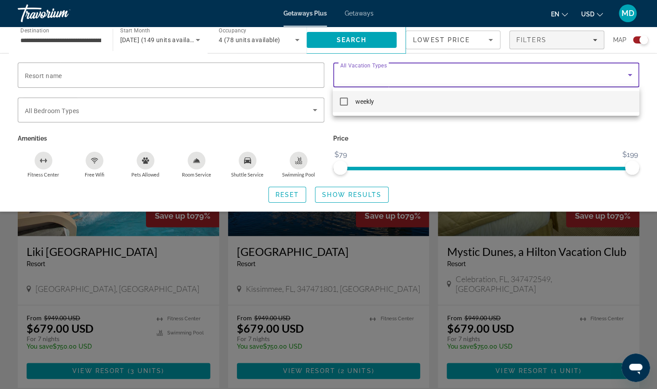
click at [545, 167] on div at bounding box center [328, 194] width 657 height 389
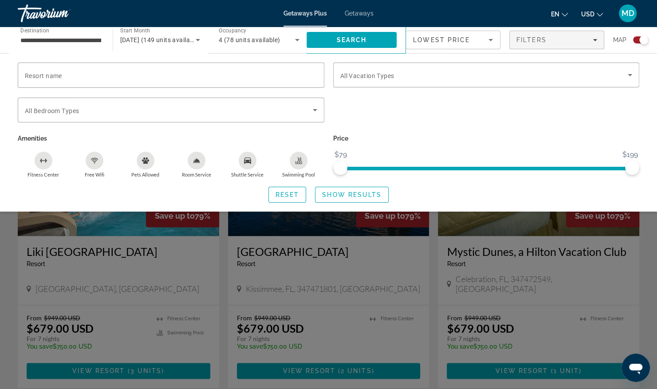
click at [636, 16] on button "MD" at bounding box center [627, 13] width 23 height 19
click at [576, 100] on button "Sign Out" at bounding box center [568, 100] width 34 height 12
